Goal: Information Seeking & Learning: Find specific fact

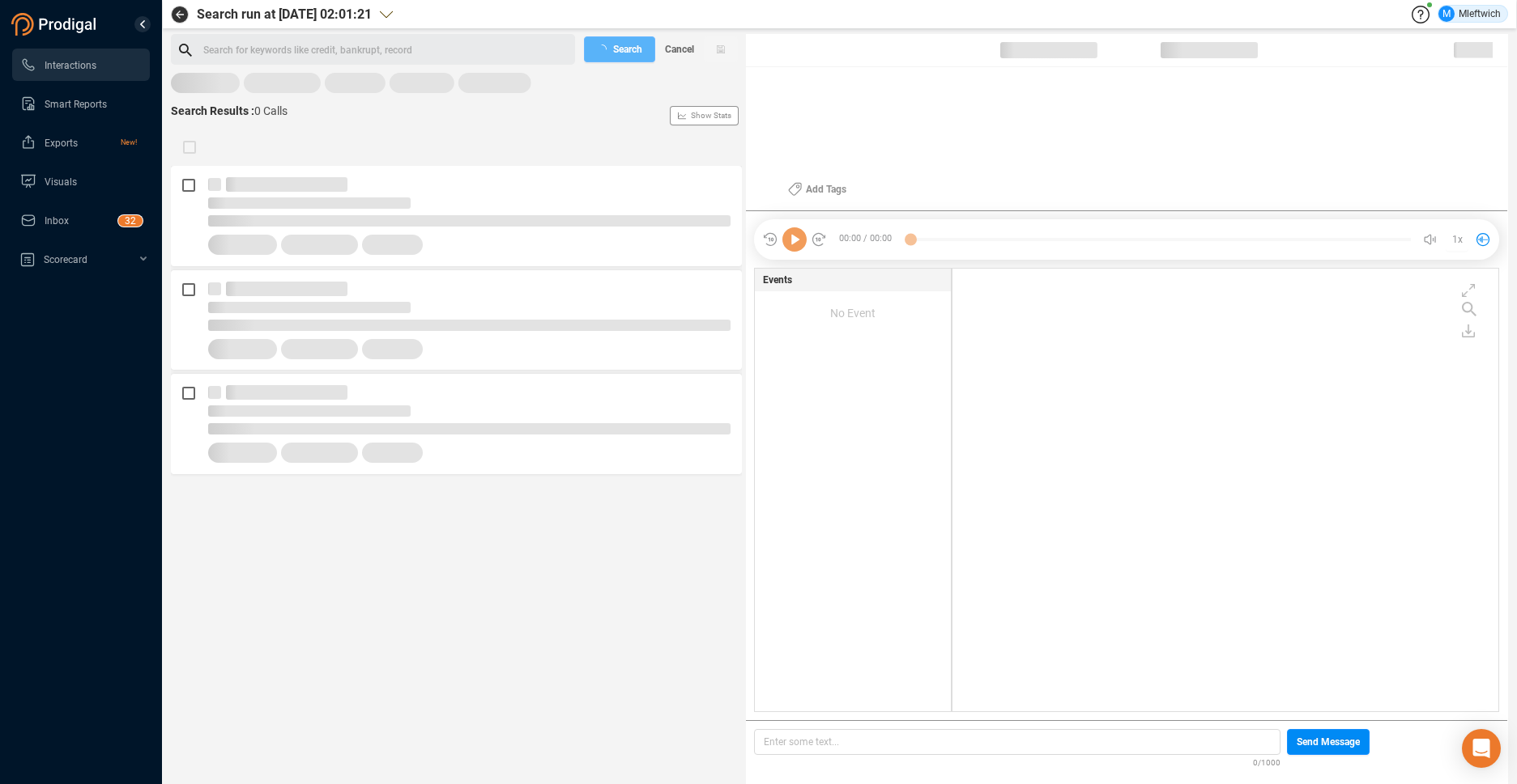
scroll to position [439, 538]
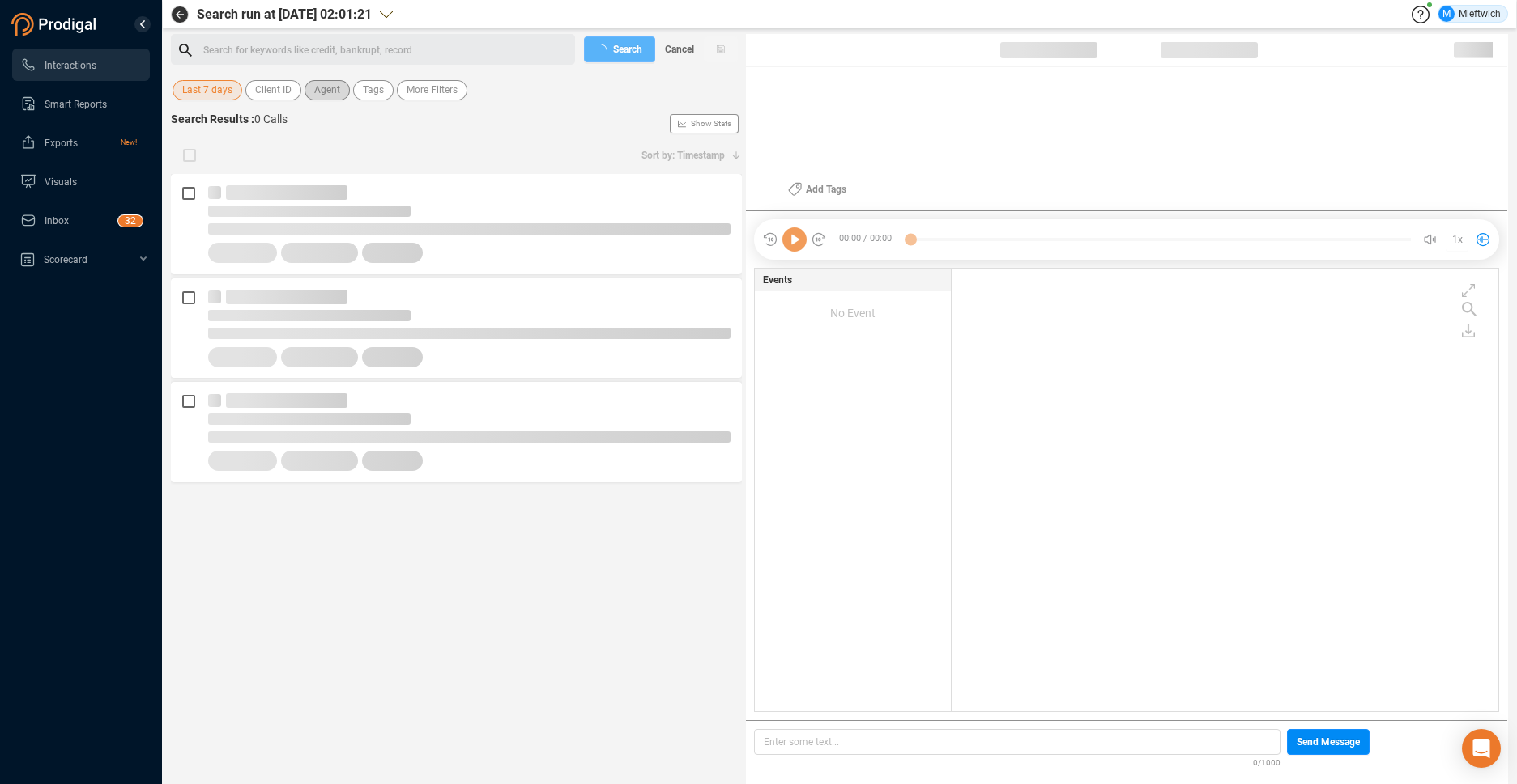
click at [327, 90] on span "Agent" at bounding box center [326, 90] width 26 height 20
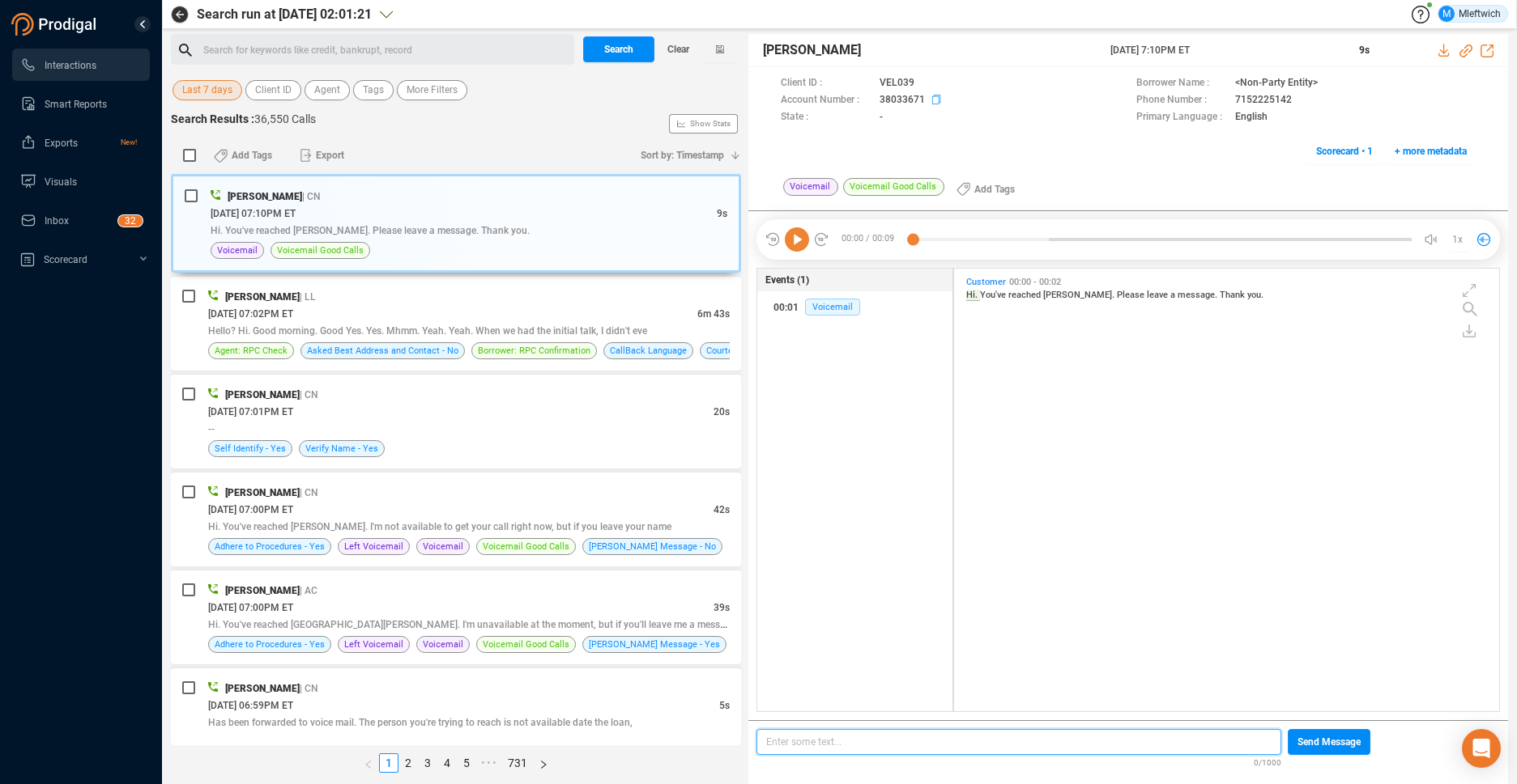
scroll to position [439, 536]
click at [331, 90] on span "Agent" at bounding box center [326, 90] width 26 height 20
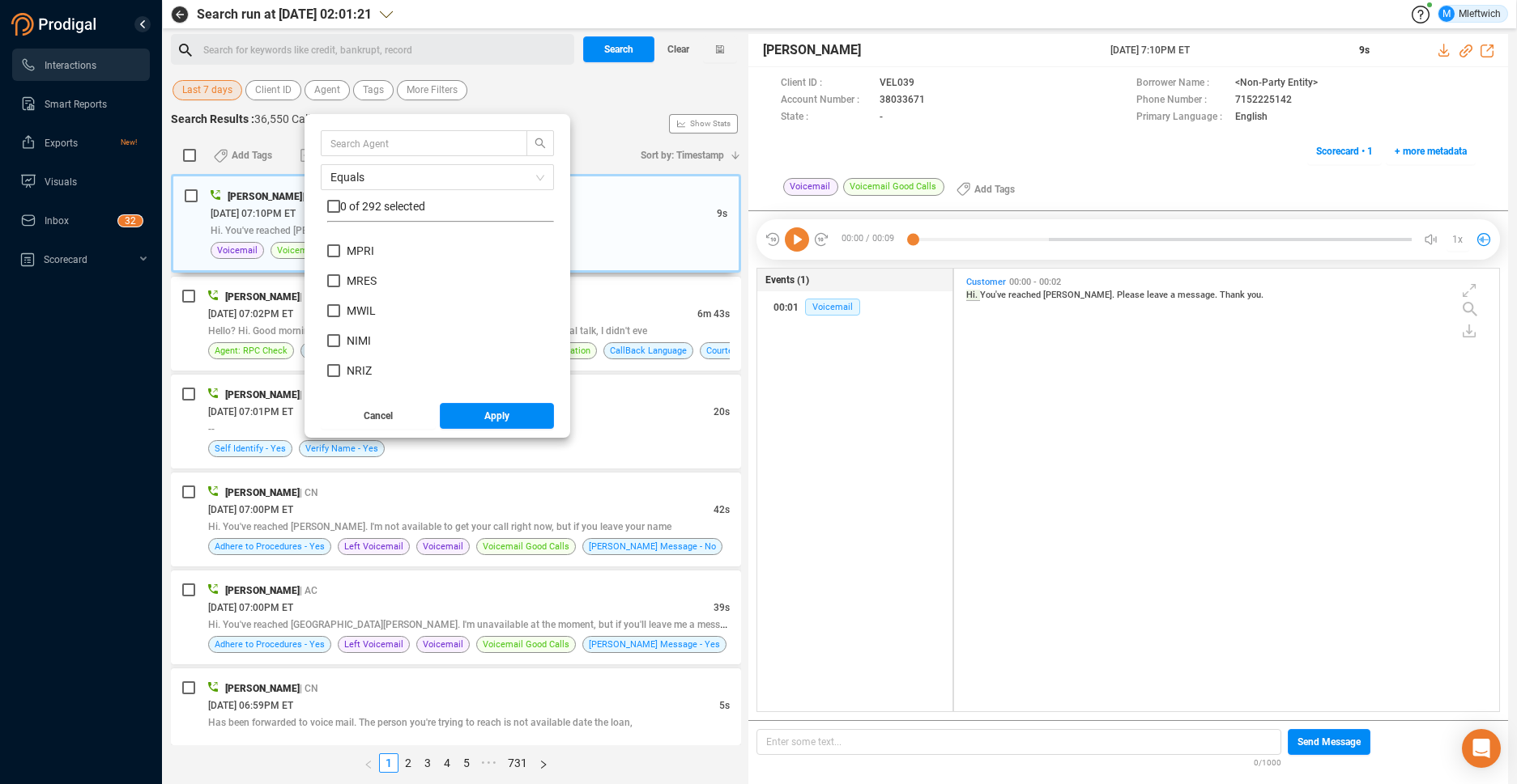
scroll to position [6332, 0]
click at [337, 261] on input "MWIL" at bounding box center [334, 261] width 13 height 13
checkbox input "true"
click at [481, 409] on button "Apply" at bounding box center [497, 416] width 115 height 26
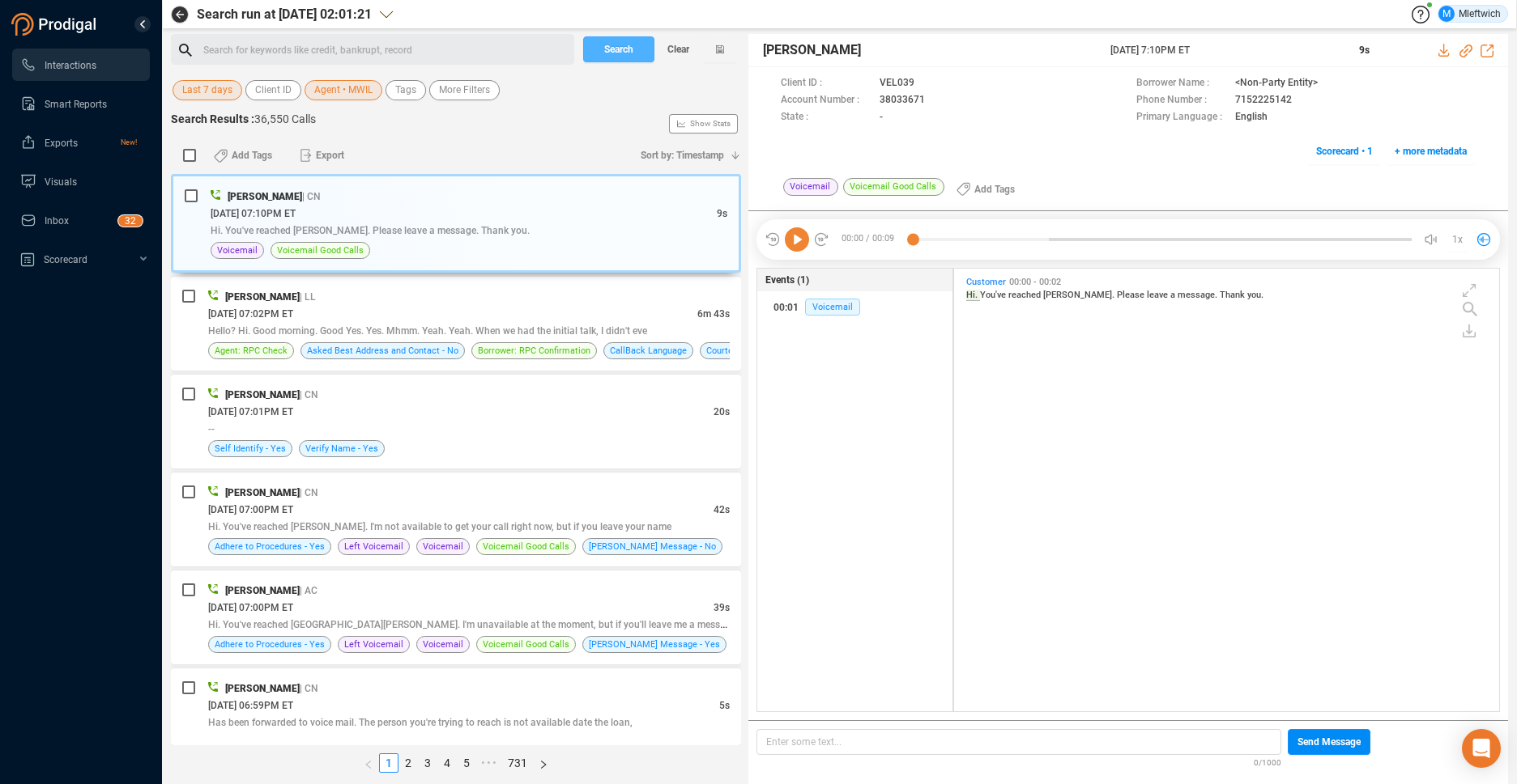
click at [634, 51] on button "Search" at bounding box center [618, 49] width 72 height 26
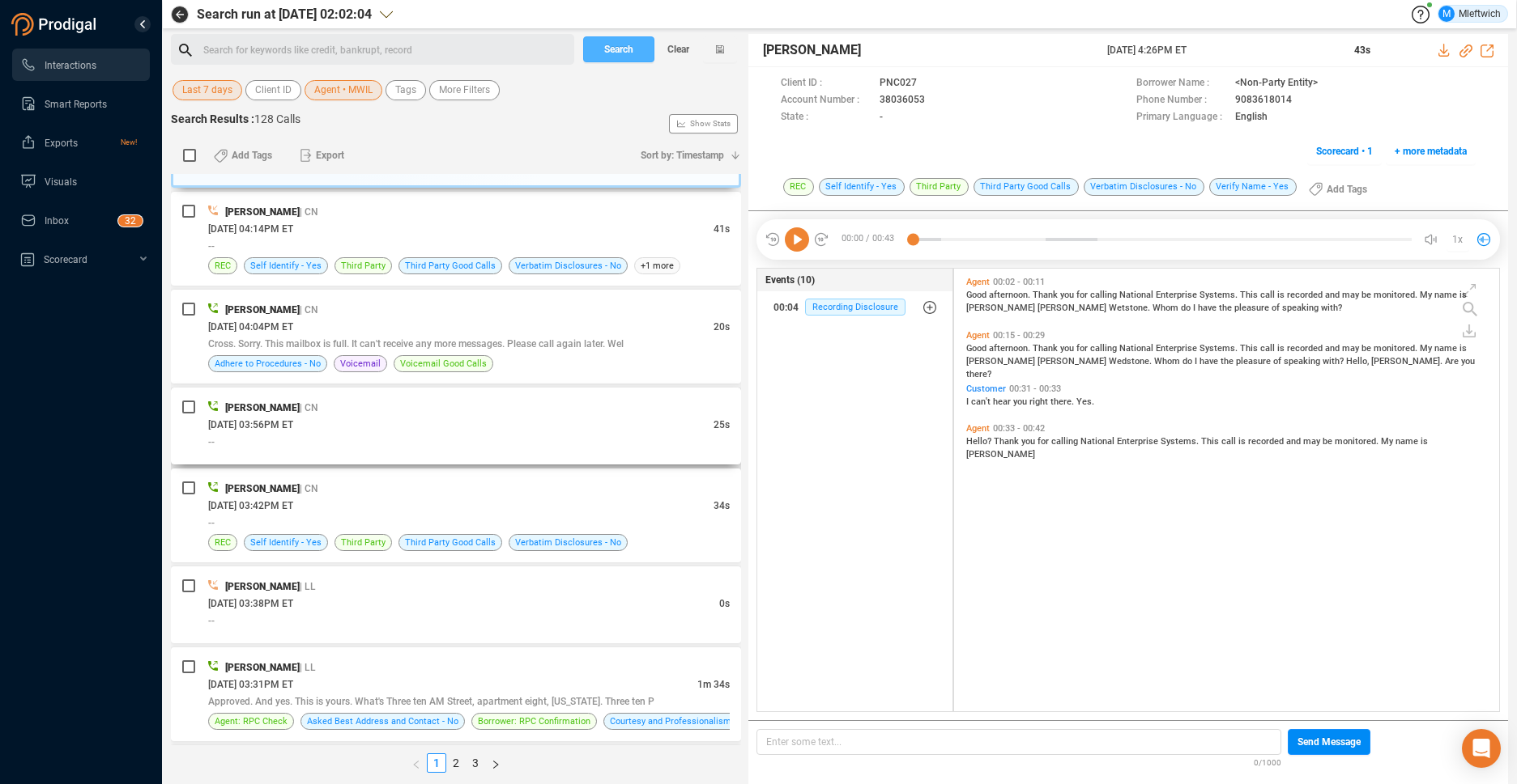
scroll to position [257, 0]
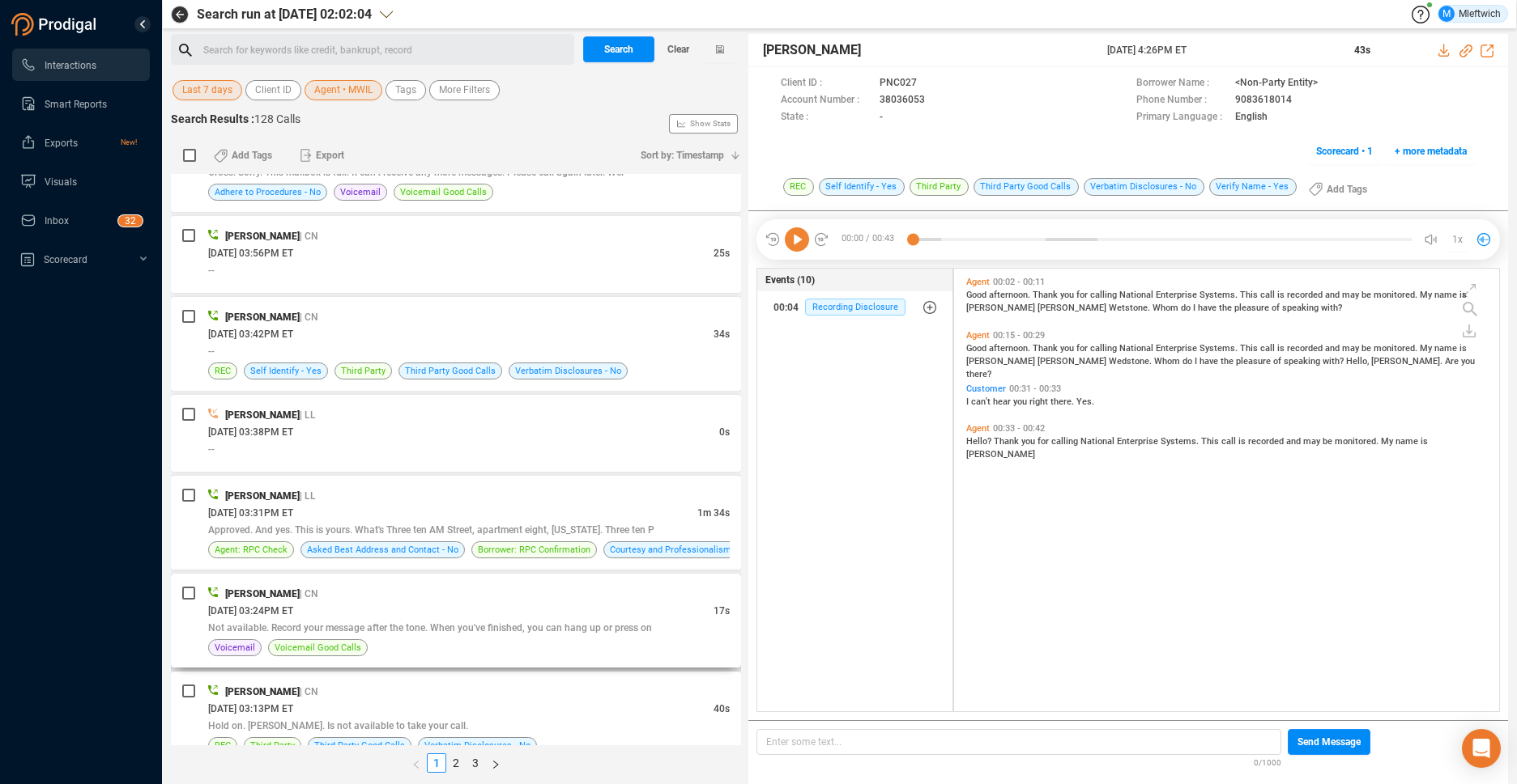
click at [574, 623] on span "Not available. Record your message after the tone. When you've finished, you ca…" at bounding box center [429, 629] width 444 height 11
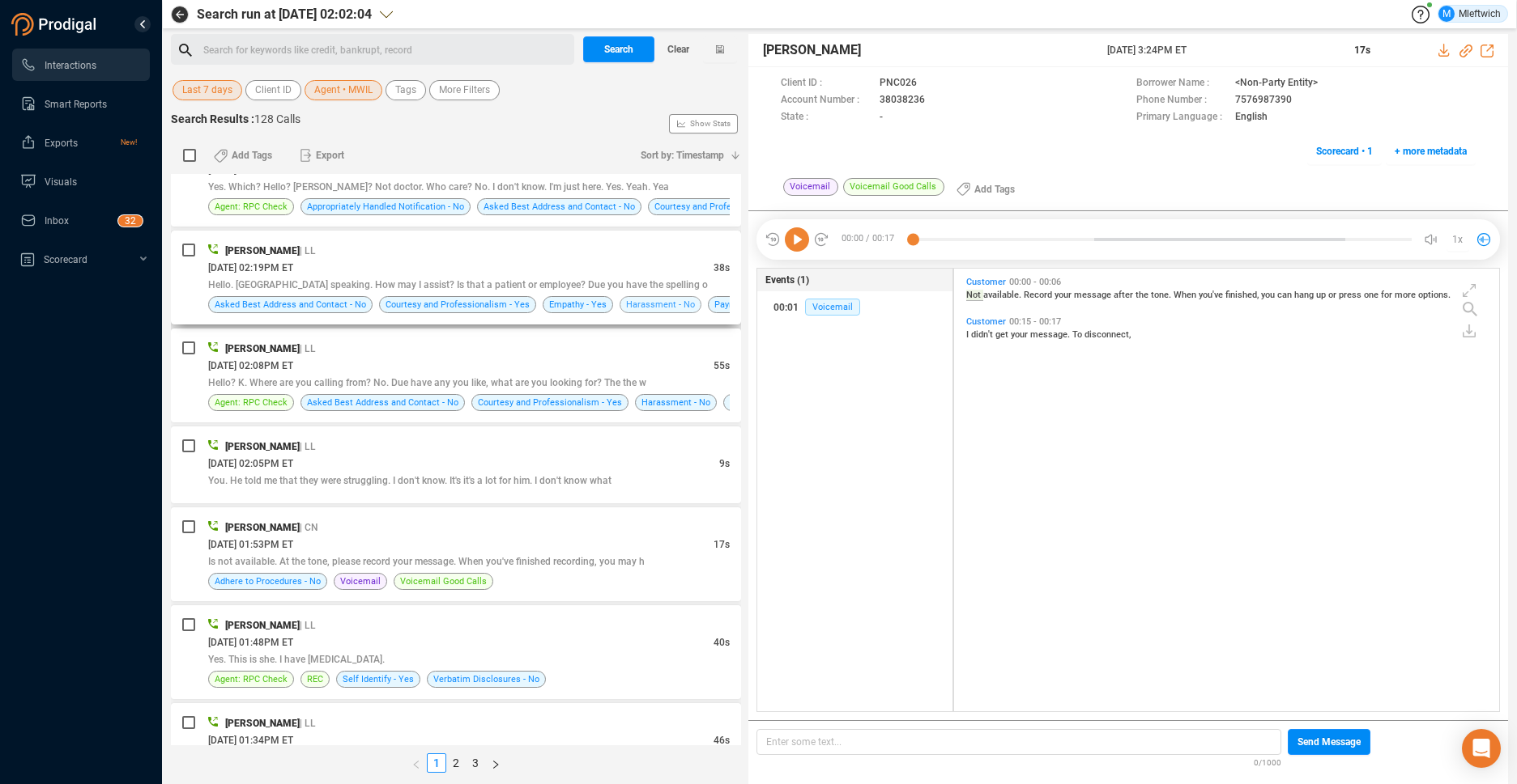
scroll to position [1453, 0]
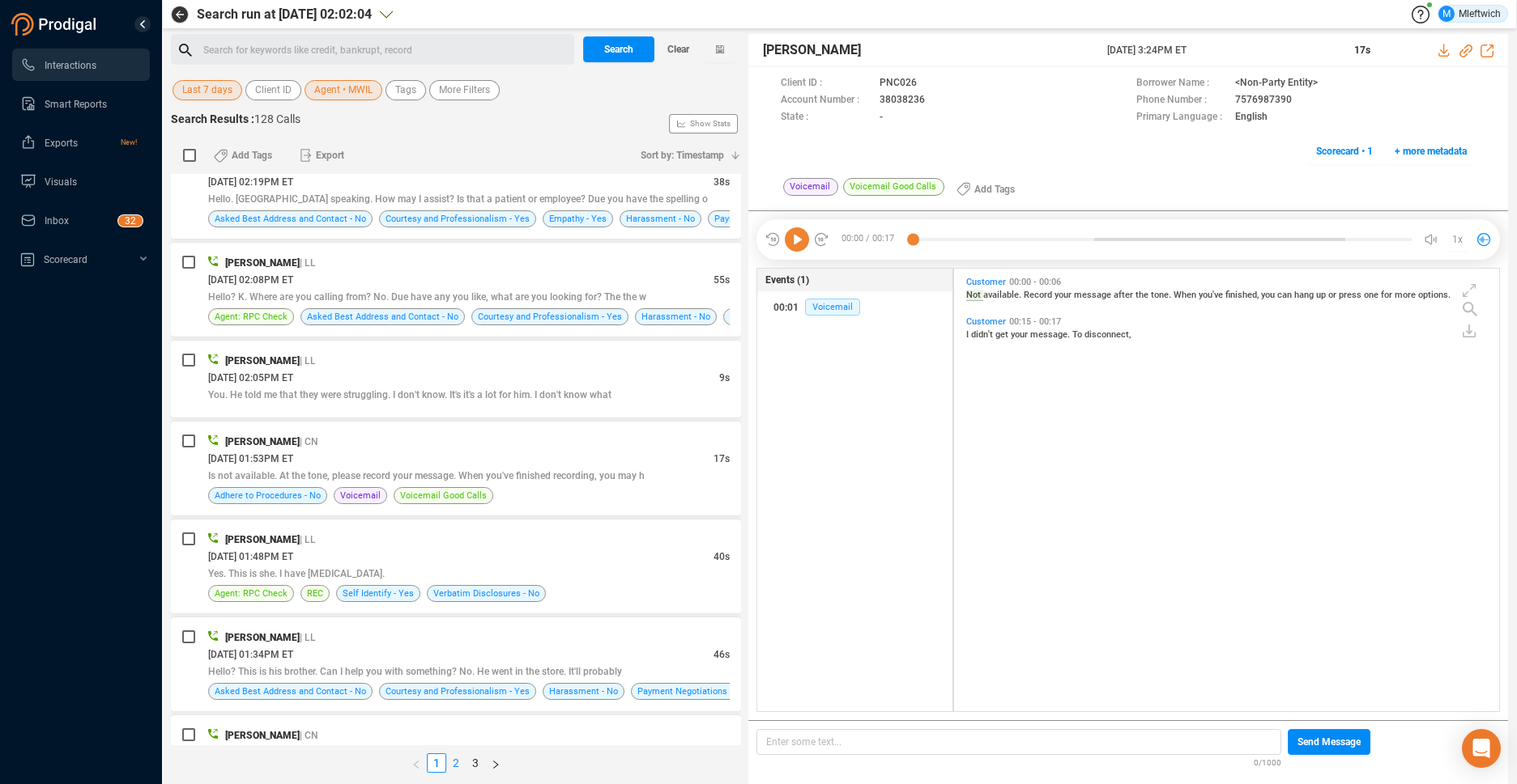
click at [456, 765] on link "2" at bounding box center [455, 763] width 18 height 18
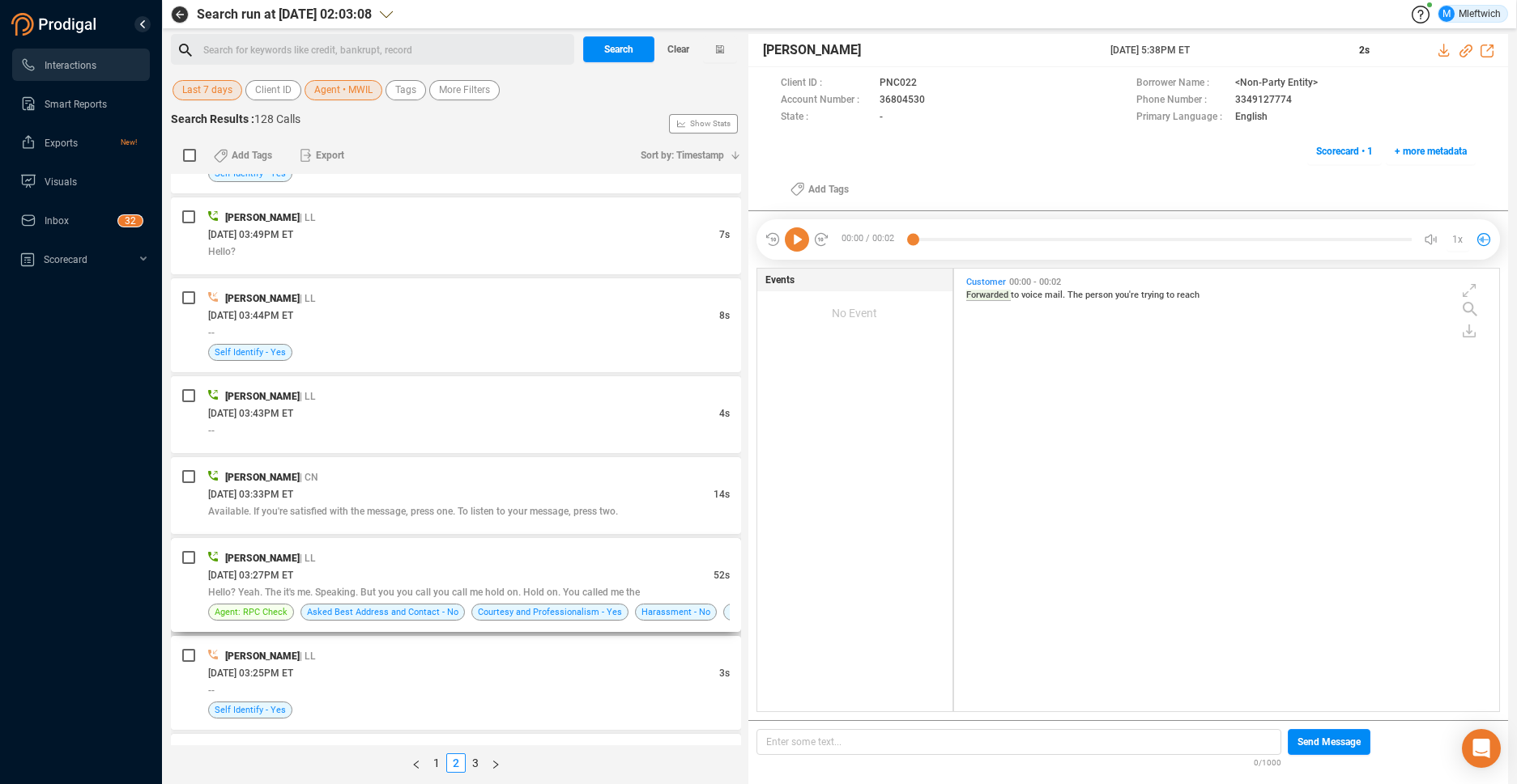
scroll to position [1286, 0]
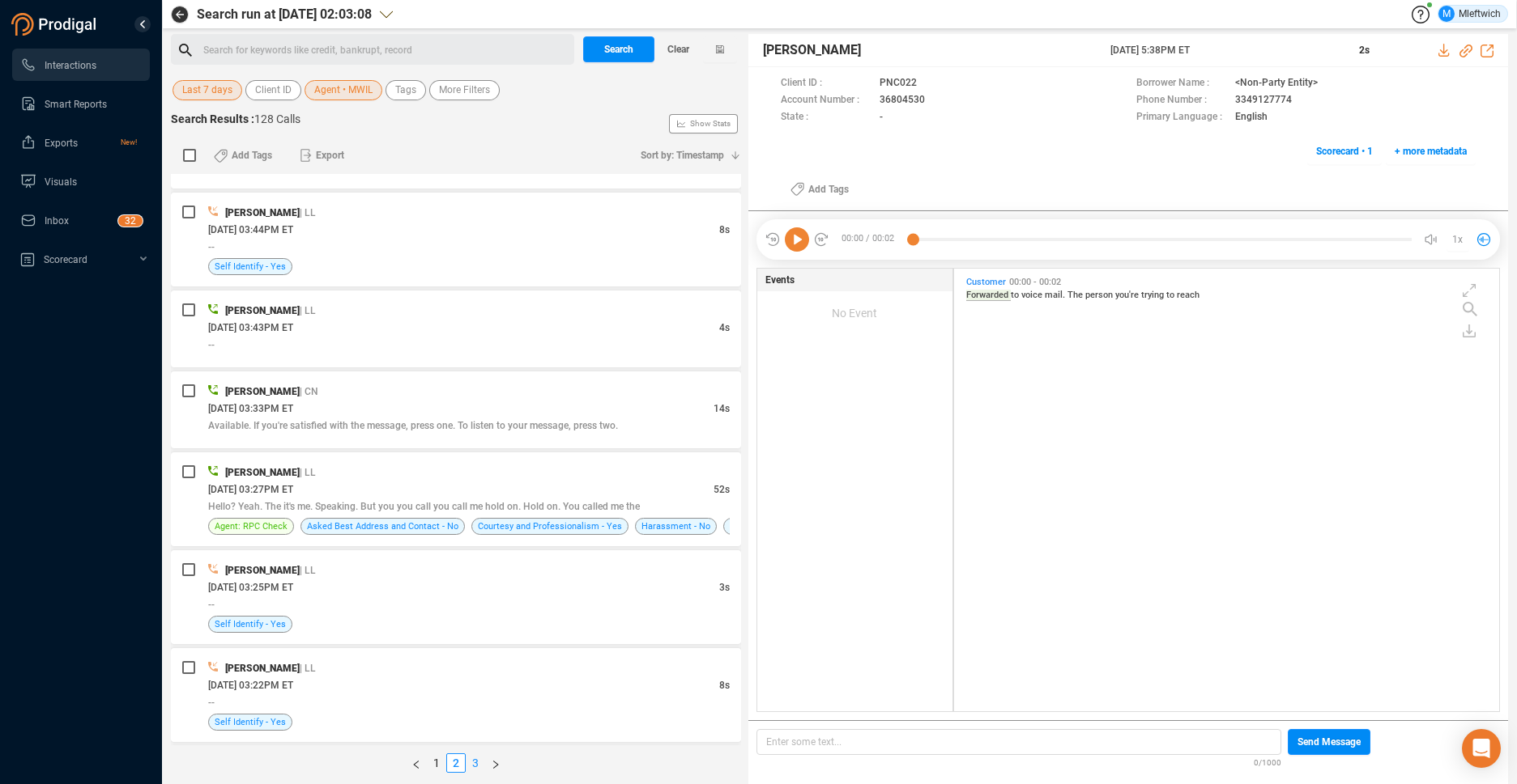
click at [476, 756] on link "3" at bounding box center [475, 763] width 18 height 18
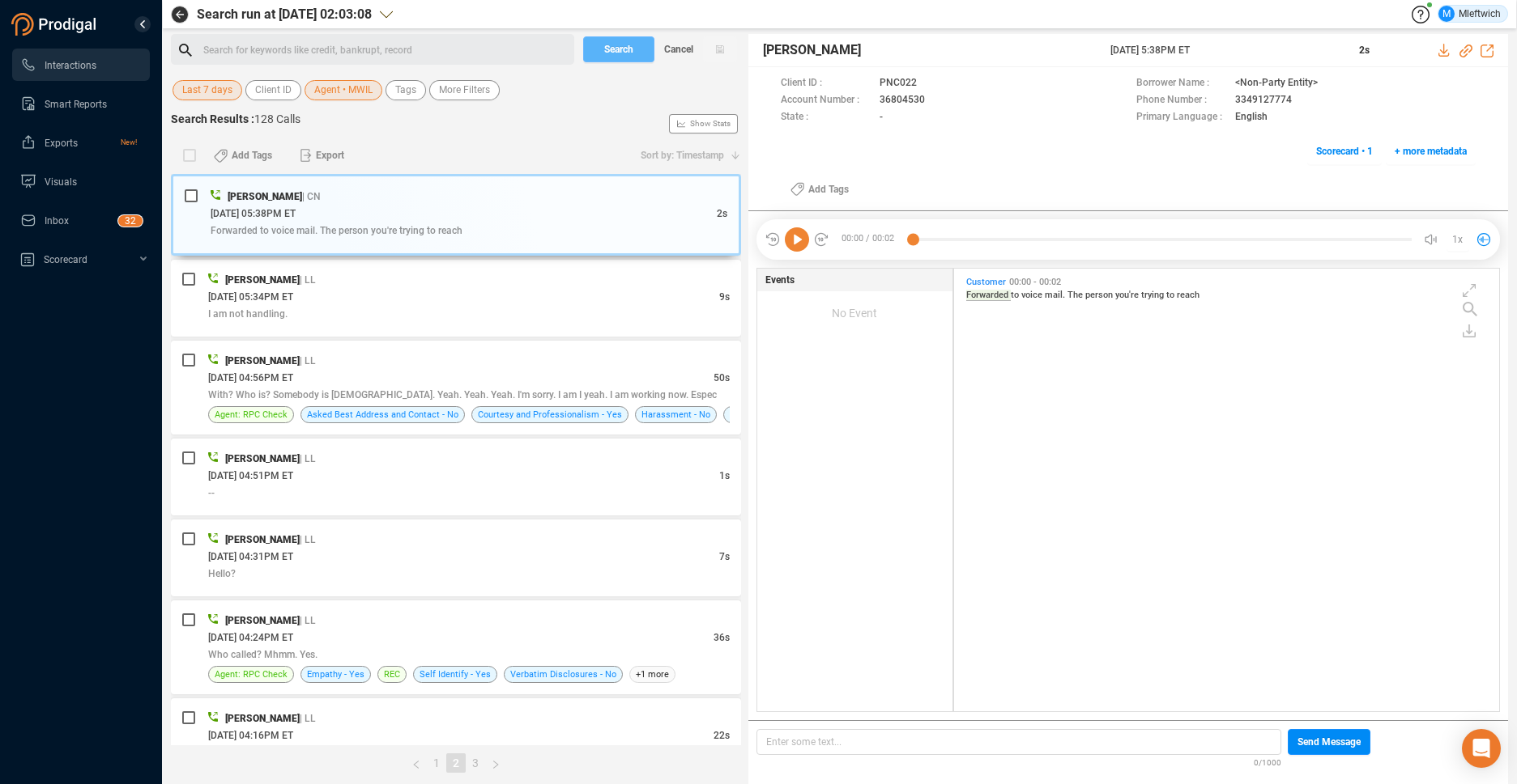
click at [473, 758] on link "3" at bounding box center [475, 763] width 18 height 18
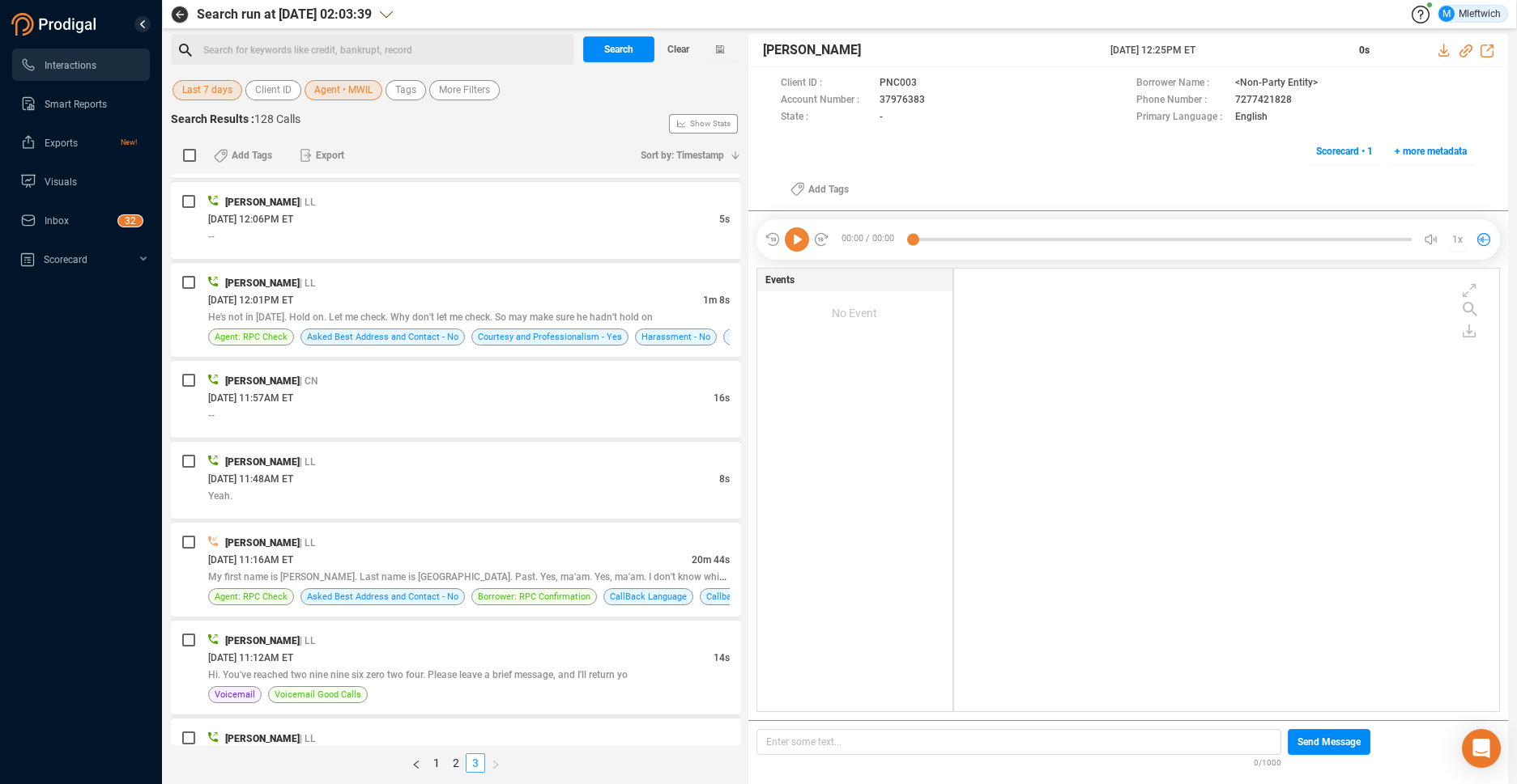
scroll to position [342, 0]
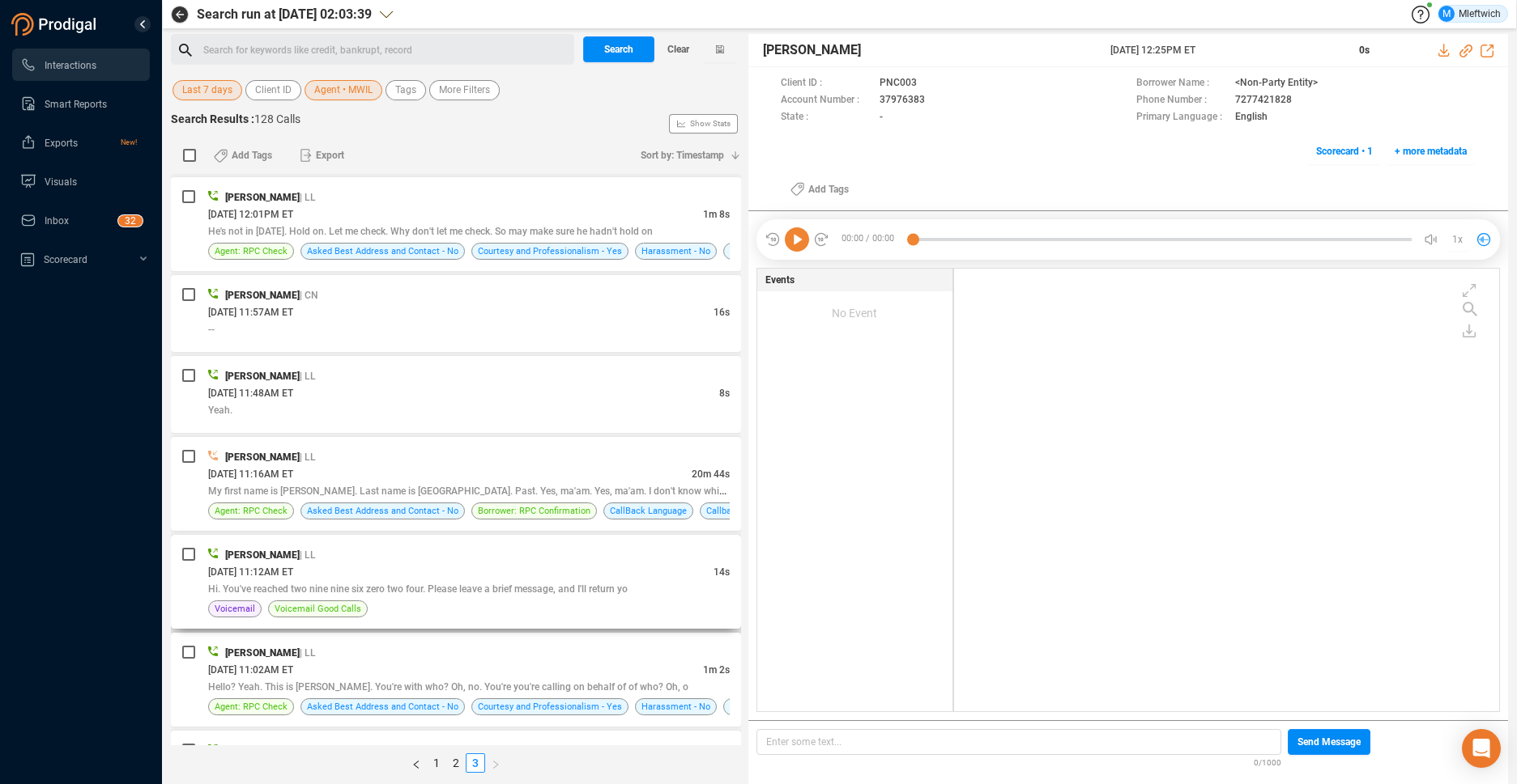
click at [528, 564] on div "08/29/2025 @ 11:12AM ET" at bounding box center [461, 572] width 506 height 17
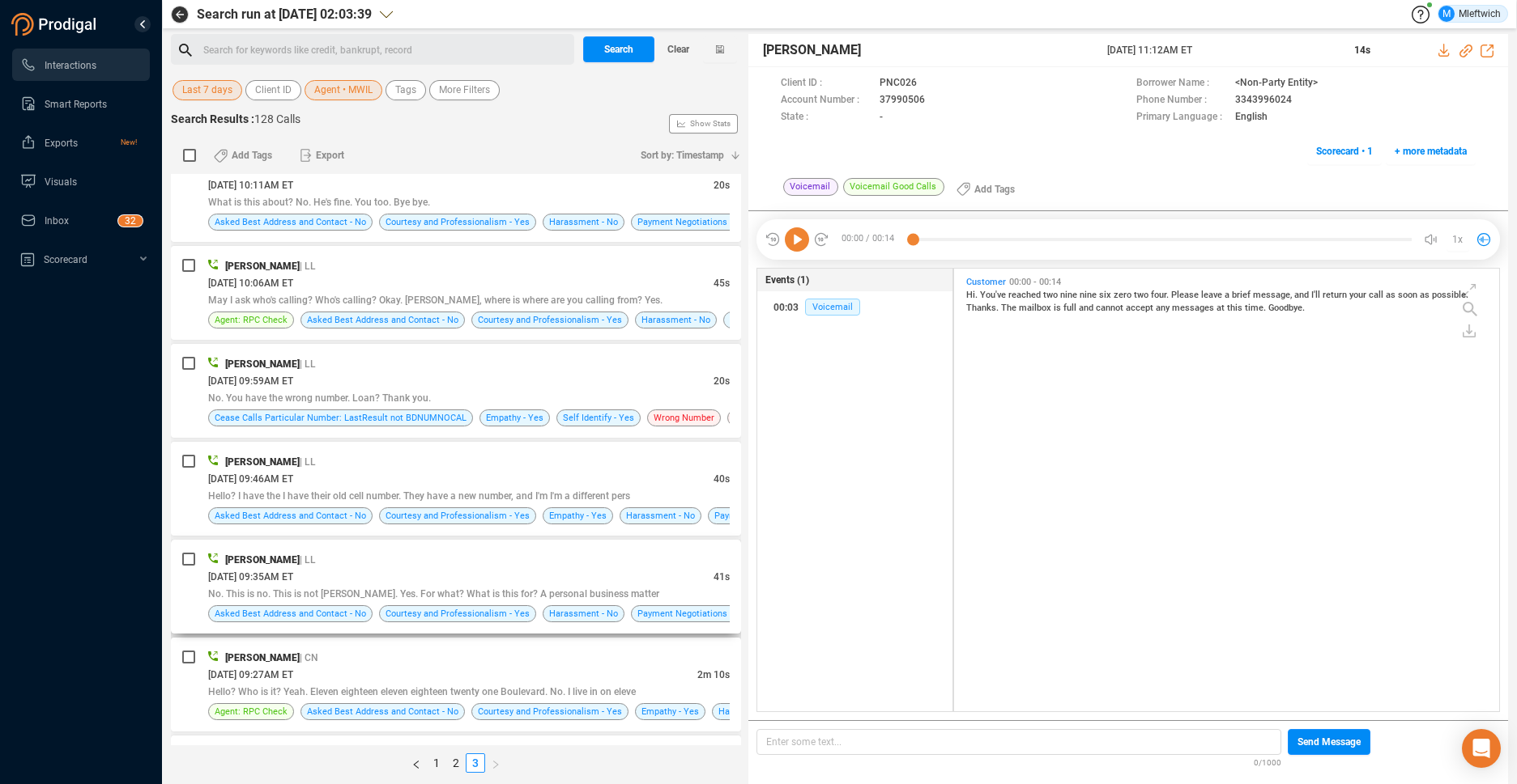
scroll to position [1109, 0]
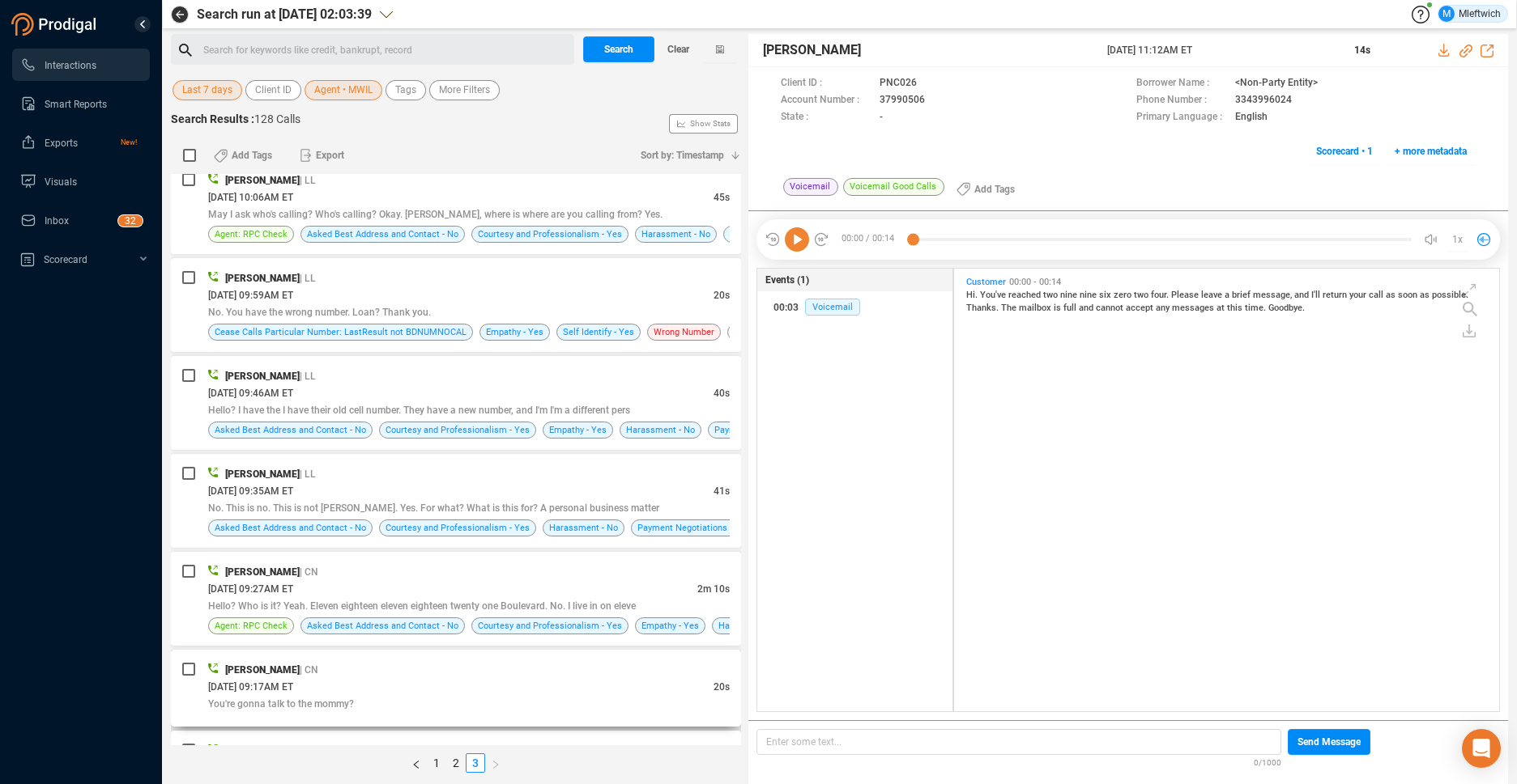
click at [530, 671] on div "Maurisha Williams-Whetstone | CN" at bounding box center [468, 670] width 522 height 17
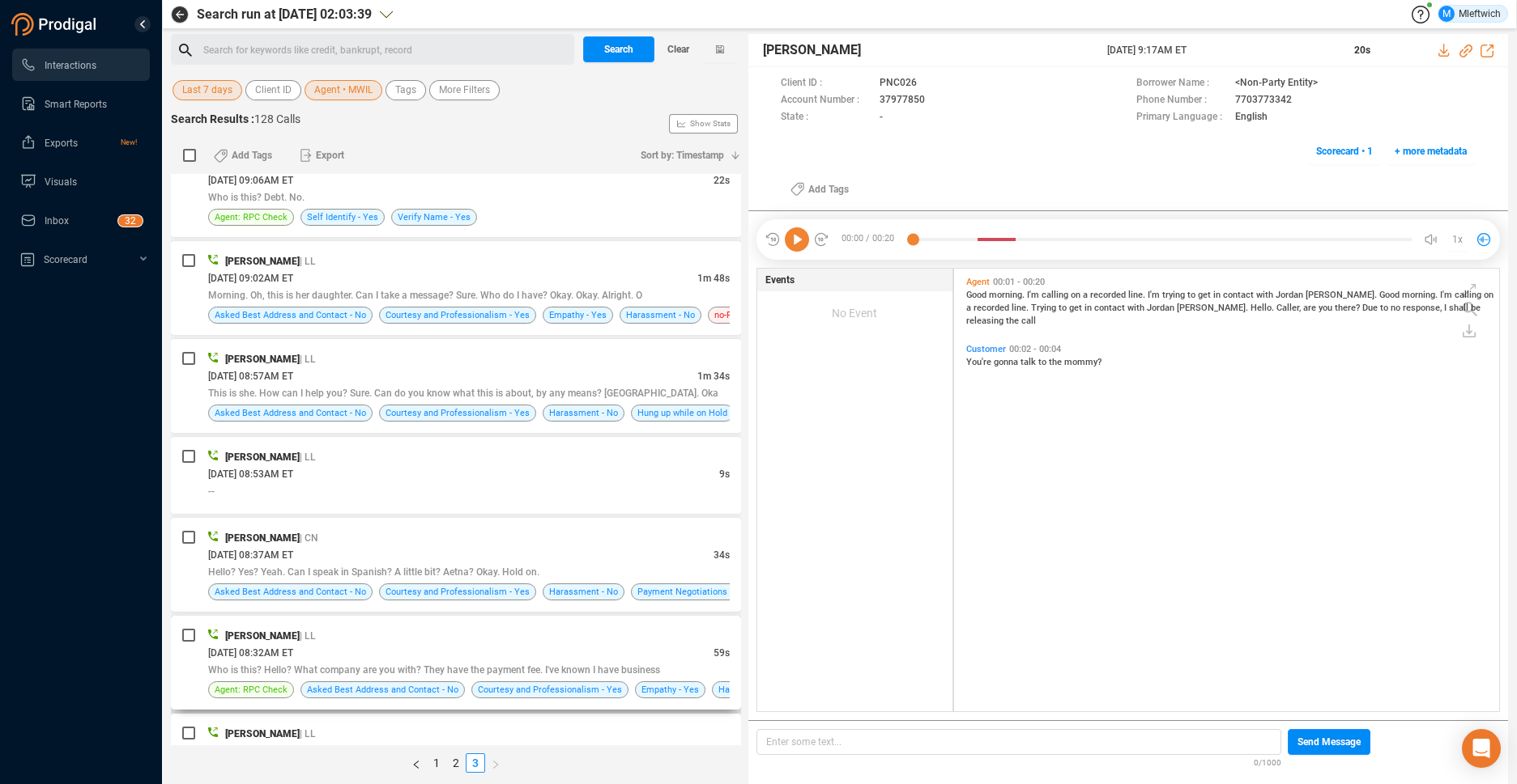
scroll to position [2040, 0]
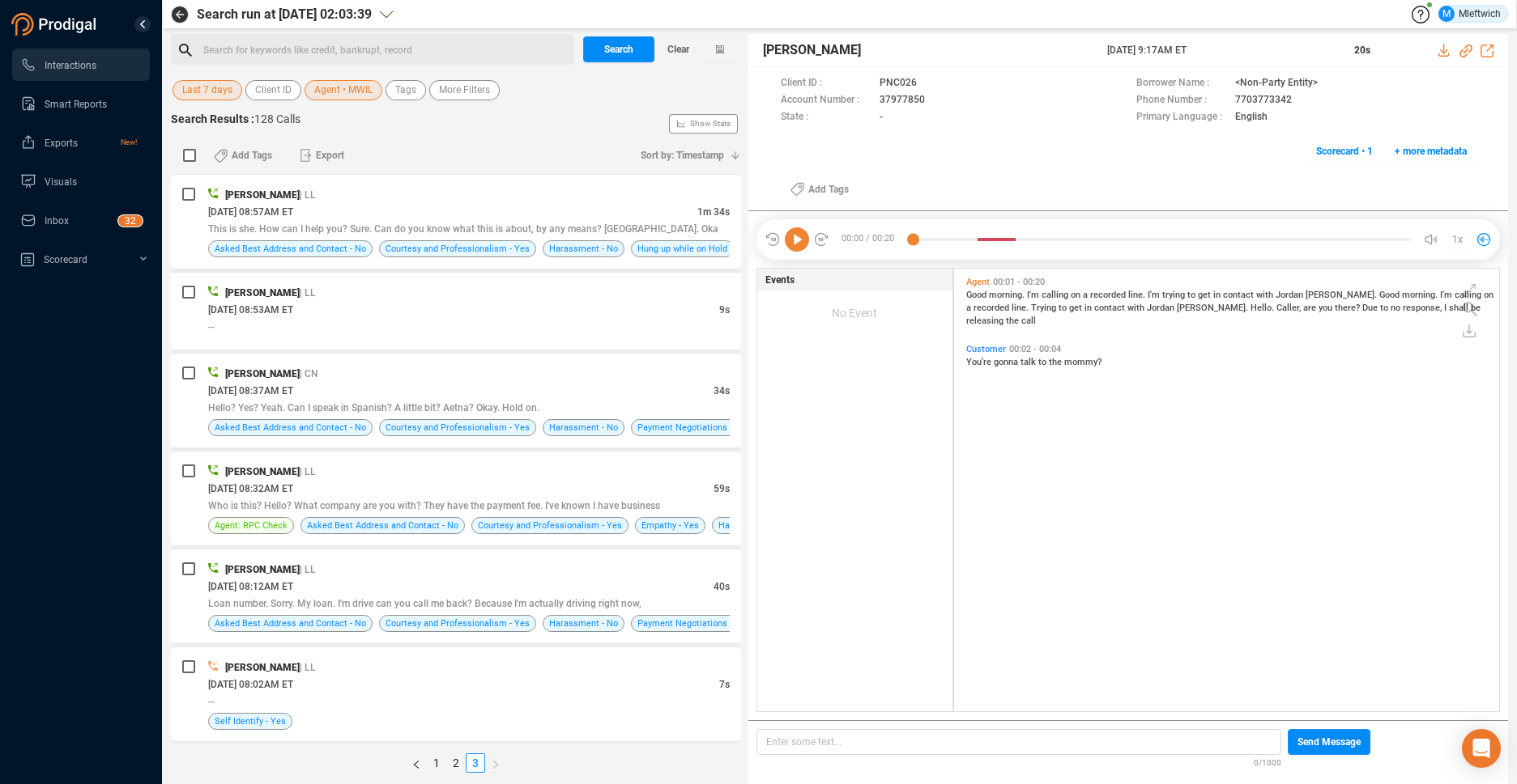
click at [366, 44] on div "Search for keywords like credit, bankrupt, record ﻿" at bounding box center [386, 50] width 366 height 24
click at [371, 92] on span "Agent • MWIL" at bounding box center [343, 90] width 58 height 20
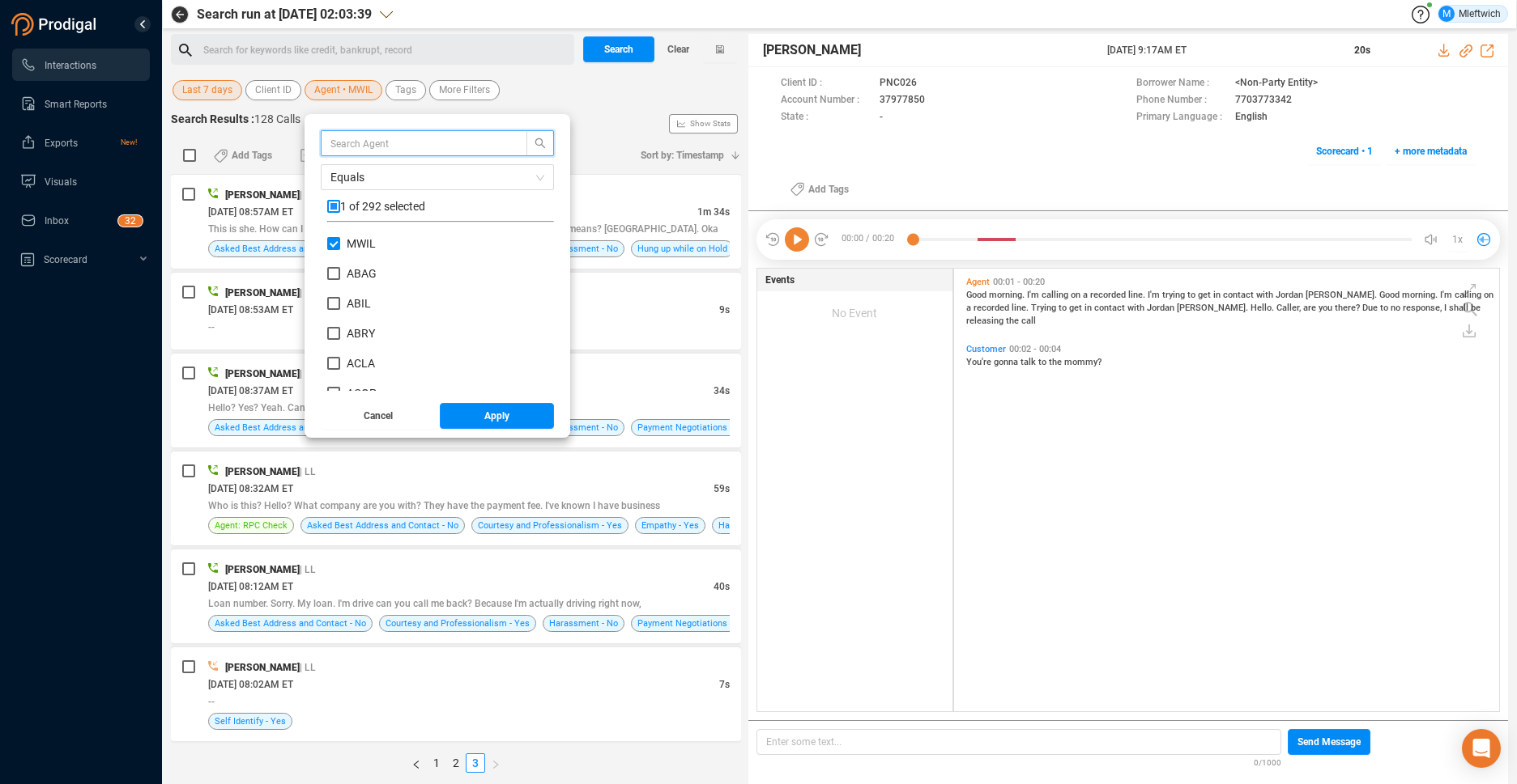
scroll to position [152, 218]
click at [335, 246] on input "MWIL" at bounding box center [334, 244] width 13 height 13
checkbox input "false"
click at [327, 351] on input "HJAC" at bounding box center [334, 352] width 13 height 13
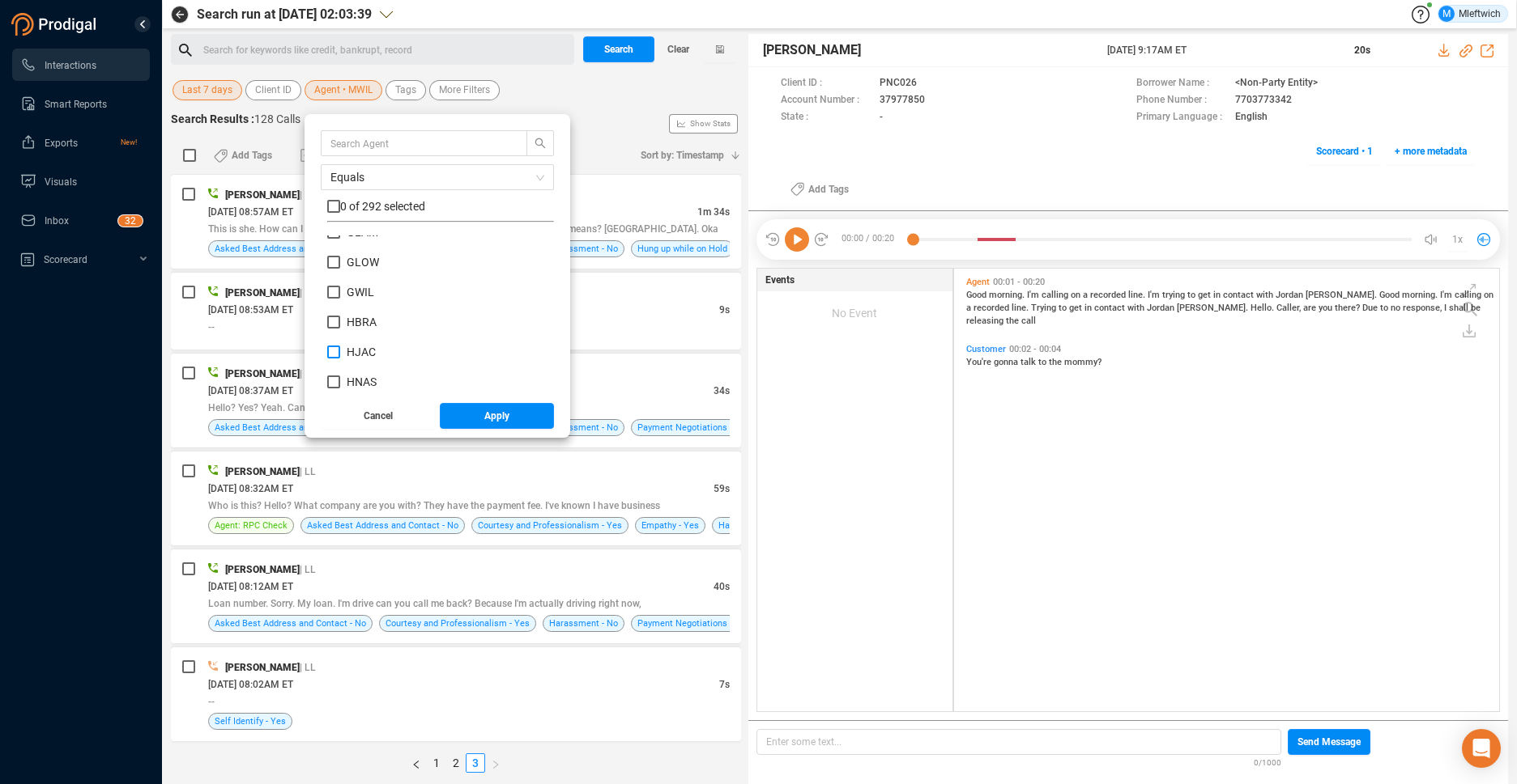
checkbox input "true"
click at [481, 415] on button "Apply" at bounding box center [497, 416] width 115 height 26
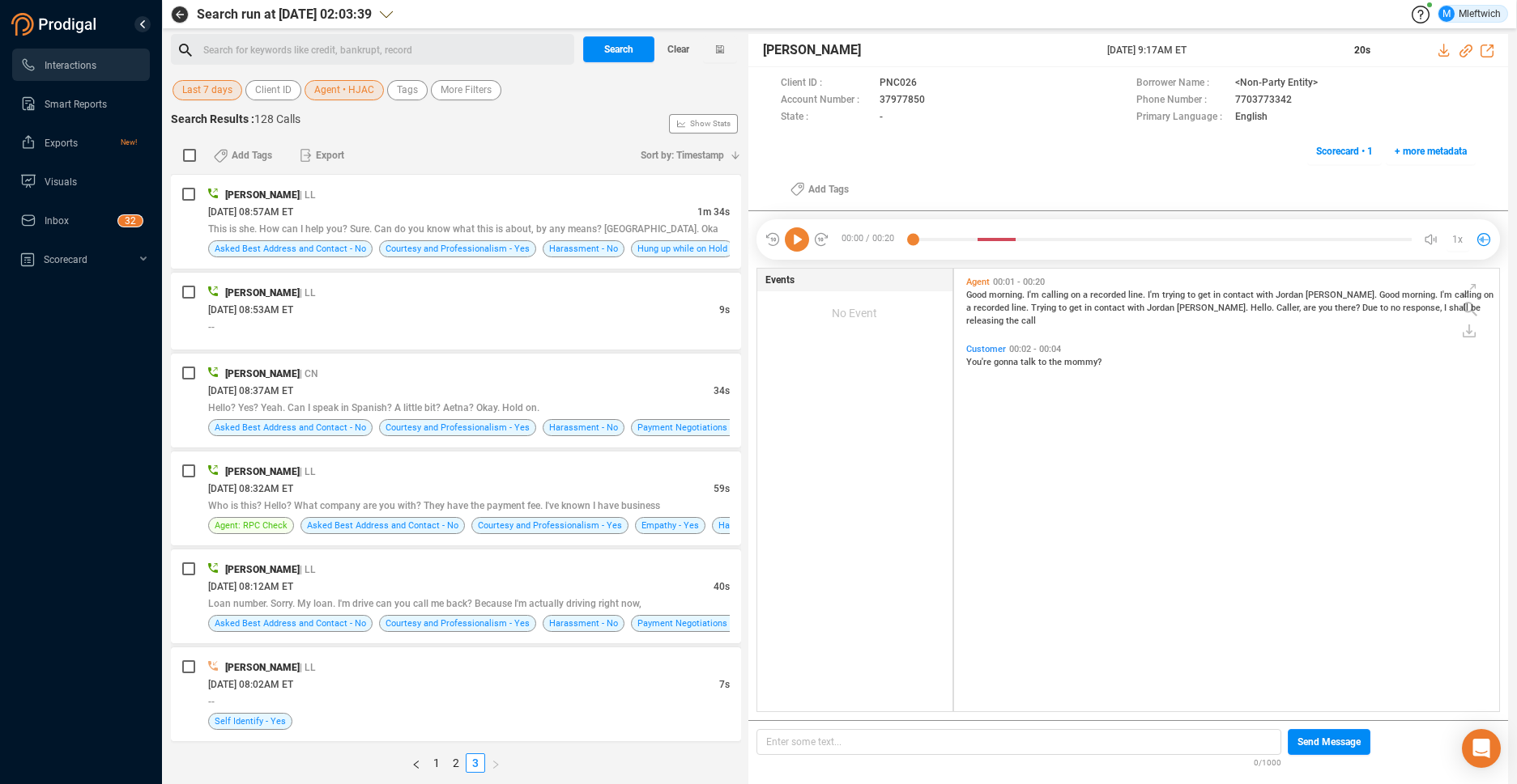
click at [354, 92] on span "Agent • HJAC" at bounding box center [343, 90] width 60 height 20
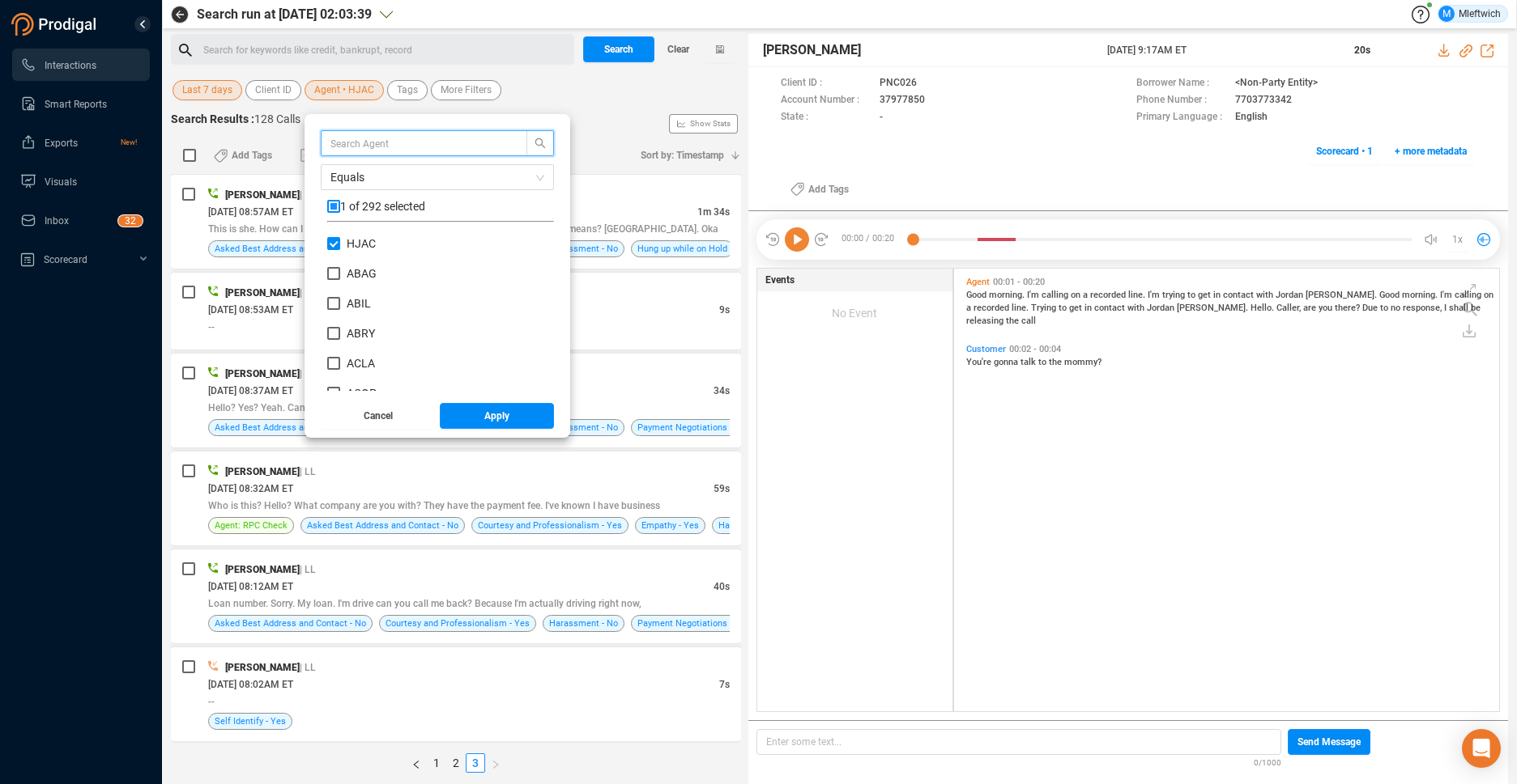
scroll to position [152, 218]
click at [511, 421] on button "Apply" at bounding box center [497, 416] width 115 height 26
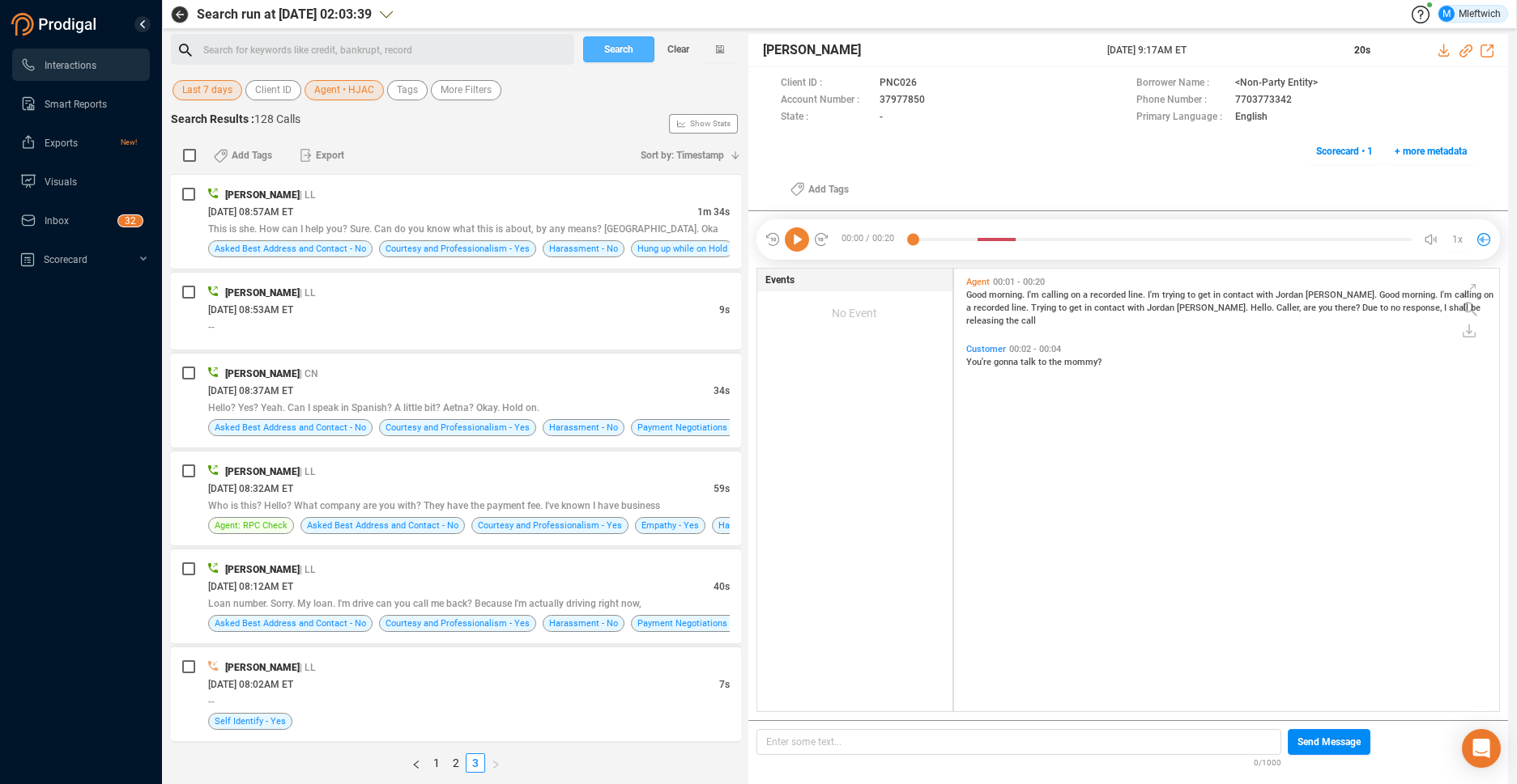
click at [618, 53] on span "Search" at bounding box center [618, 49] width 30 height 26
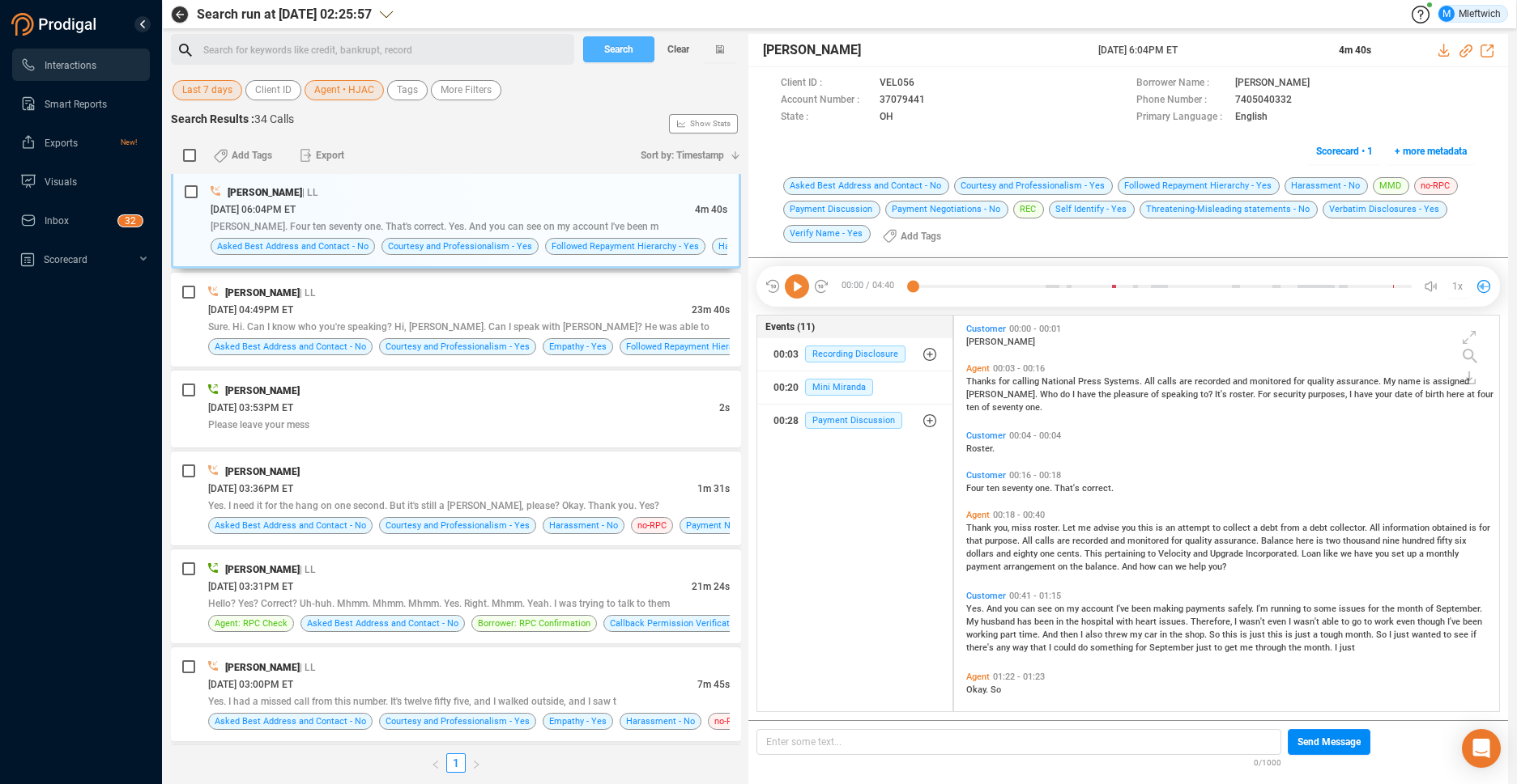
scroll to position [0, 0]
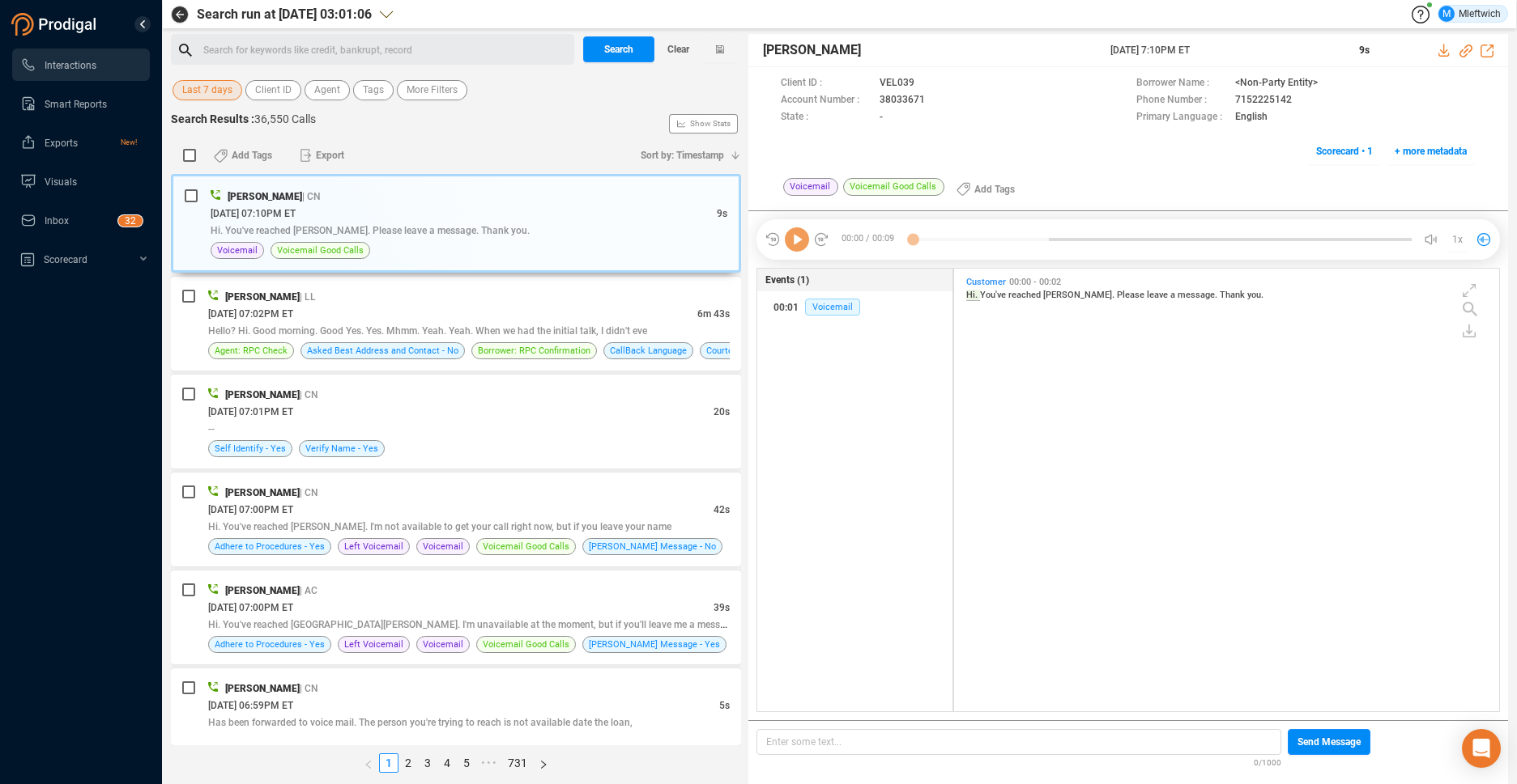
scroll to position [439, 536]
click at [331, 89] on span "Agent" at bounding box center [326, 90] width 26 height 20
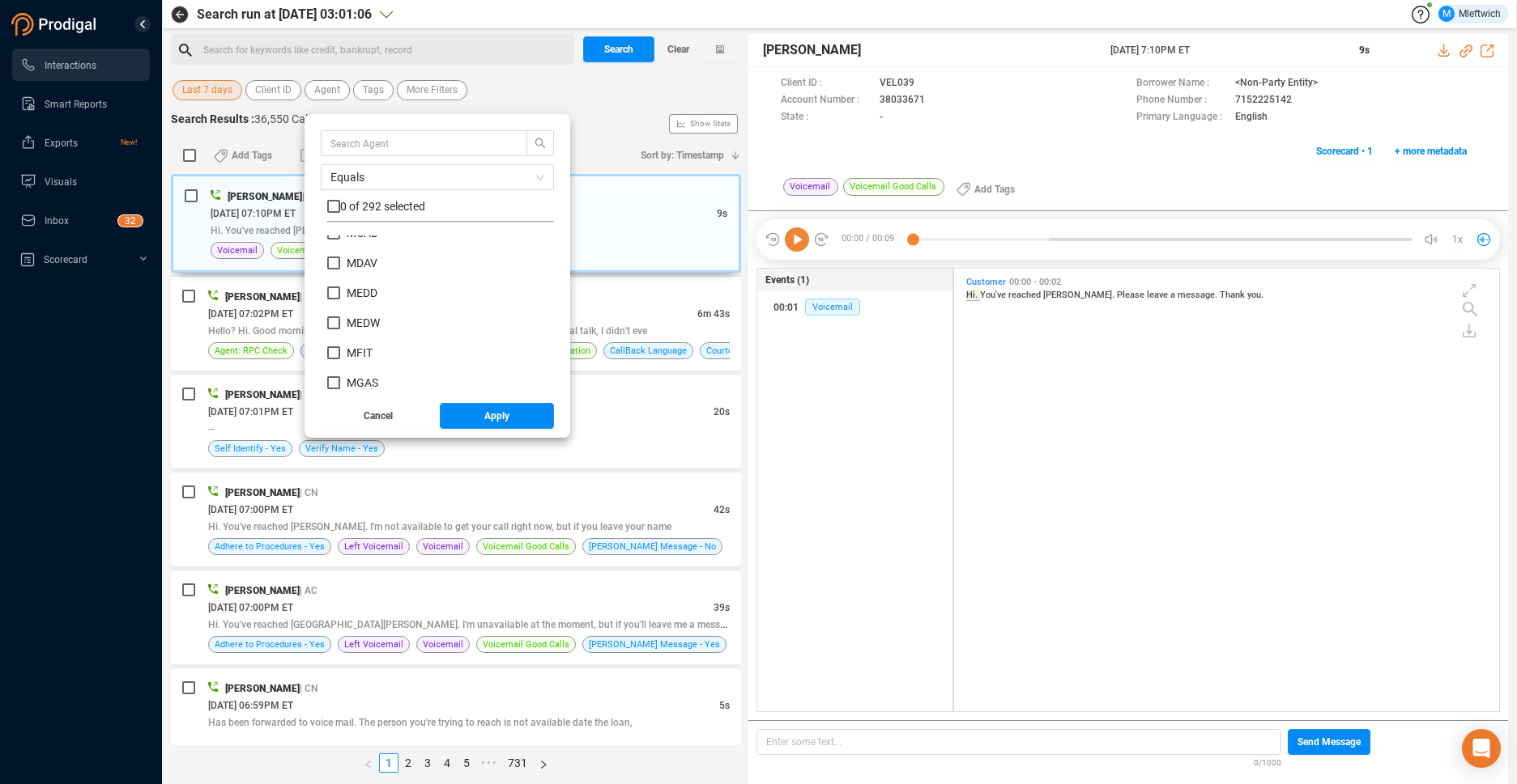
scroll to position [5618, 0]
click at [324, 258] on div "Equals 0 of 292 selected LLOC LMEL LSPE LTHO LWHI LWRI MARW MATH MBAI MBRO MBYR…" at bounding box center [437, 260] width 233 height 260
click at [335, 261] on input "MCAD" at bounding box center [334, 257] width 13 height 13
checkbox input "true"
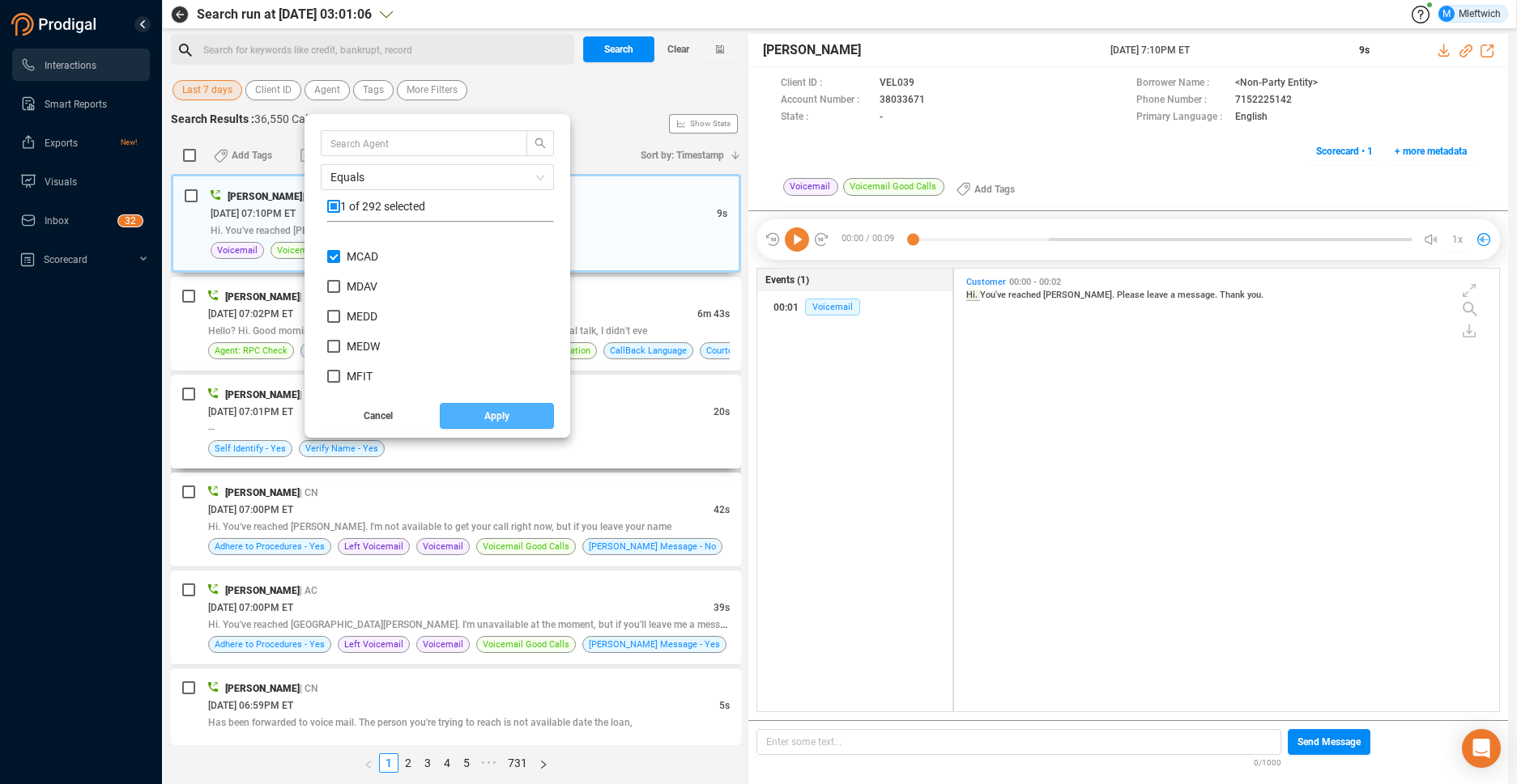
click at [505, 423] on span "Apply" at bounding box center [497, 416] width 25 height 26
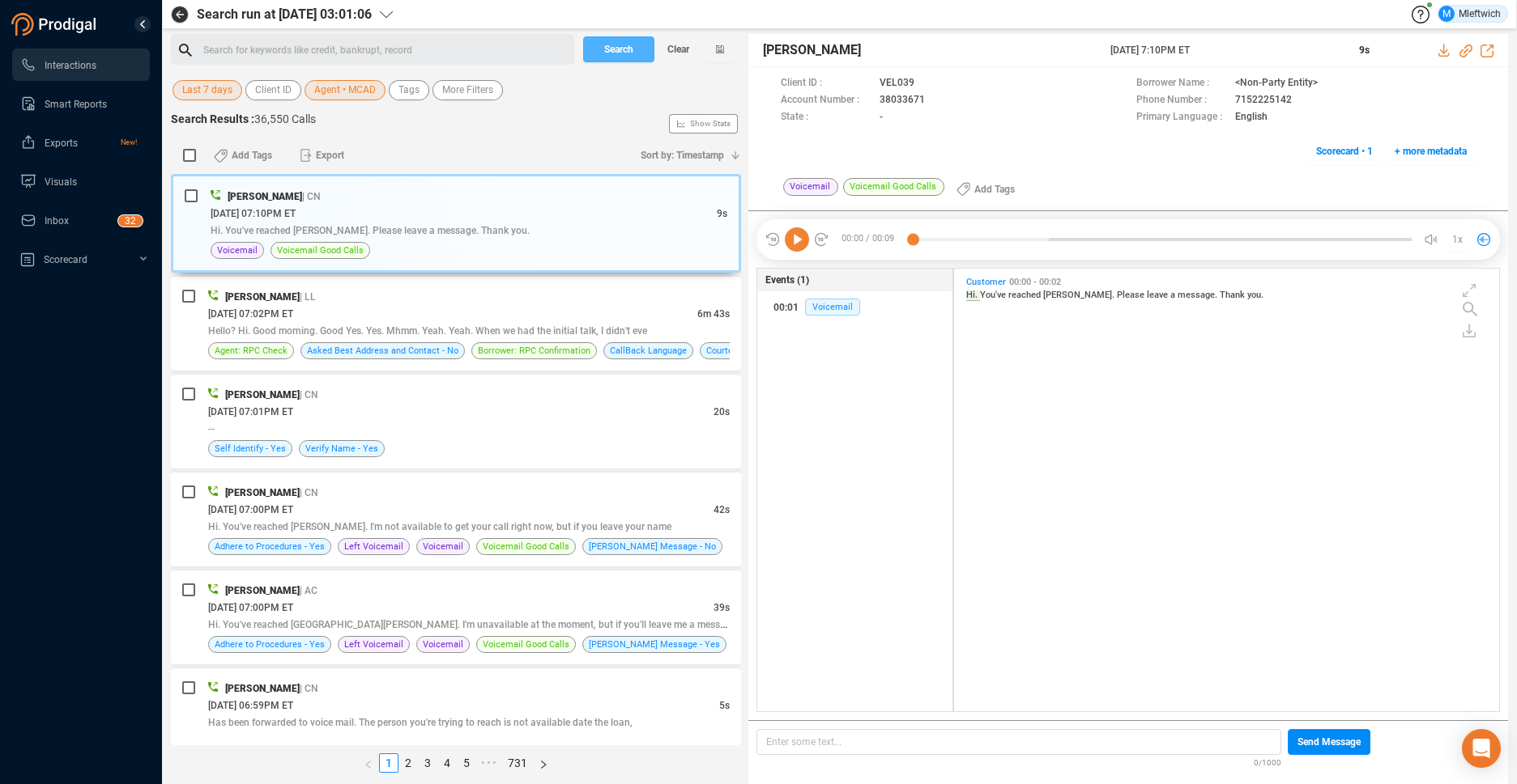
click at [625, 51] on span "Search" at bounding box center [618, 49] width 30 height 26
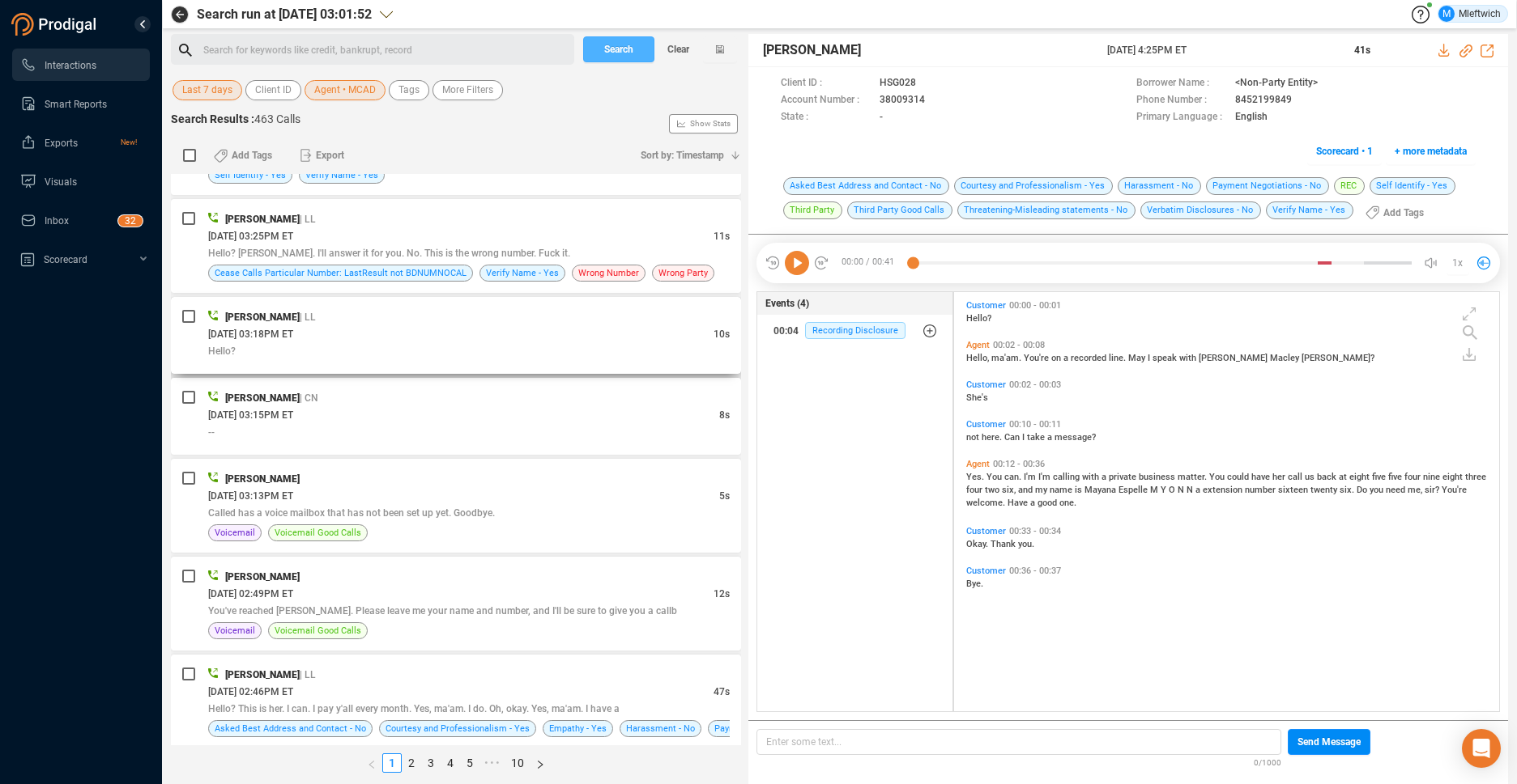
scroll to position [1028, 0]
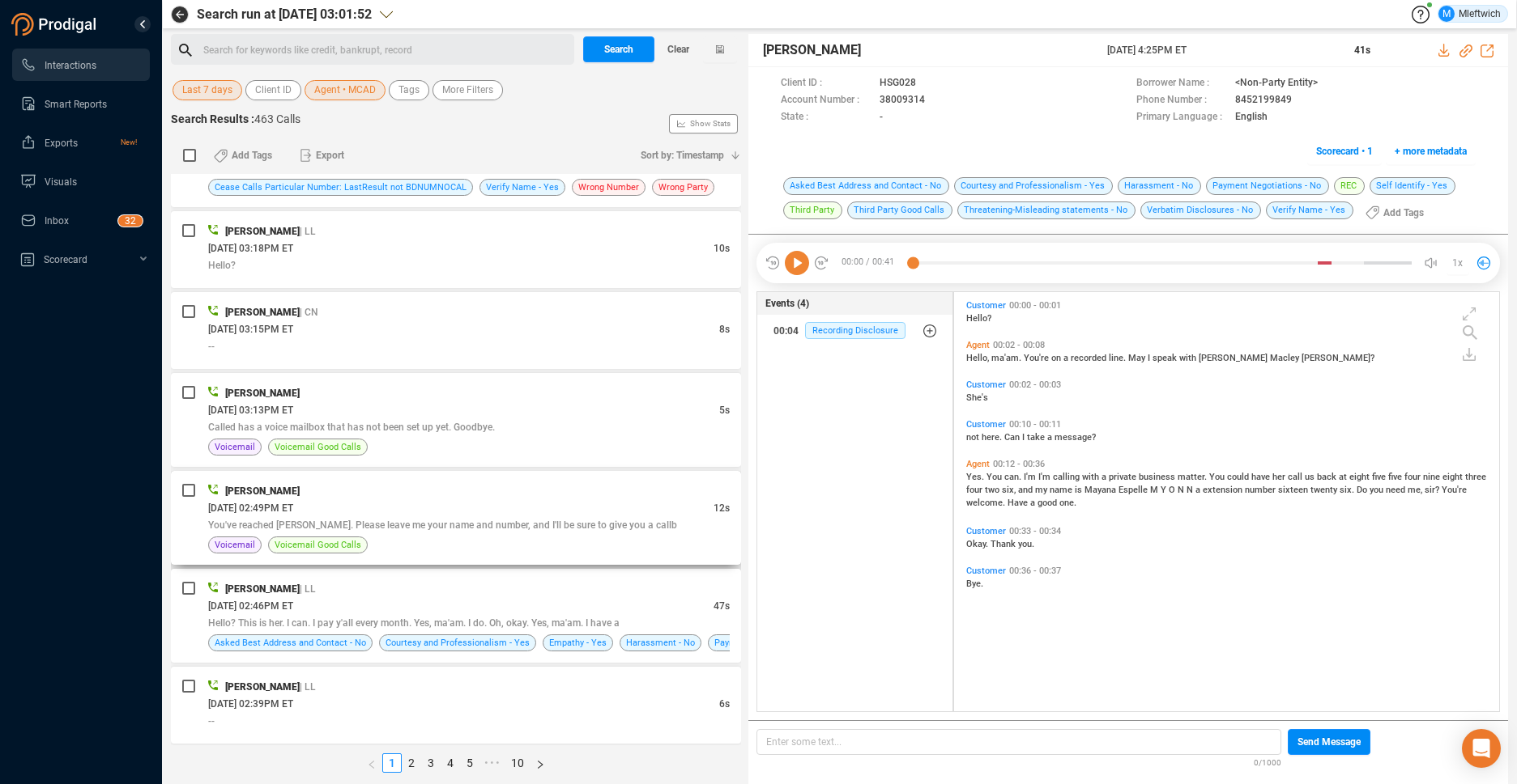
click at [571, 509] on div "09/04/2025 @ 02:49PM ET" at bounding box center [461, 508] width 506 height 17
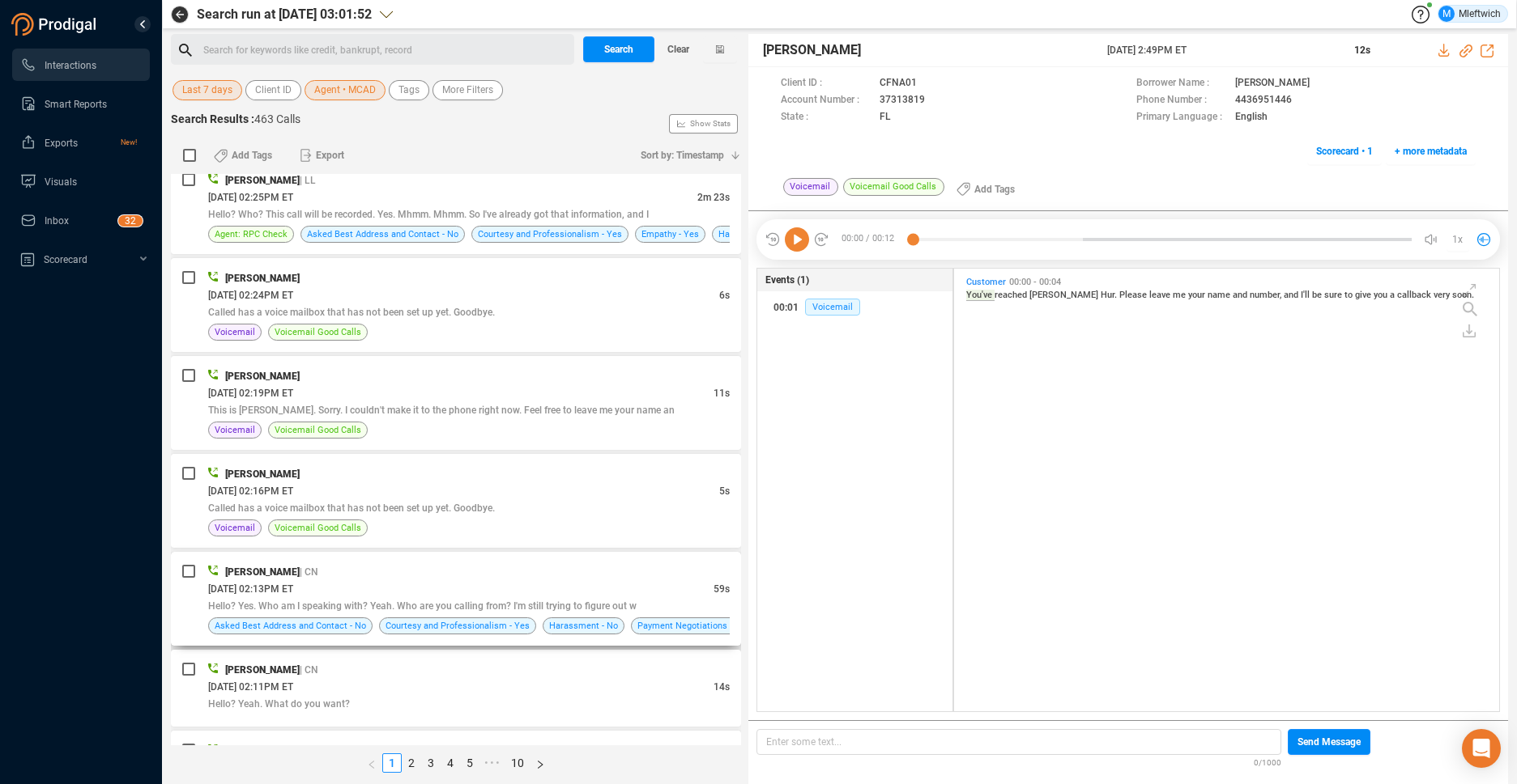
scroll to position [1967, 0]
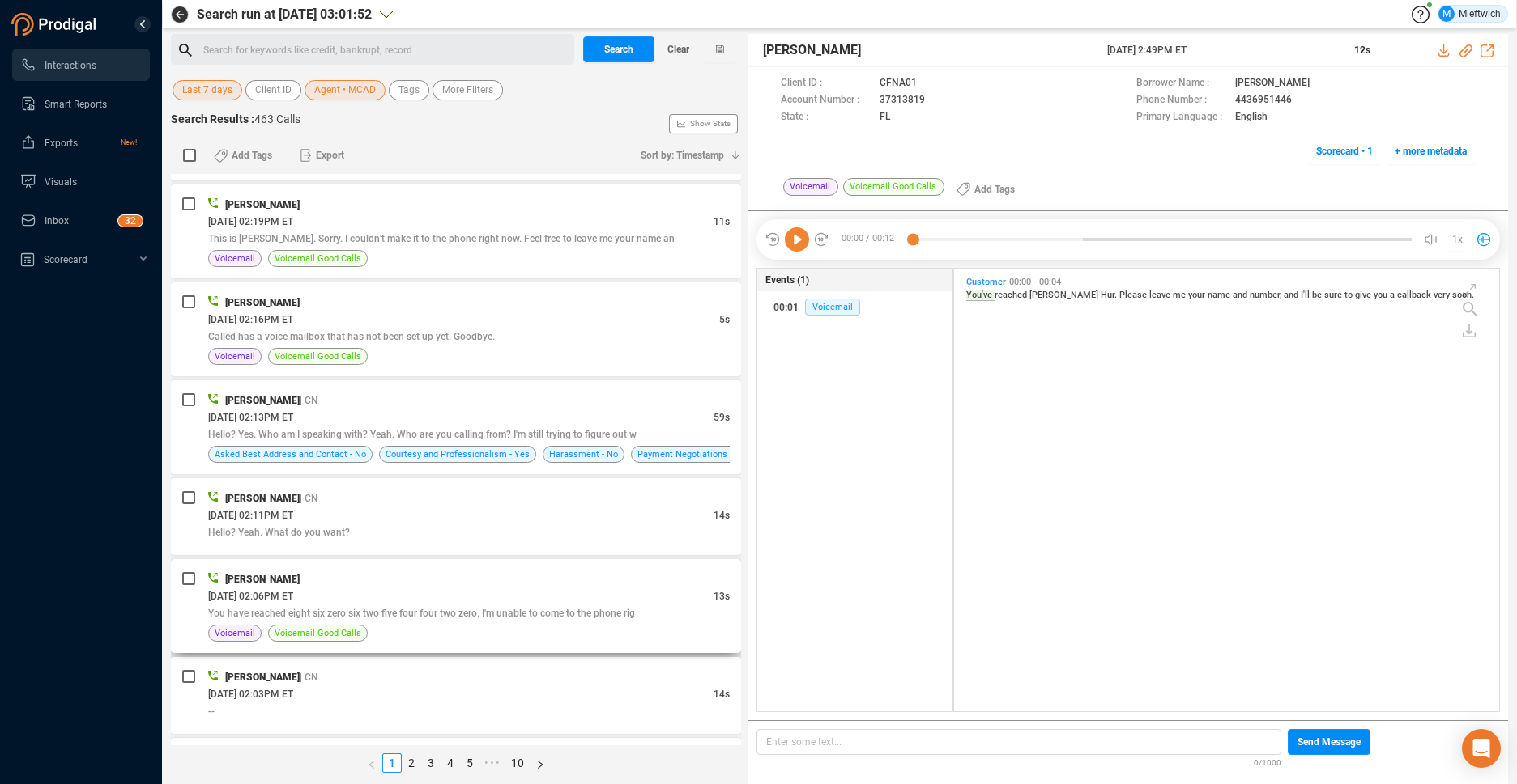
click at [641, 597] on div "09/04/2025 @ 02:06PM ET" at bounding box center [461, 596] width 506 height 17
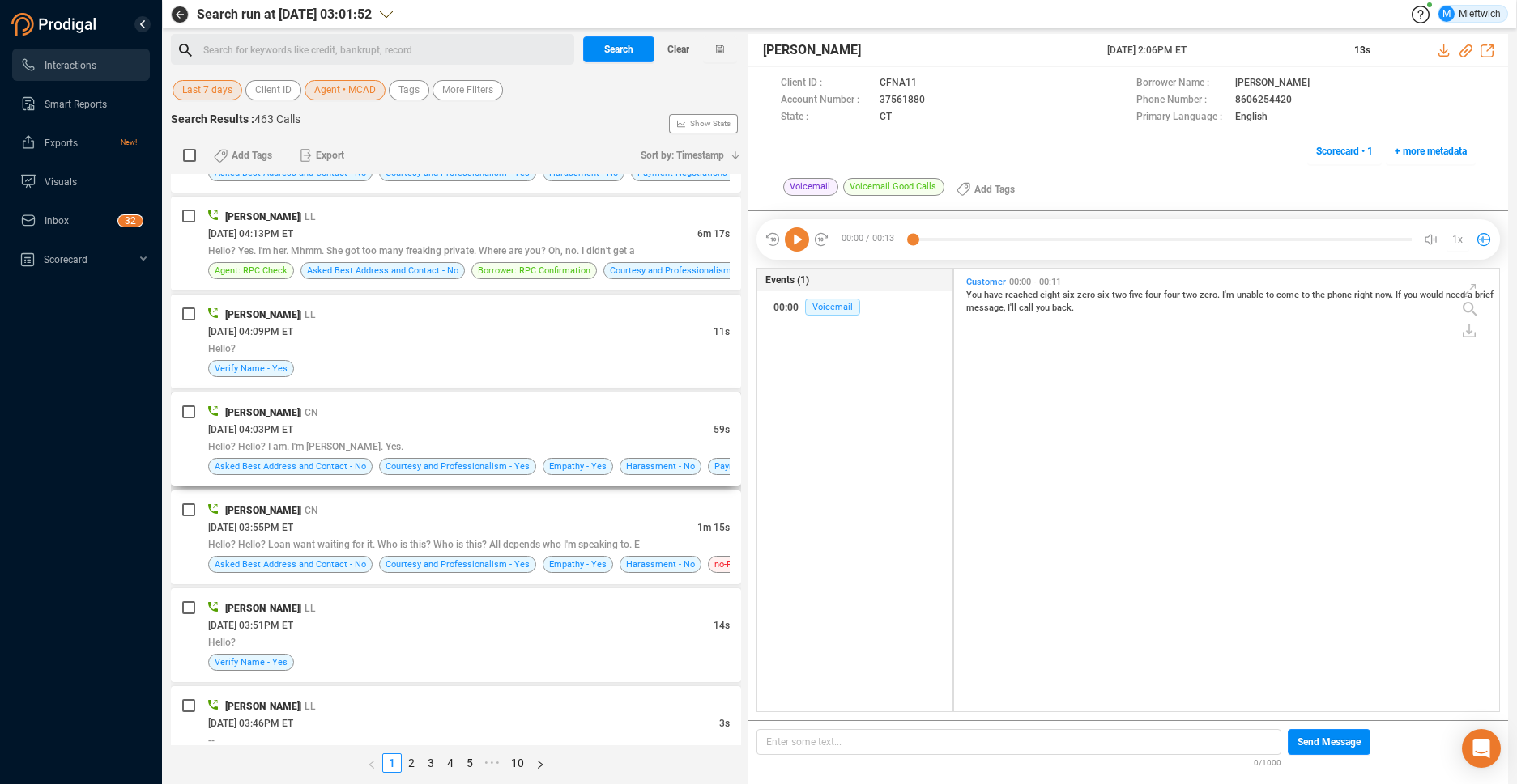
scroll to position [0, 0]
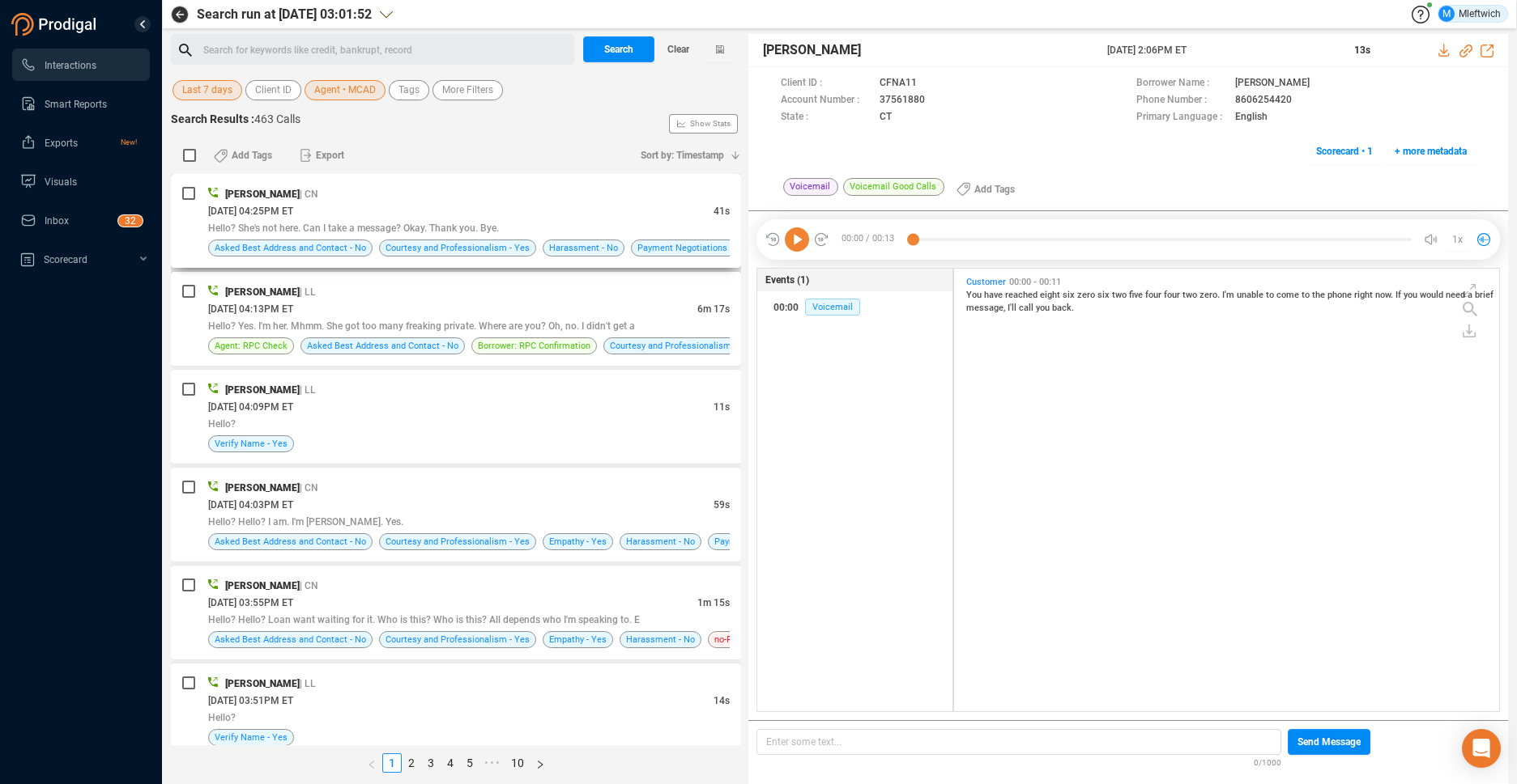
click at [571, 203] on div "09/04/2025 @ 04:25PM ET" at bounding box center [461, 211] width 506 height 17
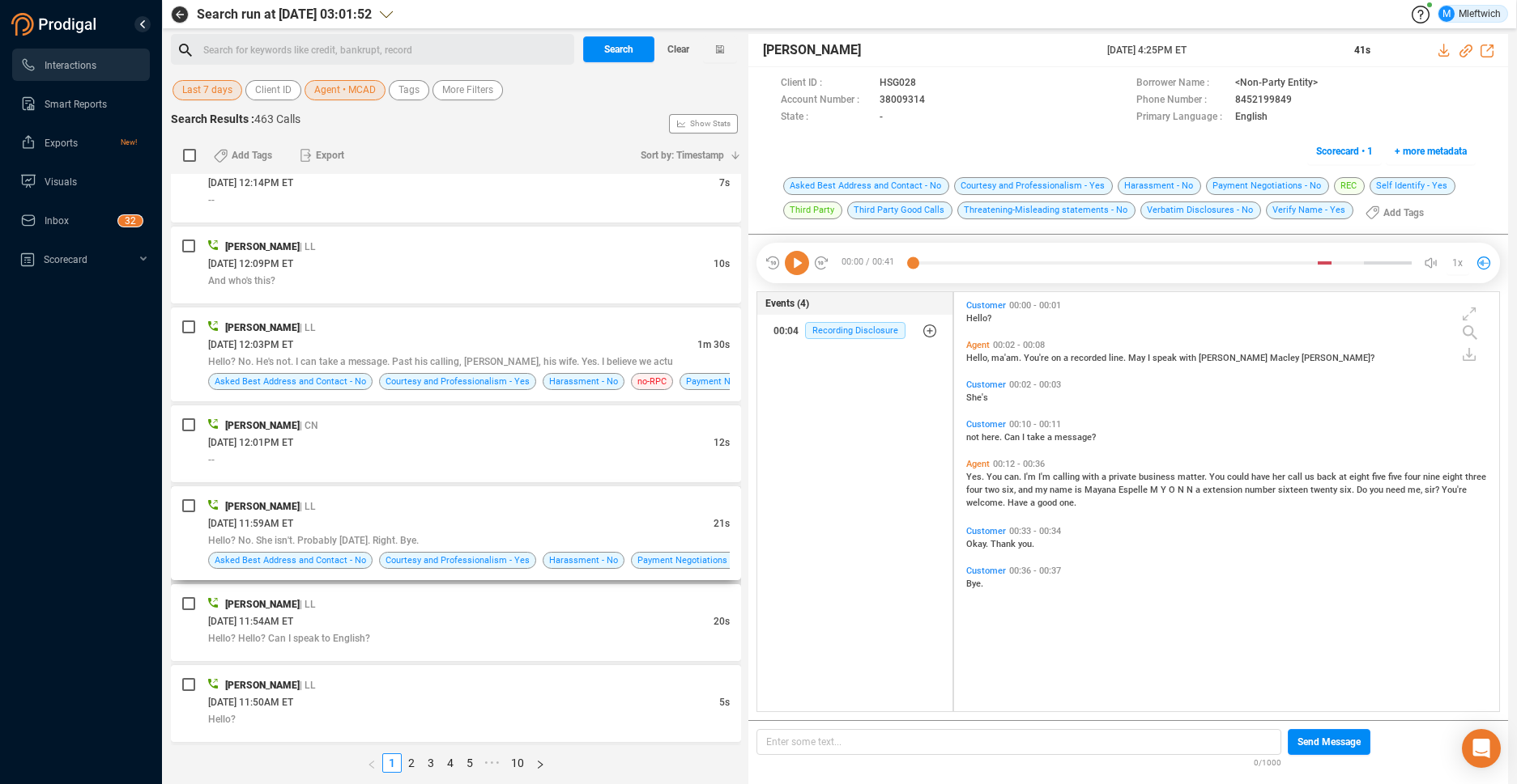
scroll to position [4025, 0]
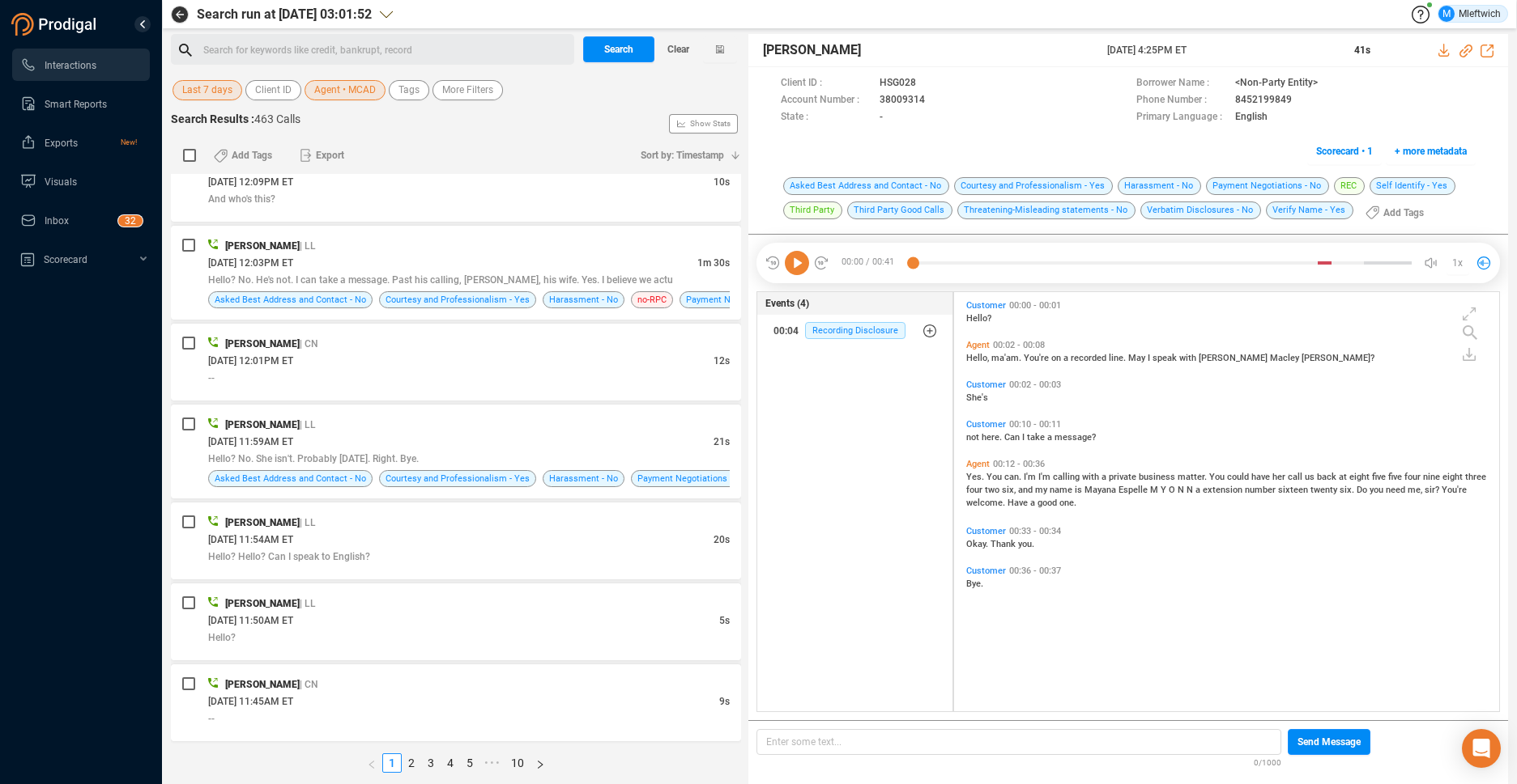
click at [367, 85] on span "Agent • MCAD" at bounding box center [344, 90] width 62 height 20
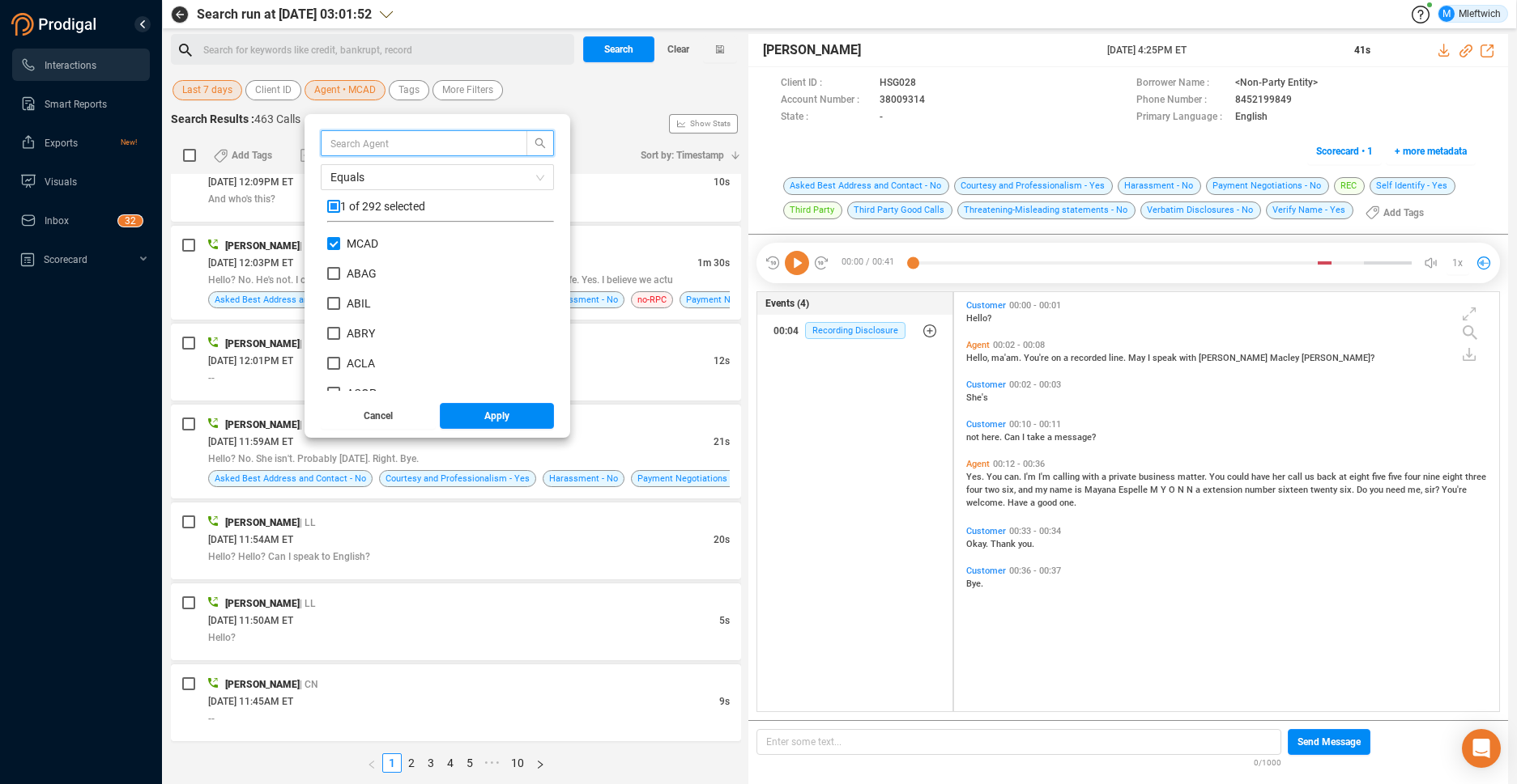
scroll to position [152, 218]
click at [338, 243] on input "MCAD" at bounding box center [334, 244] width 13 height 13
checkbox input "false"
drag, startPoint x: 553, startPoint y: 244, endPoint x: 543, endPoint y: 280, distance: 37.4
click at [543, 281] on div "Equals 0 of 292 selected MCAD ABAG ABIL ABRY ACLA ACOP ACOU ADTU AFAI AFOL AJAC…" at bounding box center [437, 276] width 265 height 323
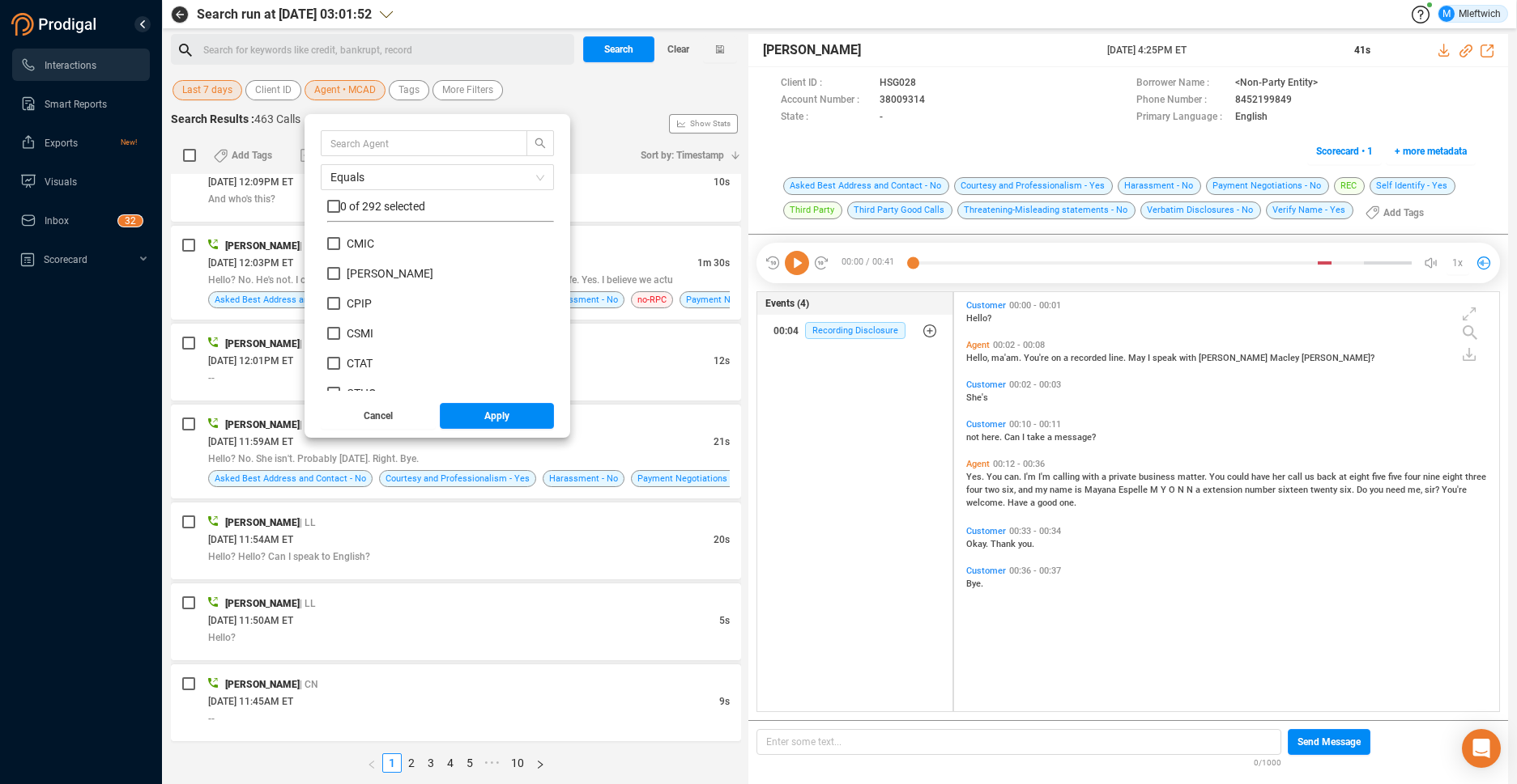
scroll to position [1865, 0]
click at [341, 263] on span "CTAT" at bounding box center [359, 266] width 39 height 13
click at [340, 263] on input "CTAT" at bounding box center [334, 266] width 13 height 13
checkbox input "true"
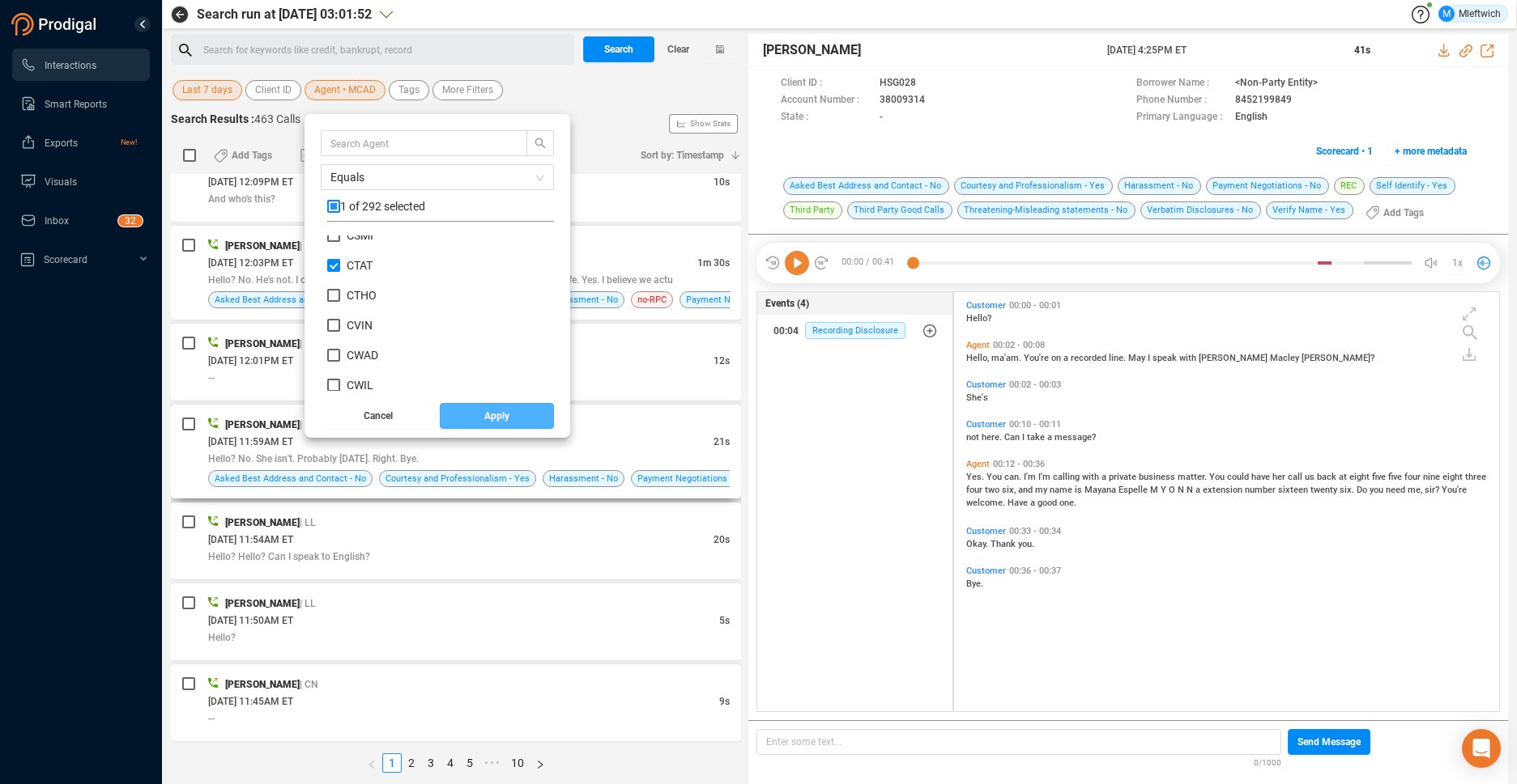
click at [506, 411] on span "Apply" at bounding box center [497, 416] width 25 height 26
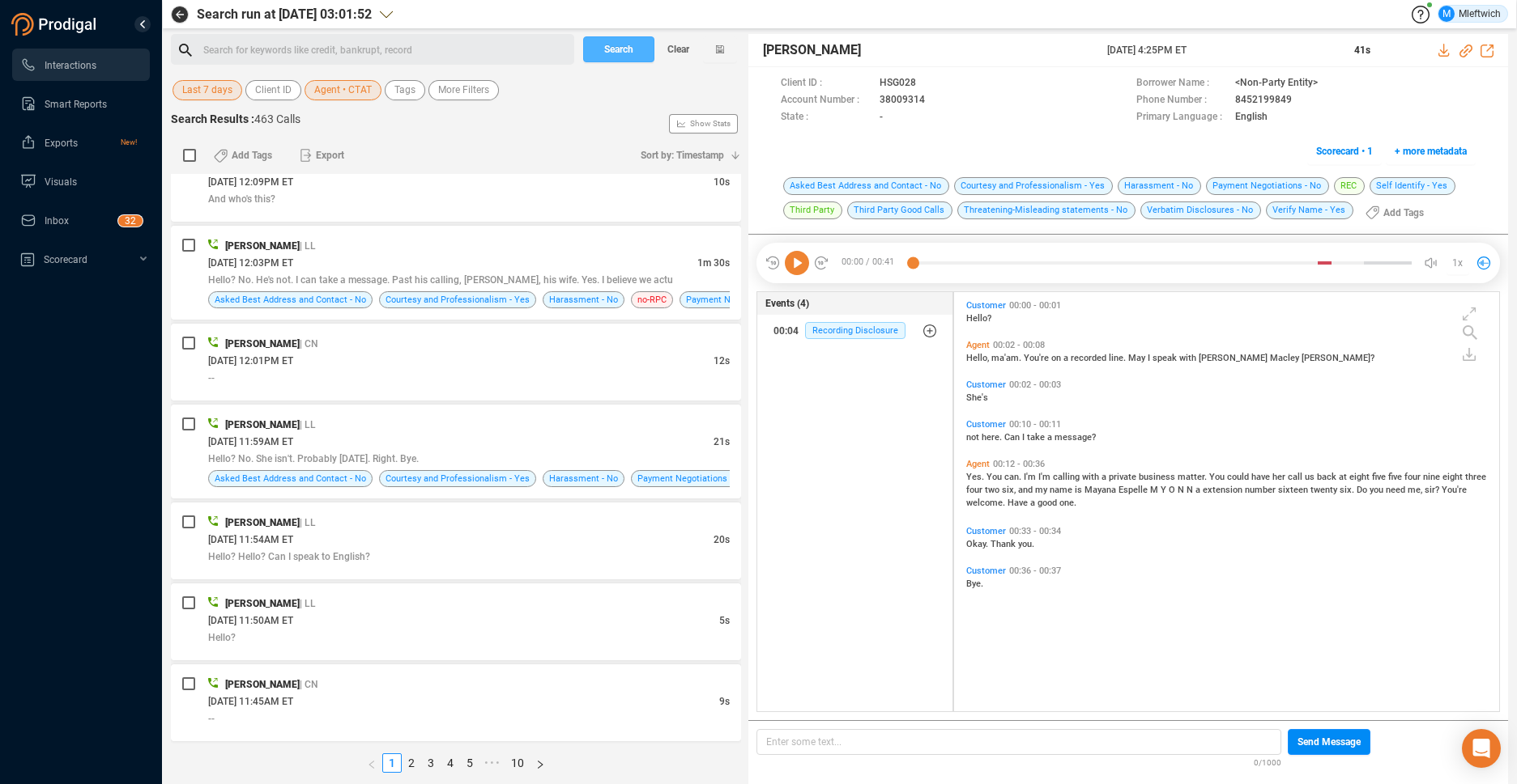
click at [629, 47] on span "Search" at bounding box center [618, 49] width 30 height 26
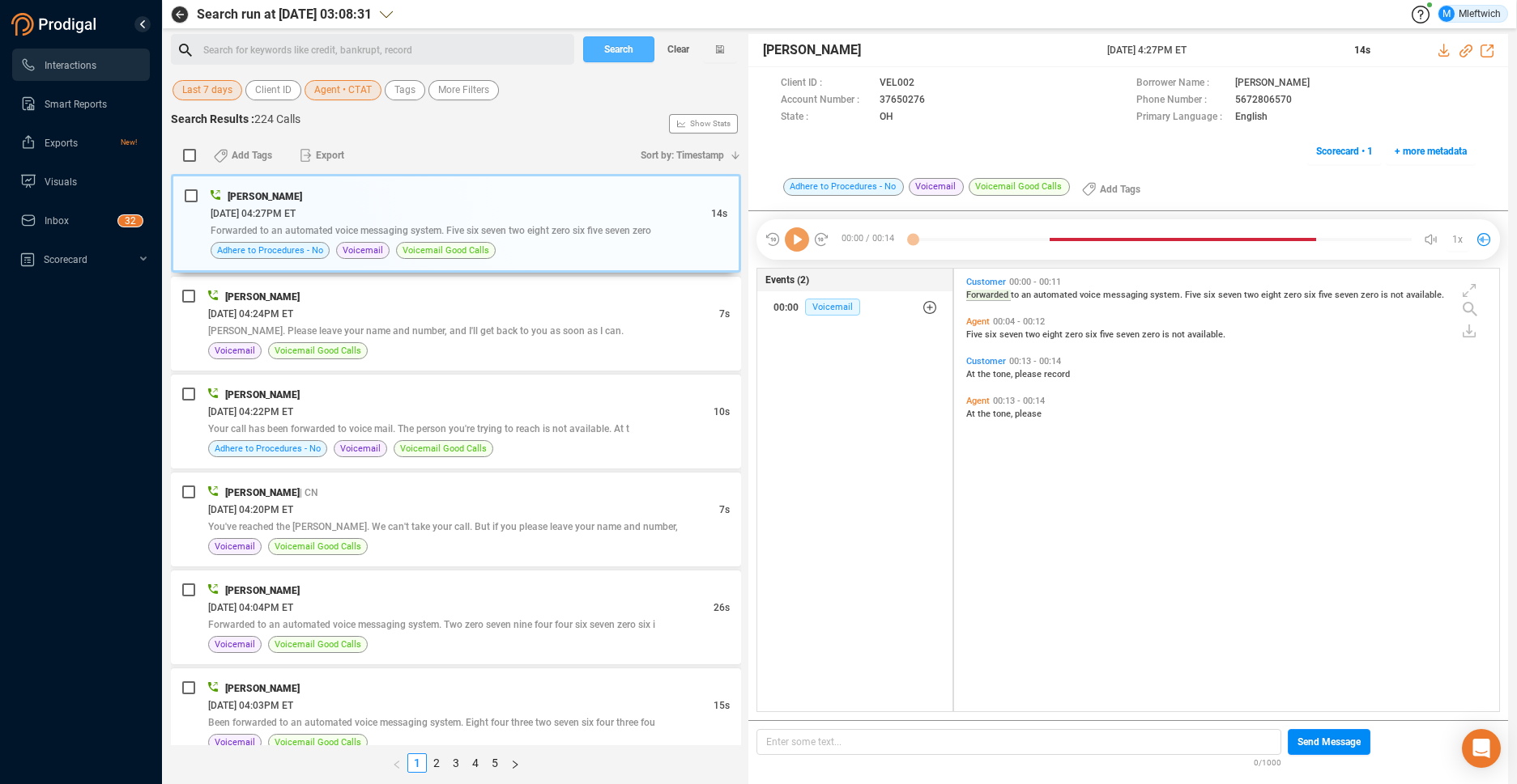
scroll to position [439, 536]
click at [631, 40] on span "Search" at bounding box center [618, 49] width 30 height 26
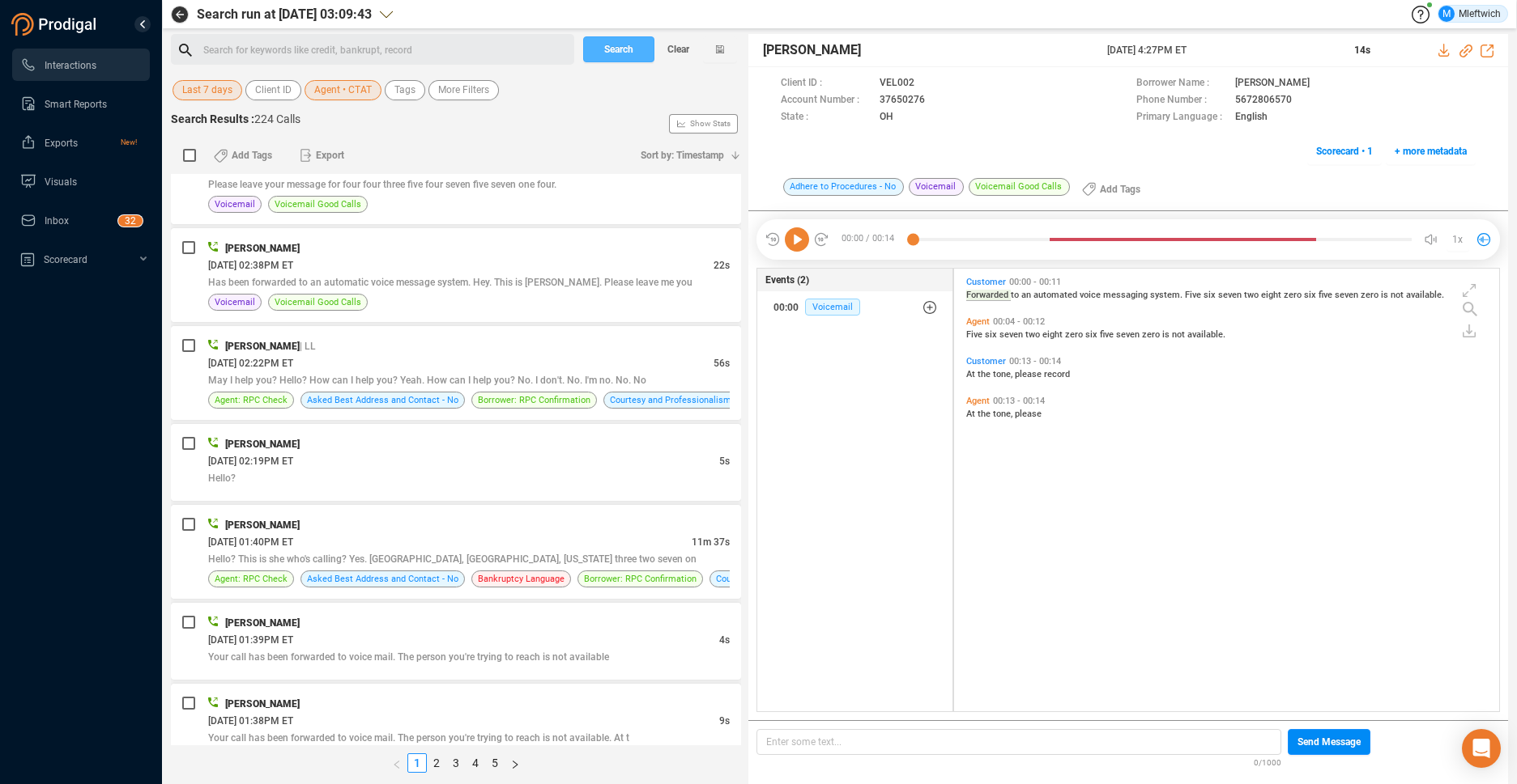
scroll to position [2400, 0]
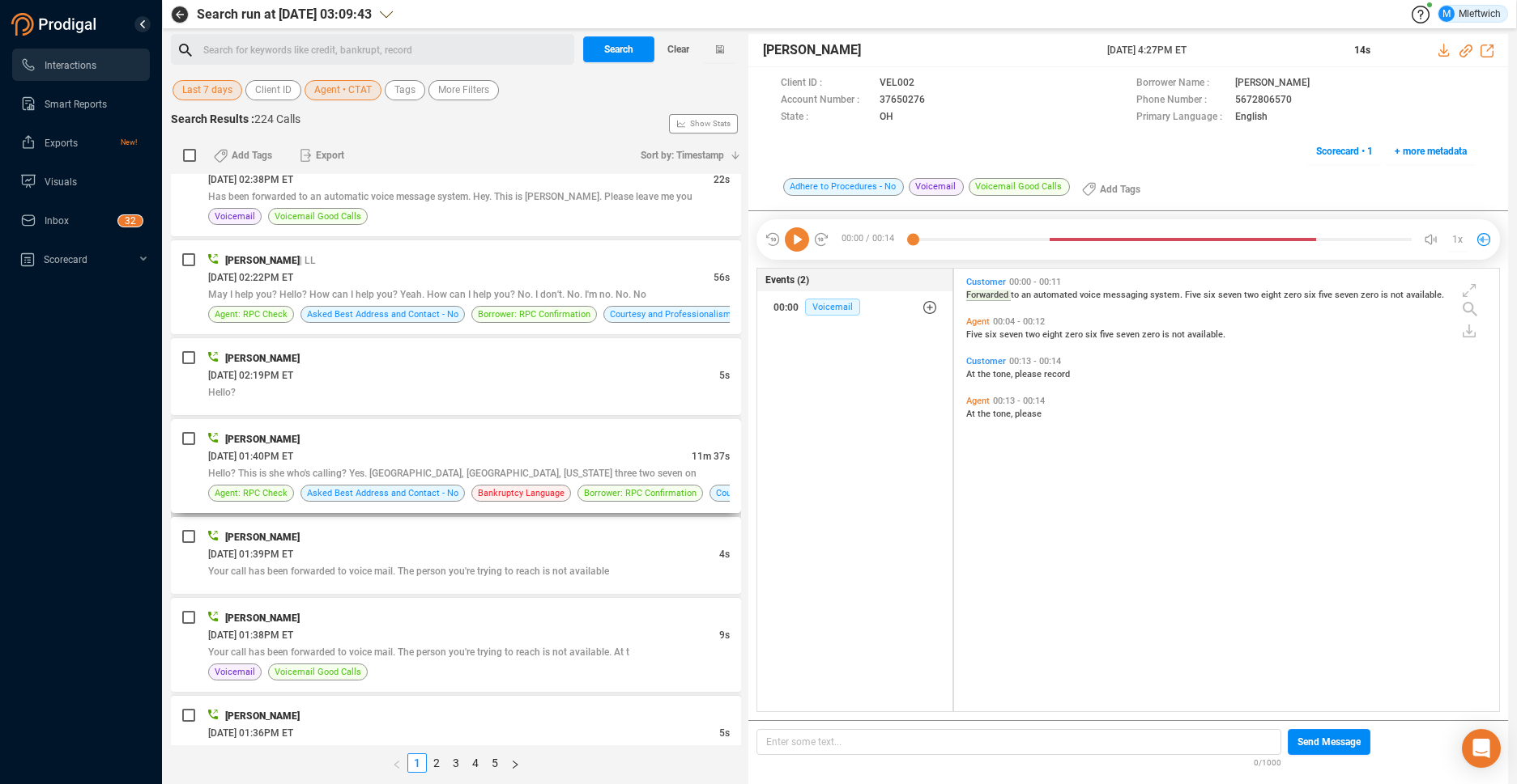
click at [645, 459] on div "09/04/2025 @ 01:40PM ET" at bounding box center [449, 456] width 484 height 17
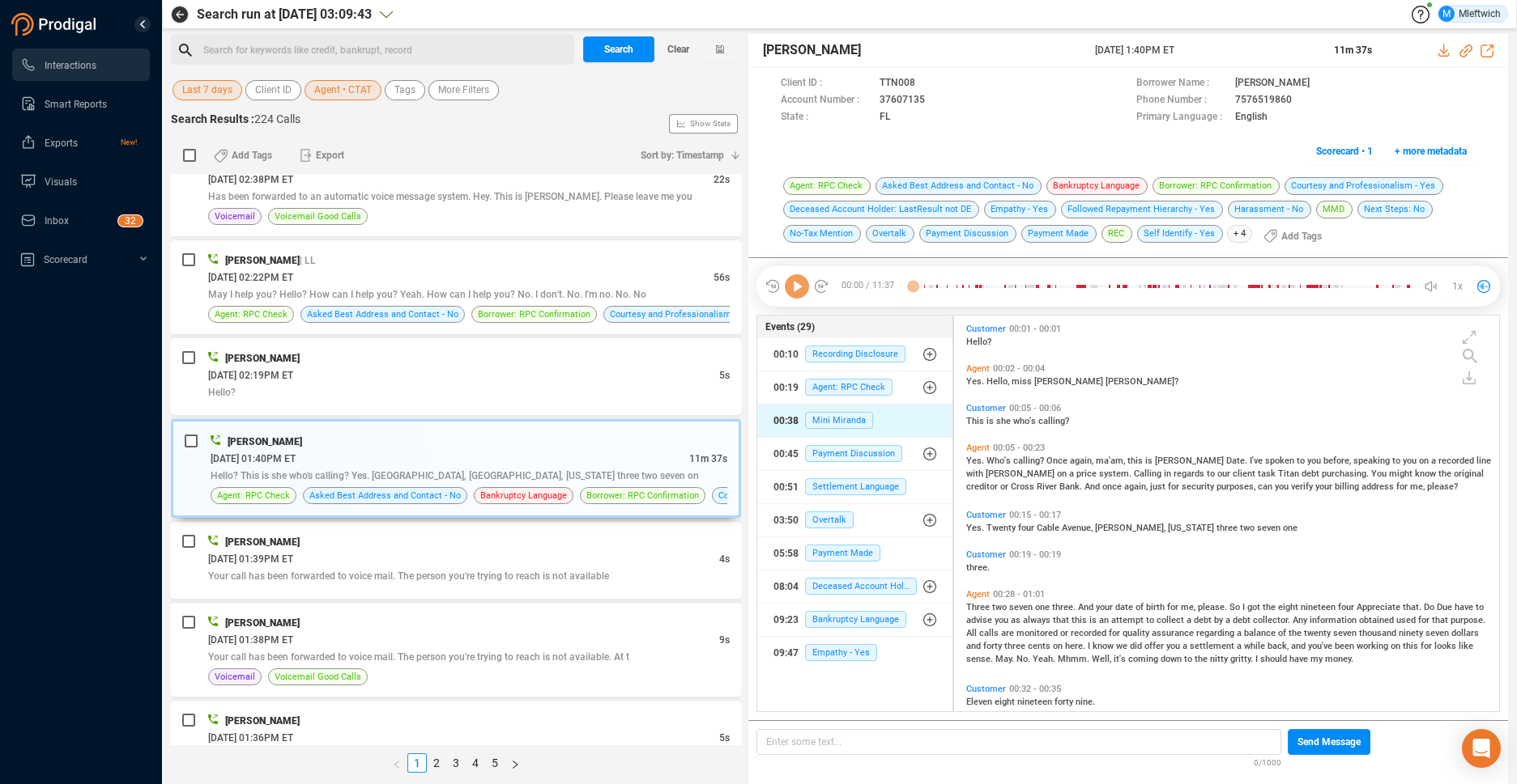
scroll to position [392, 536]
click at [934, 96] on icon at bounding box center [936, 99] width 8 height 10
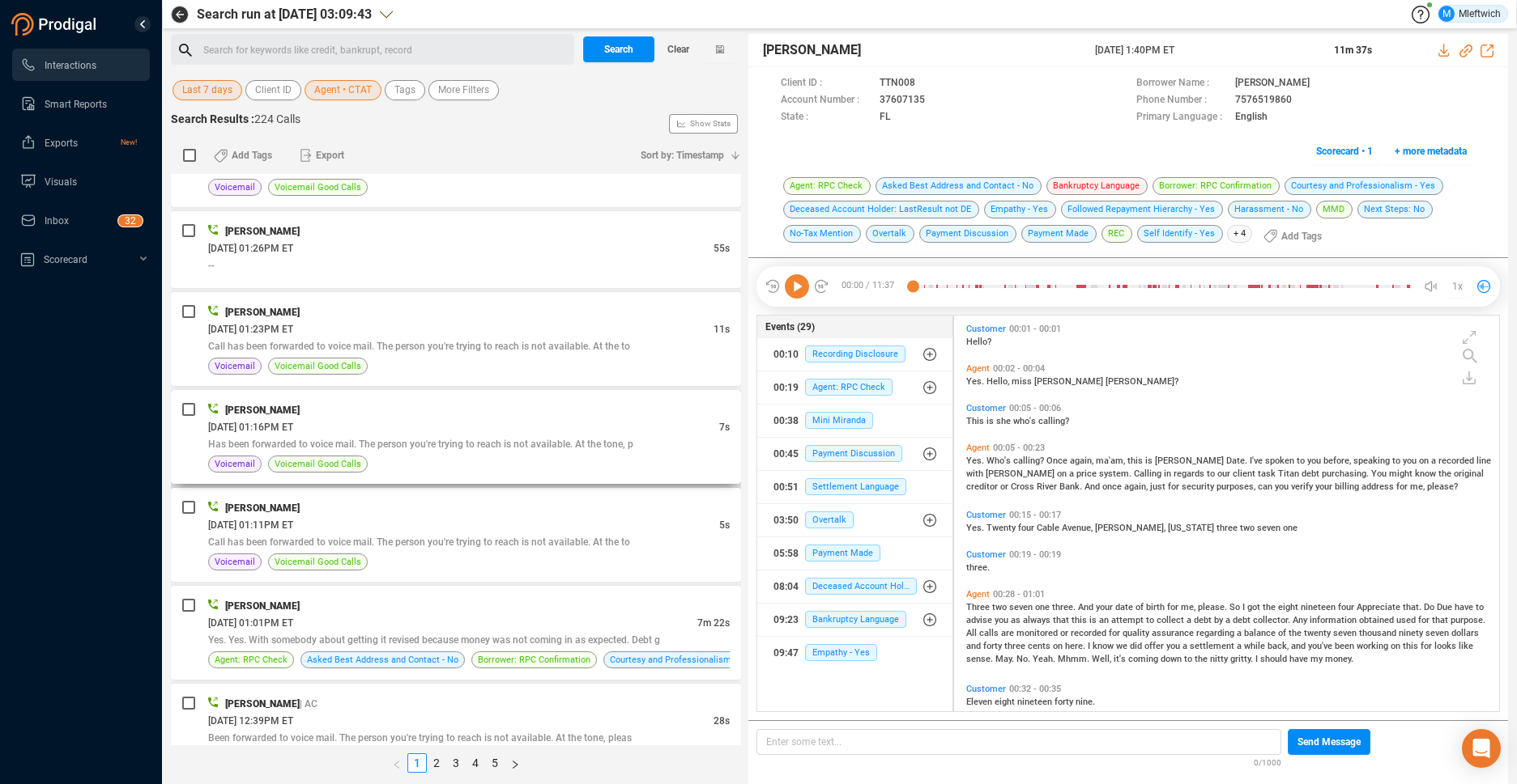
scroll to position [3167, 0]
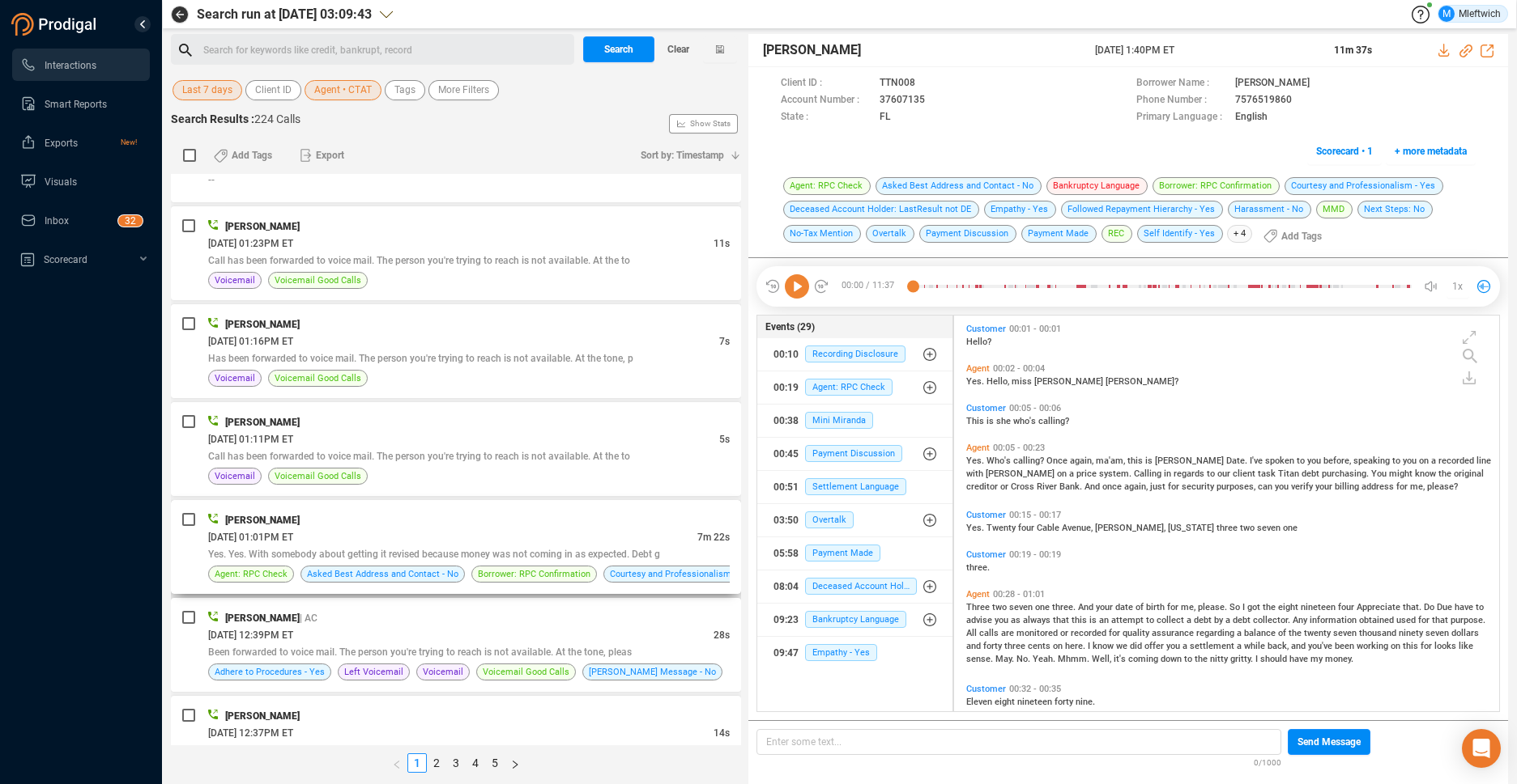
click at [587, 522] on div "Curtis Tate" at bounding box center [468, 520] width 522 height 17
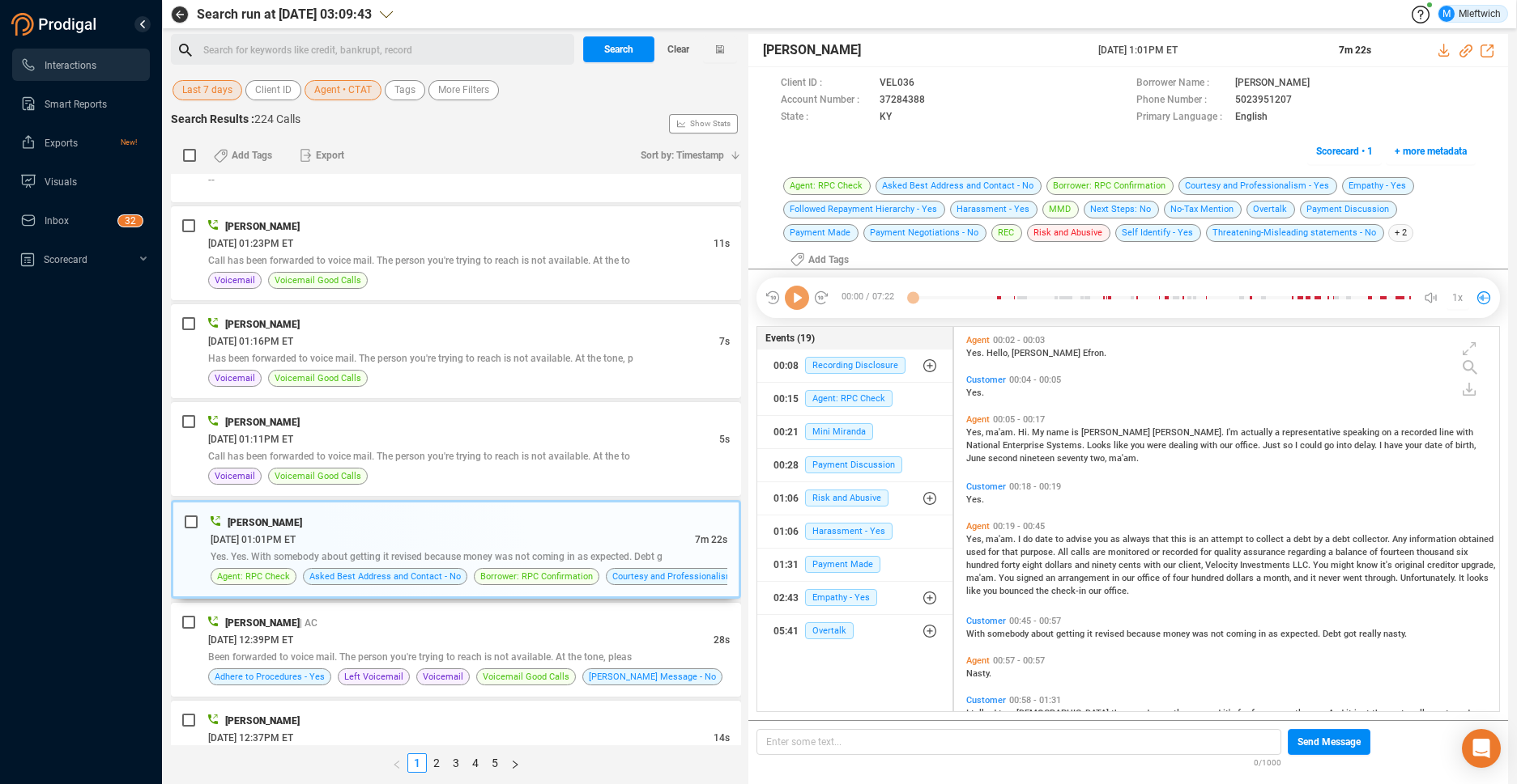
scroll to position [392, 536]
click at [932, 101] on icon at bounding box center [939, 101] width 13 height 13
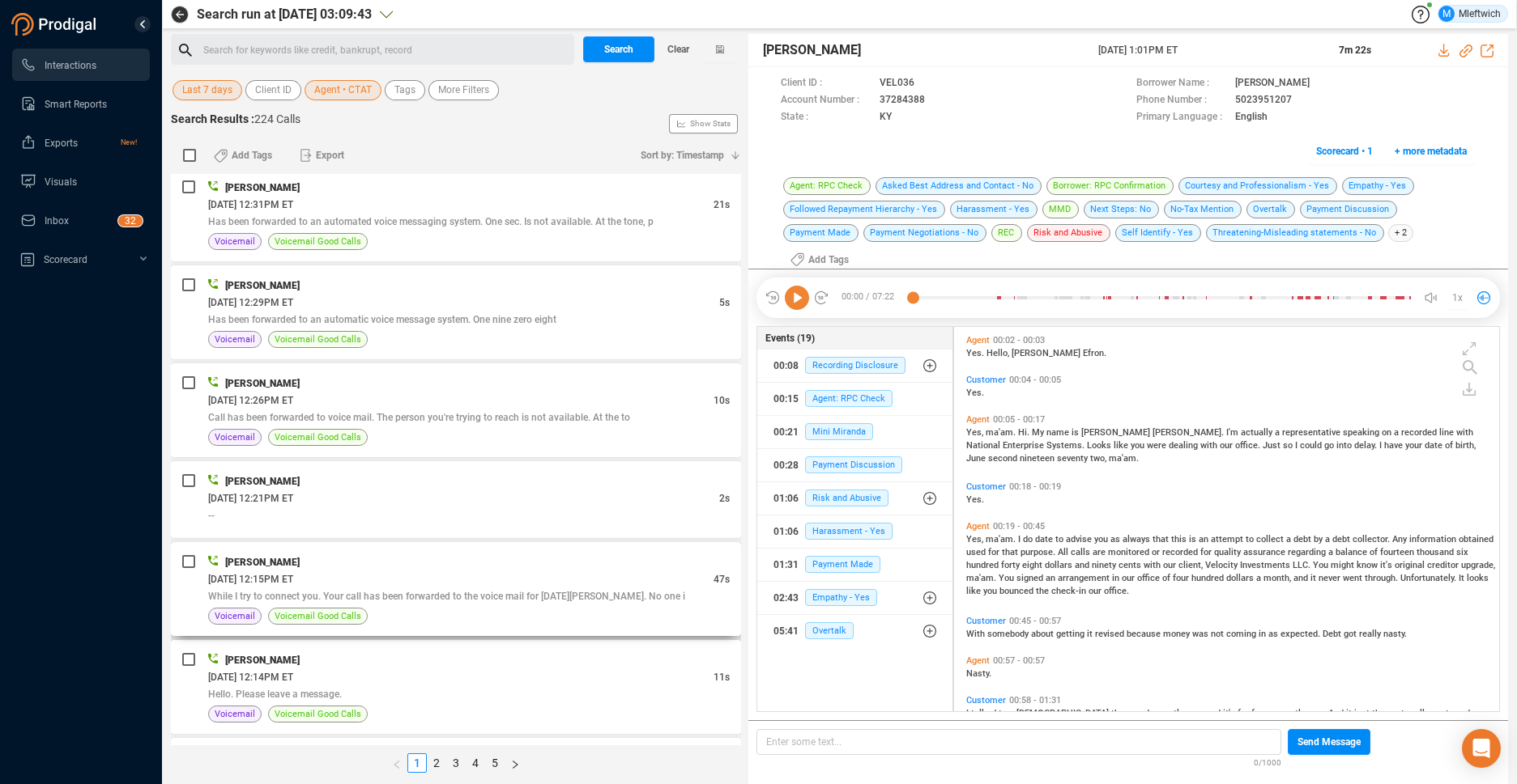
scroll to position [4144, 0]
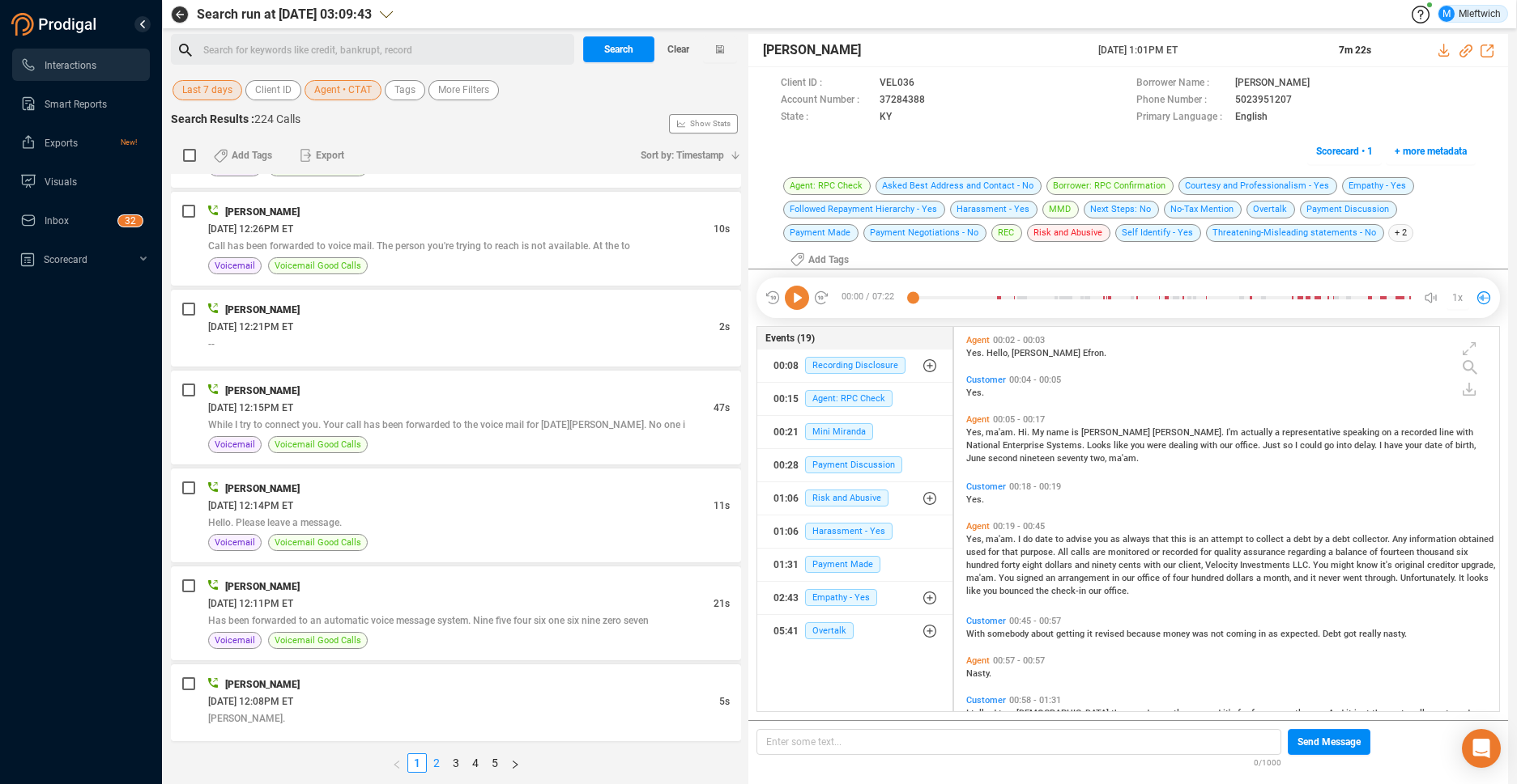
click at [432, 757] on link "2" at bounding box center [436, 763] width 18 height 18
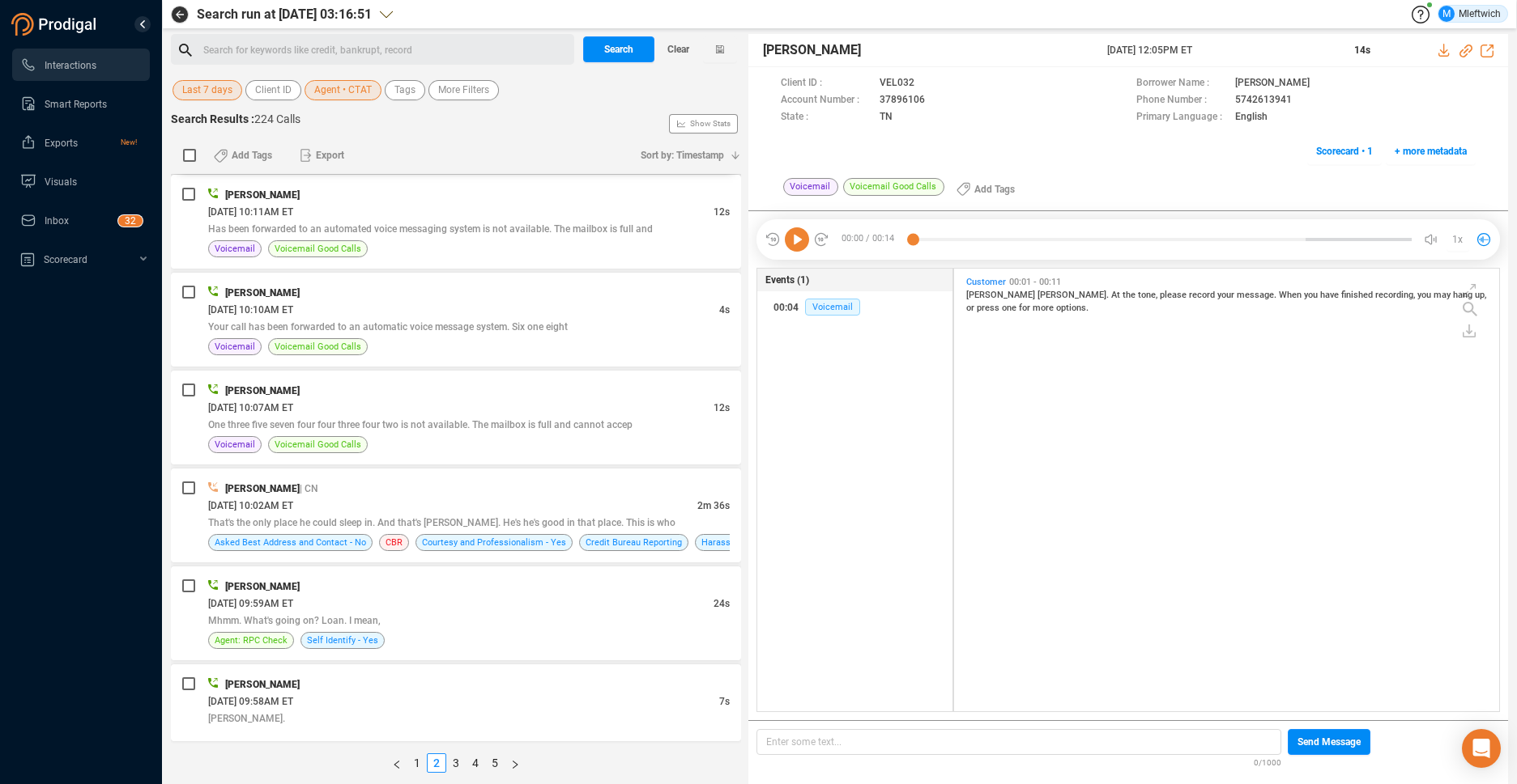
scroll to position [4143, 0]
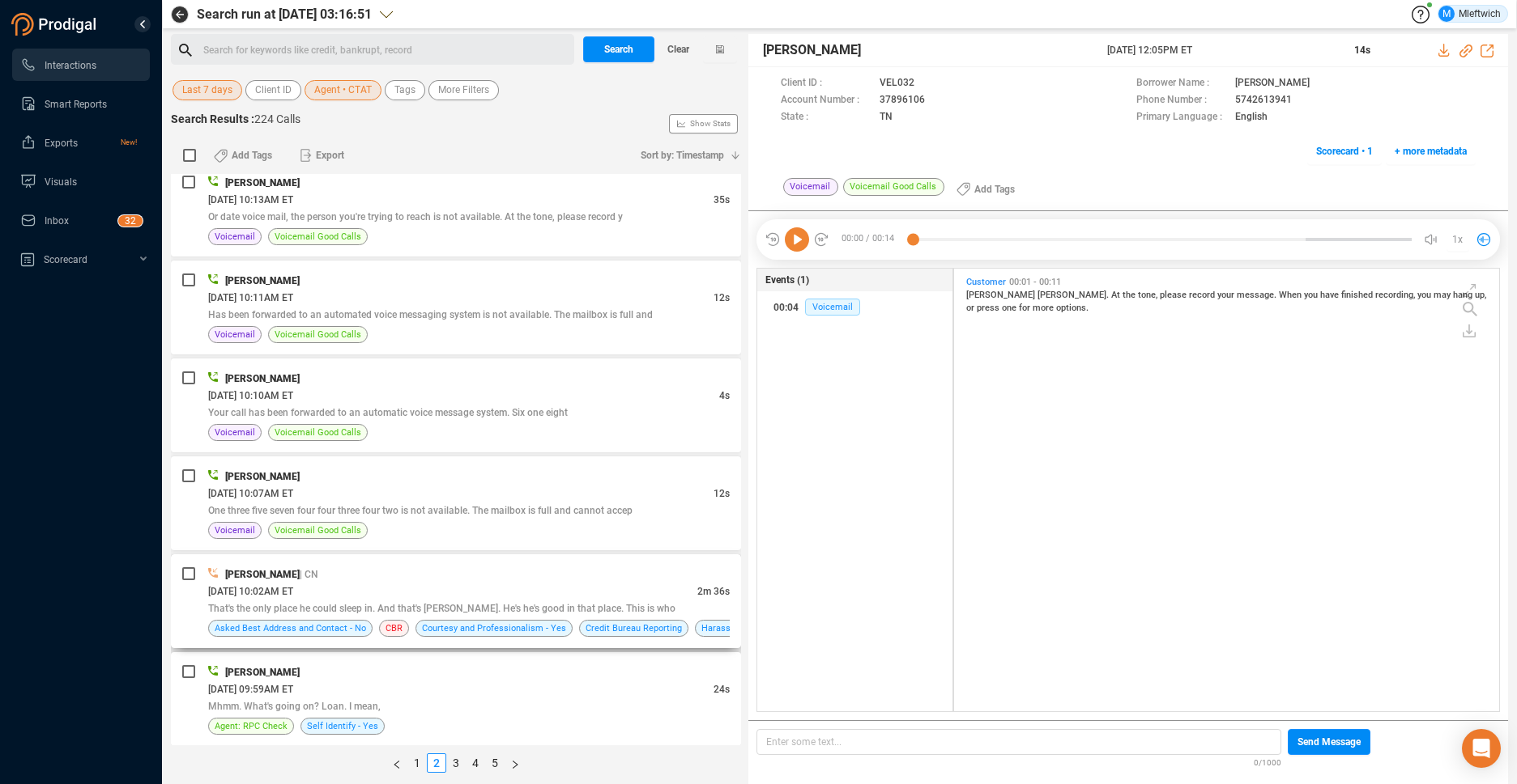
click at [644, 559] on div "Curtis Tate | CN 09/04/2025 @ 10:02AM ET 2m 36s That's the only place he could …" at bounding box center [456, 601] width 571 height 93
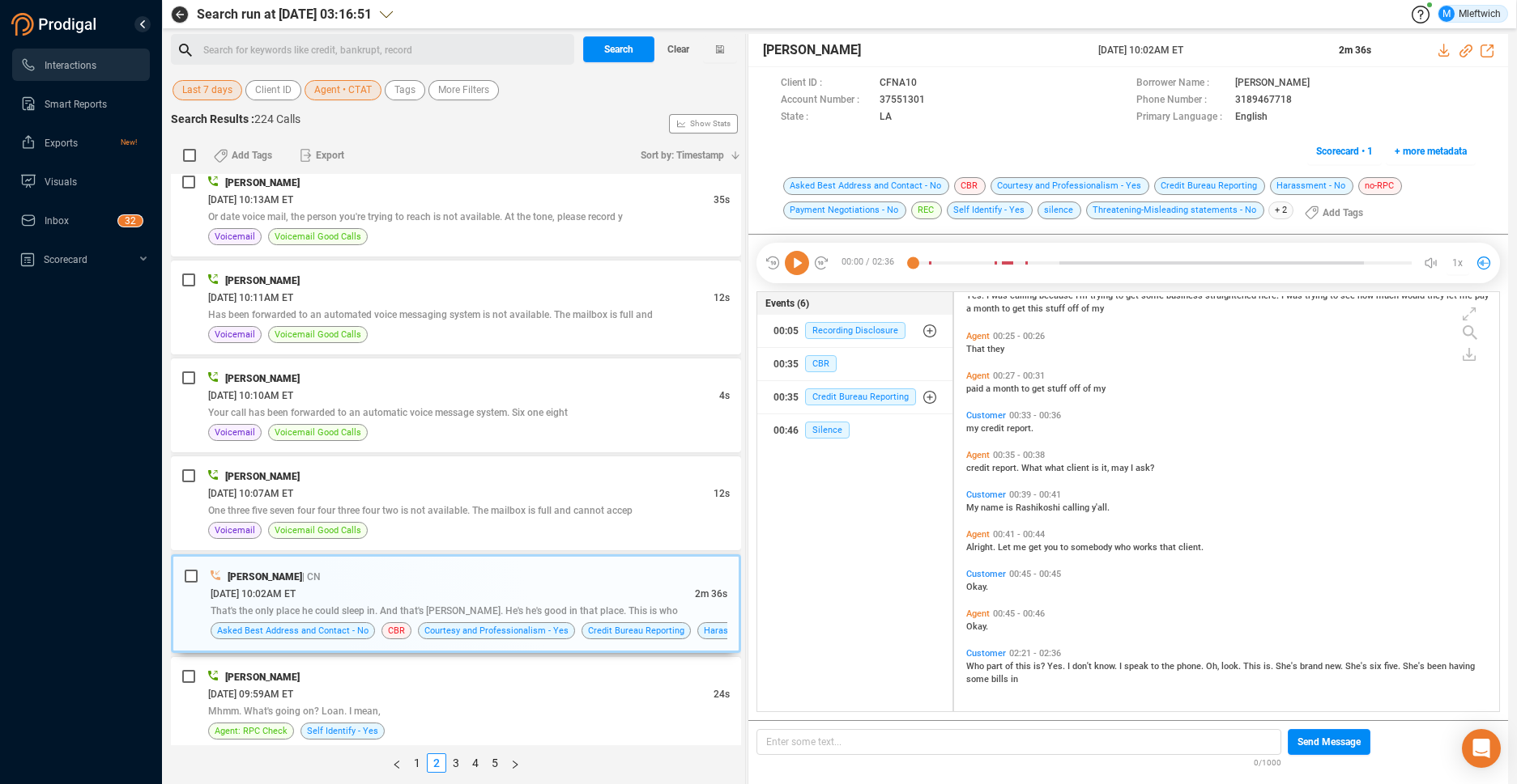
scroll to position [4229, 0]
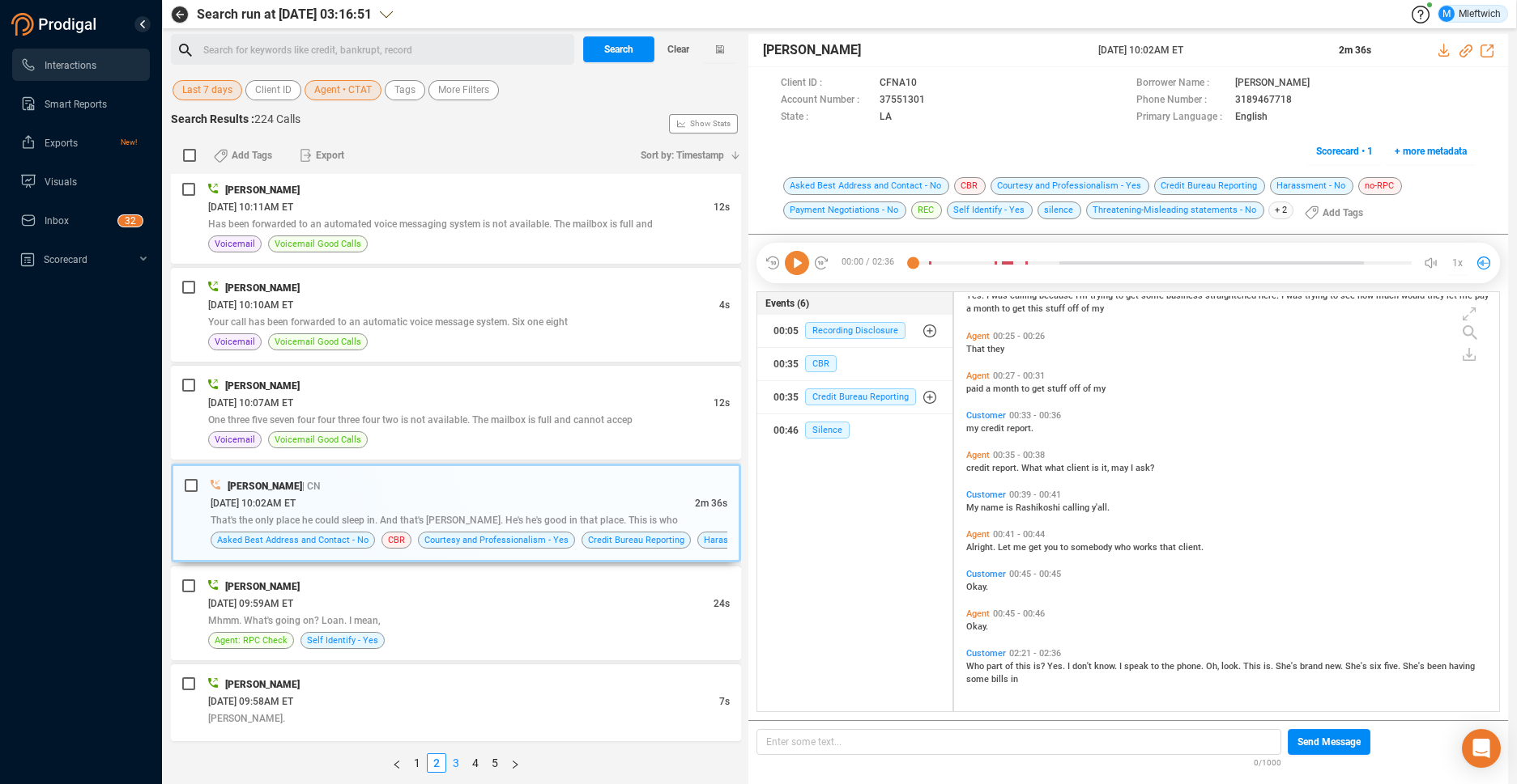
click at [453, 761] on link "3" at bounding box center [455, 763] width 18 height 18
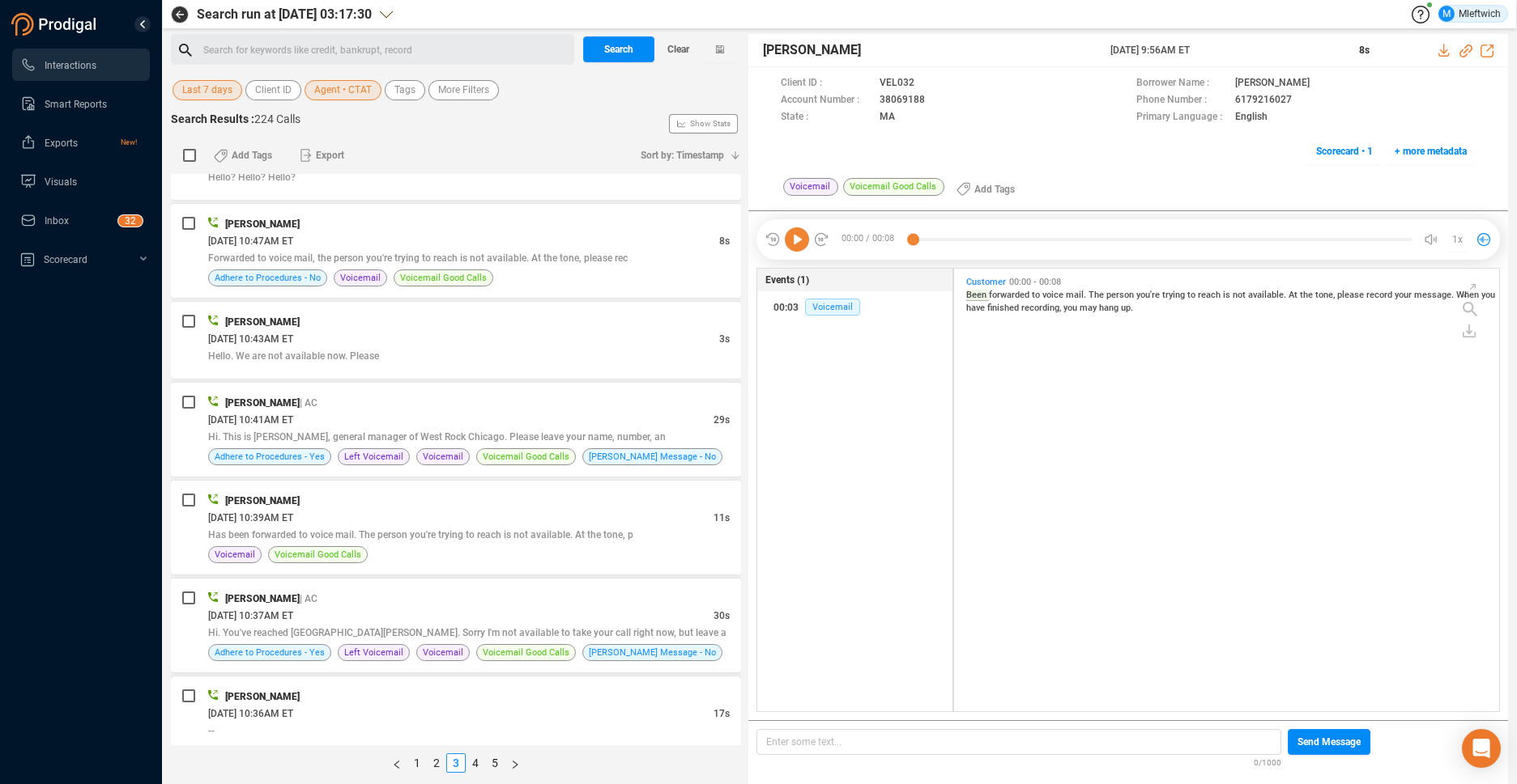
scroll to position [3171, 0]
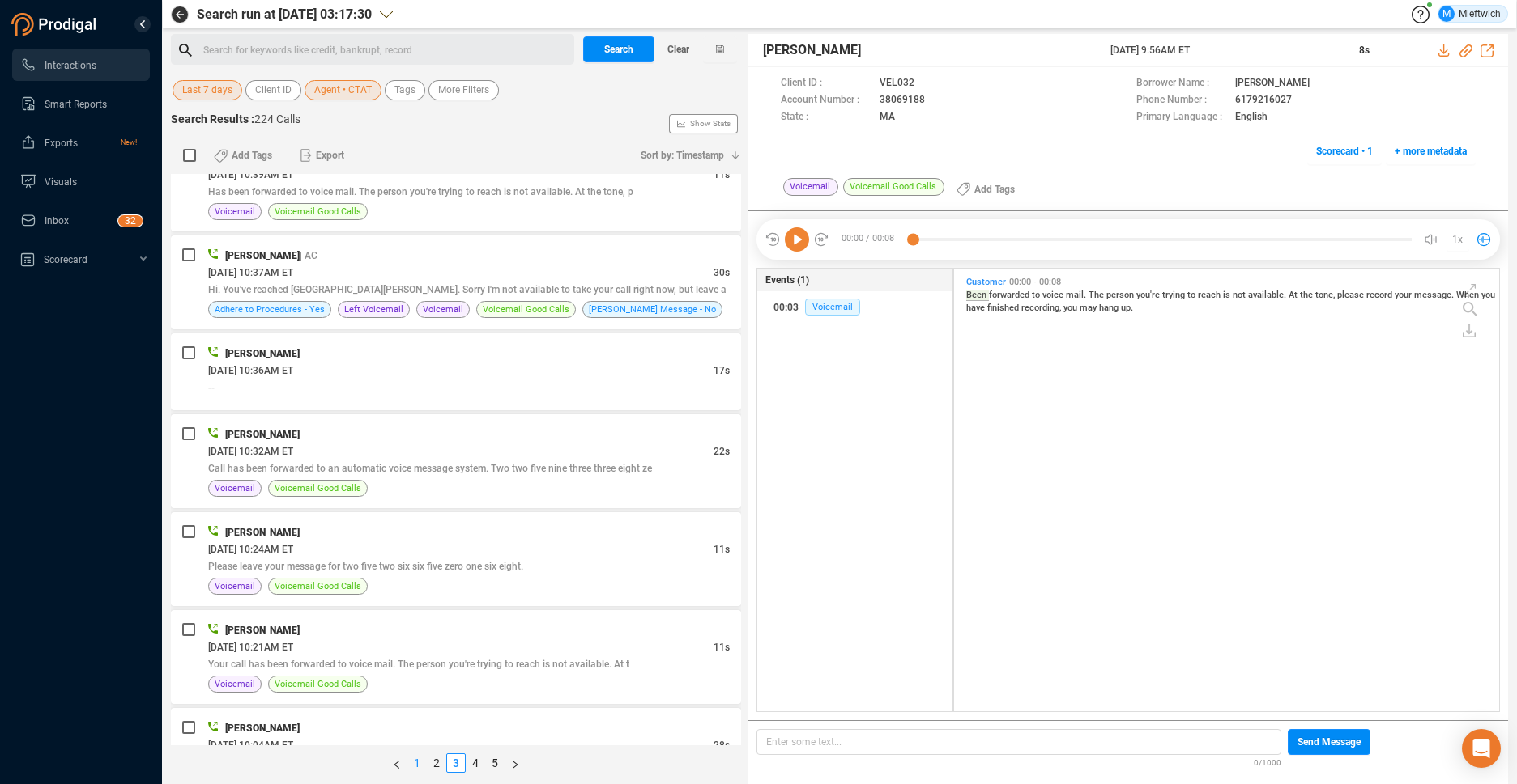
click at [414, 762] on link "1" at bounding box center [417, 763] width 18 height 18
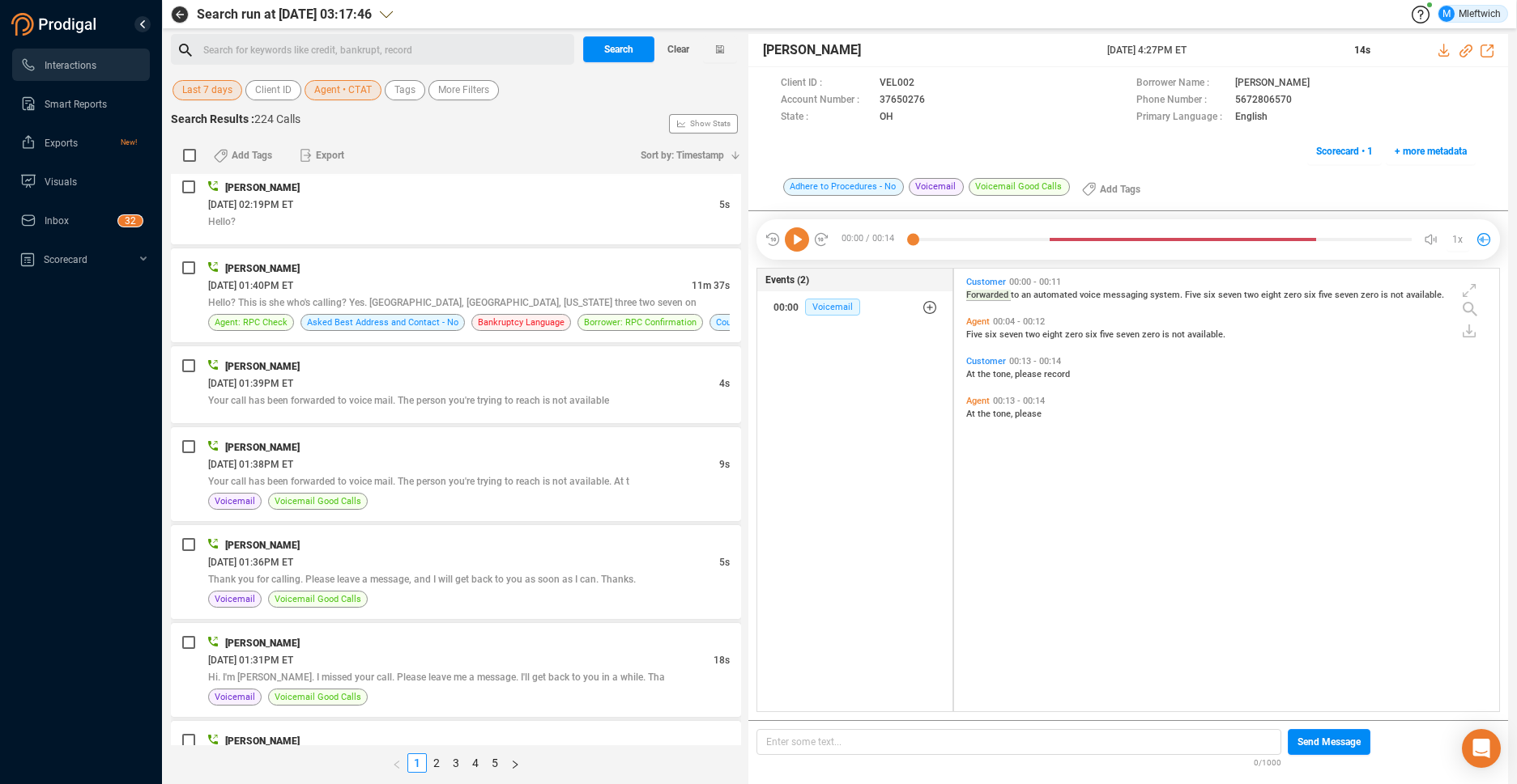
scroll to position [2400, 0]
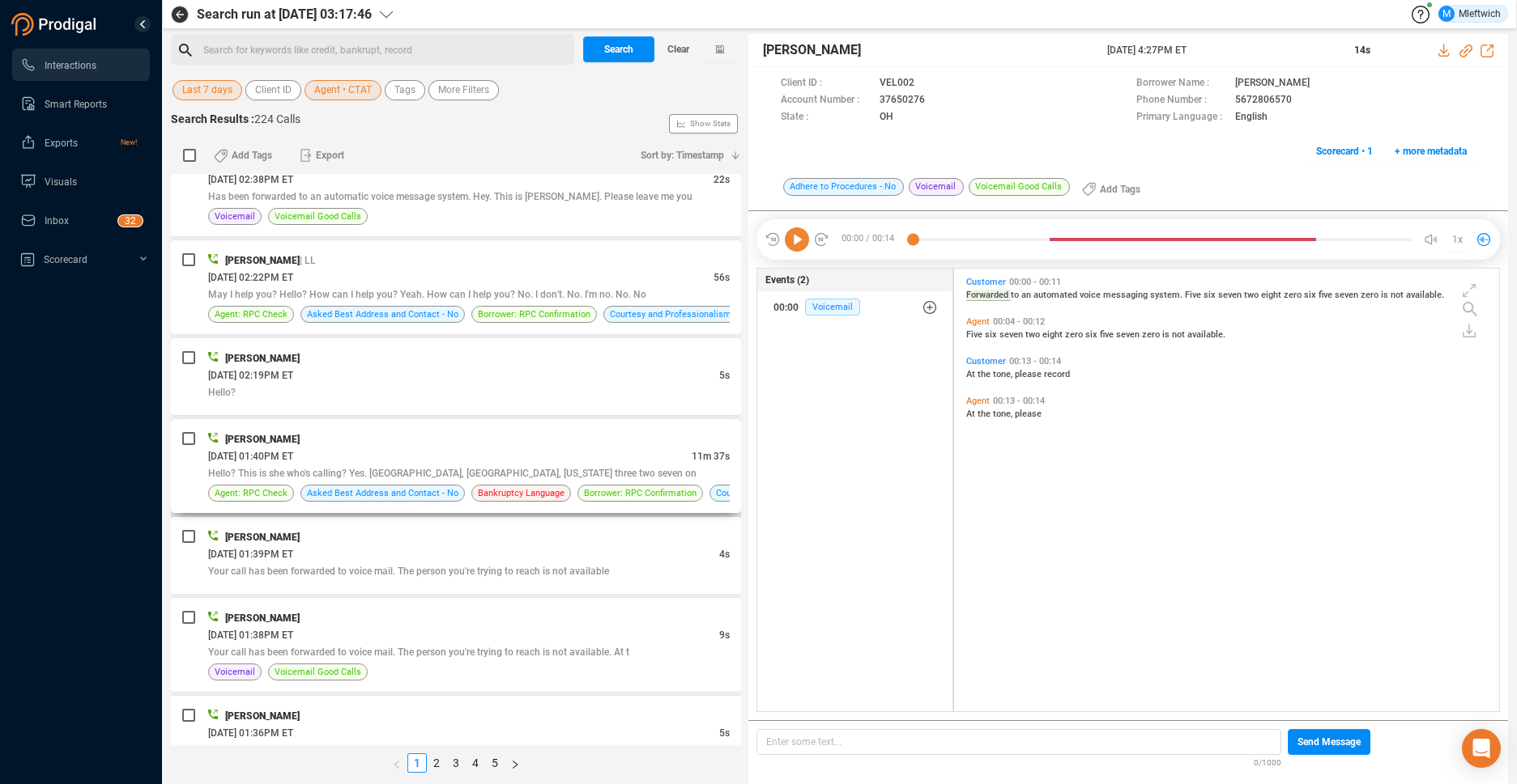
click at [592, 443] on div "Curtis Tate" at bounding box center [468, 440] width 522 height 17
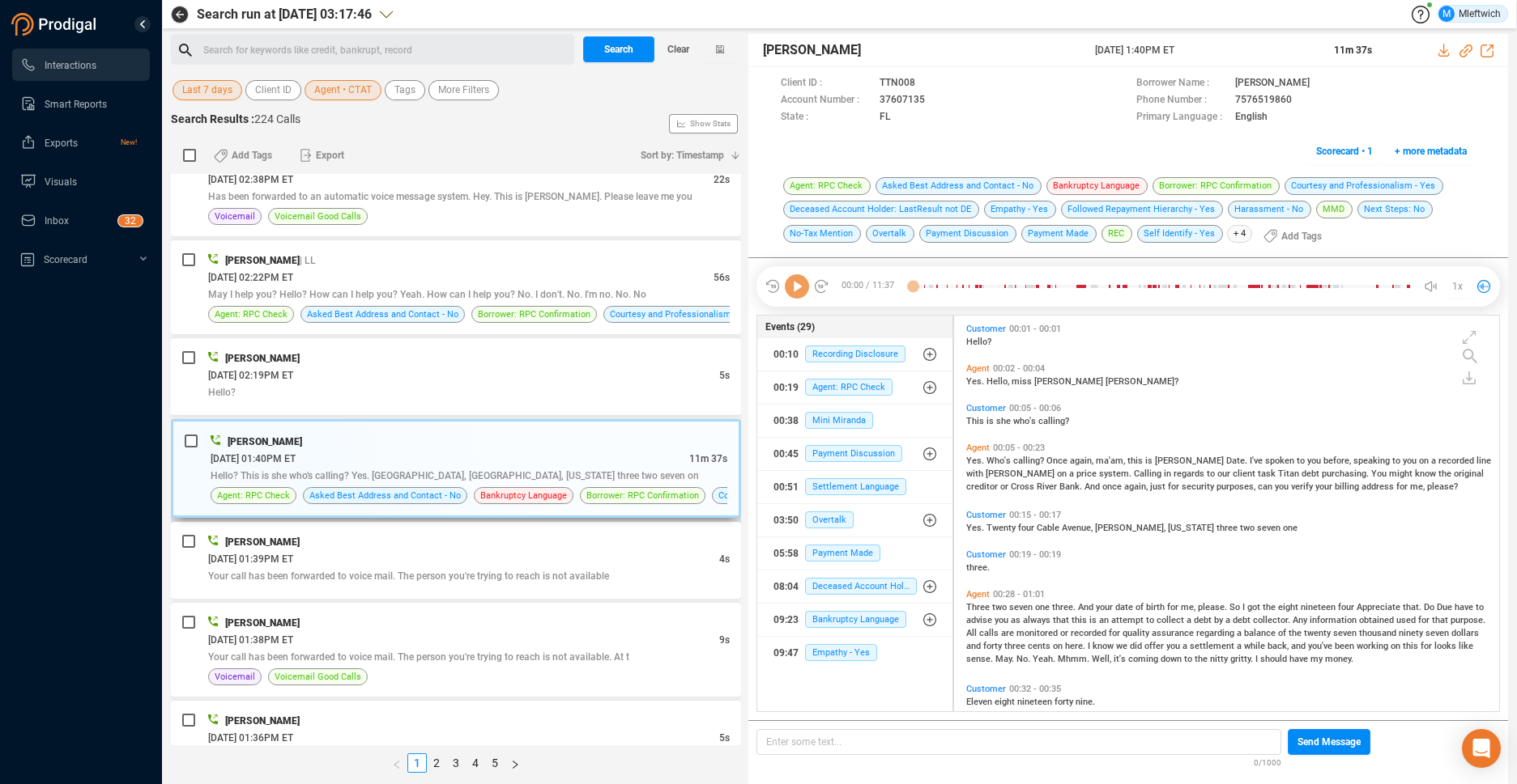
scroll to position [392, 536]
click at [932, 97] on icon at bounding box center [939, 101] width 13 height 13
click at [932, 98] on icon at bounding box center [939, 101] width 13 height 13
drag, startPoint x: 758, startPoint y: 49, endPoint x: 827, endPoint y: 46, distance: 69.1
click at [827, 46] on div "Curtis Tate 04 Sep 2025 @ 1:40PM ET 11m 37s" at bounding box center [1128, 51] width 759 height 33
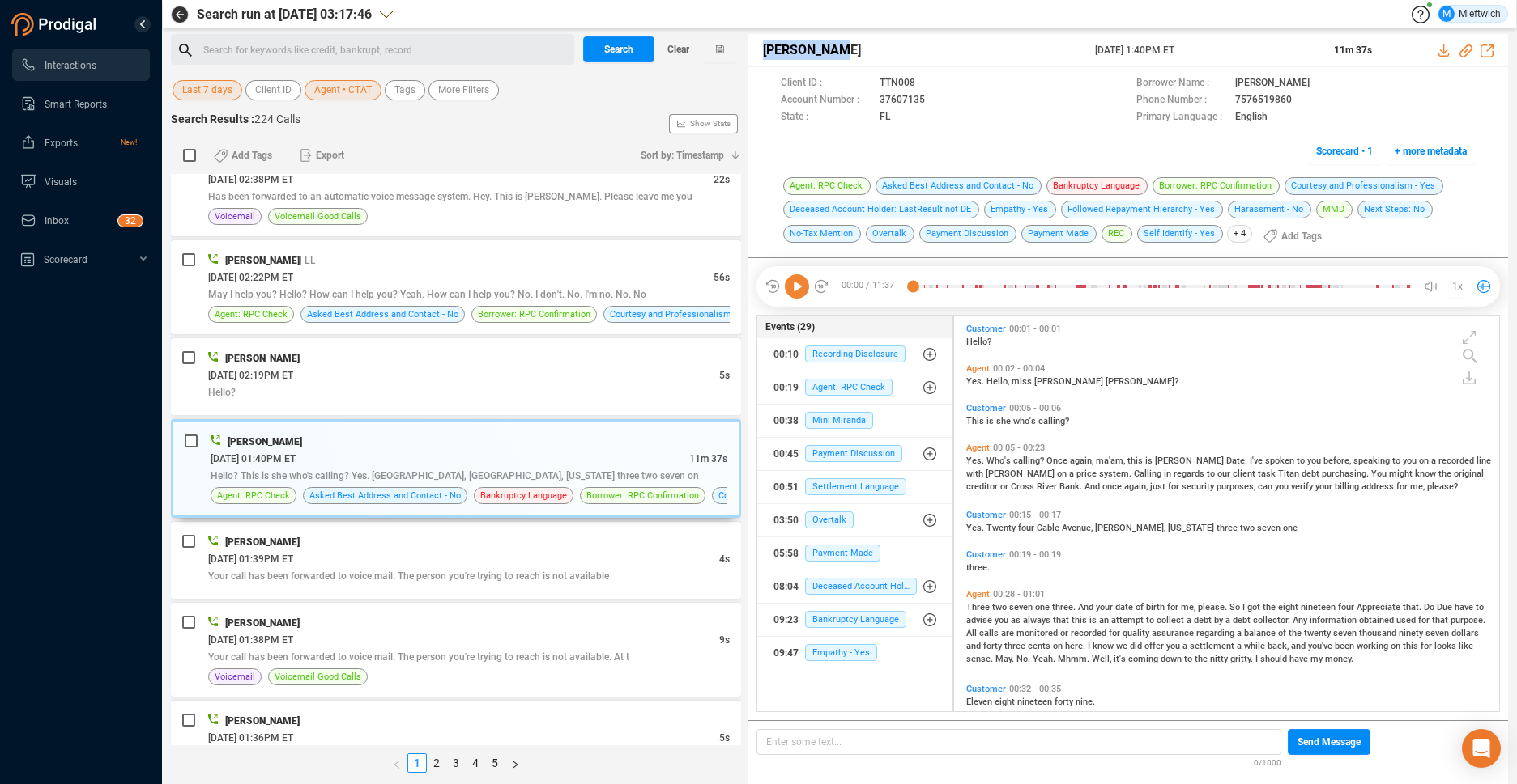
copy span "Curtis Tate"
